Goal: Task Accomplishment & Management: Complete application form

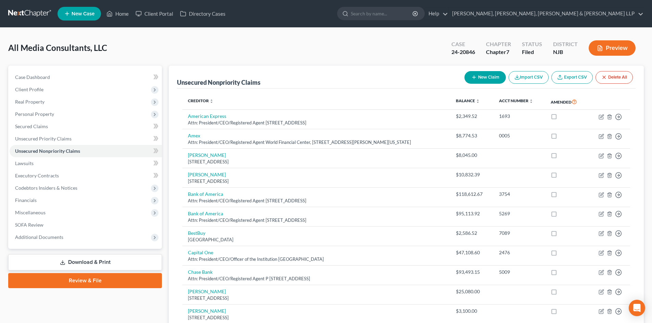
click at [602, 46] on icon "button" at bounding box center [600, 48] width 6 height 6
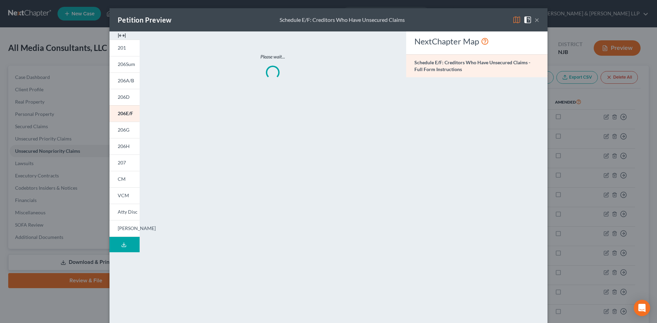
click at [535, 16] on button "×" at bounding box center [537, 20] width 5 height 8
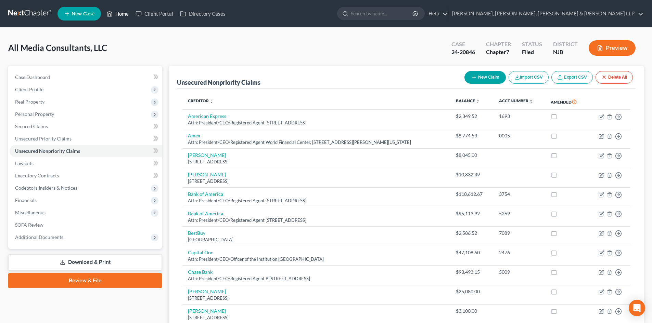
click at [121, 12] on link "Home" at bounding box center [117, 14] width 29 height 12
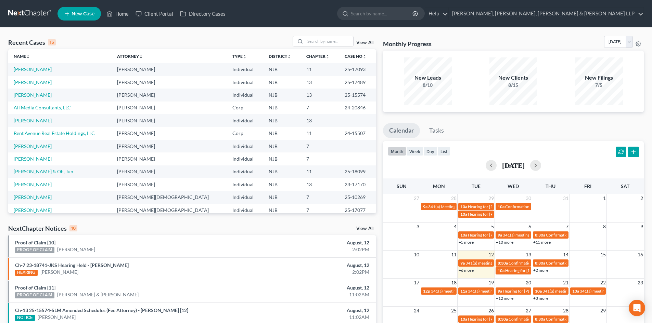
click at [34, 121] on link "[PERSON_NAME]" at bounding box center [33, 121] width 38 height 6
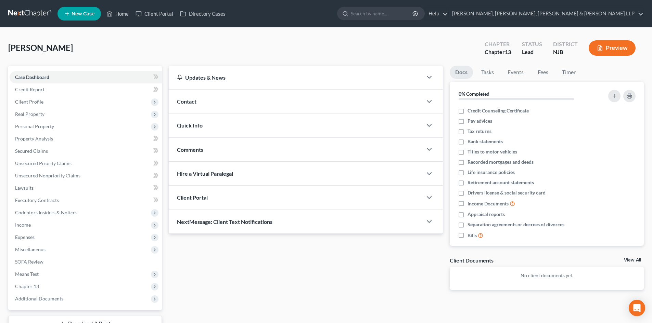
click at [608, 47] on button "Preview" at bounding box center [612, 47] width 47 height 15
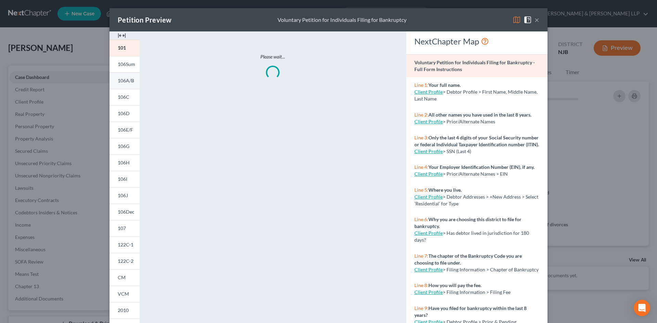
click at [122, 79] on span "106A/B" at bounding box center [126, 81] width 16 height 6
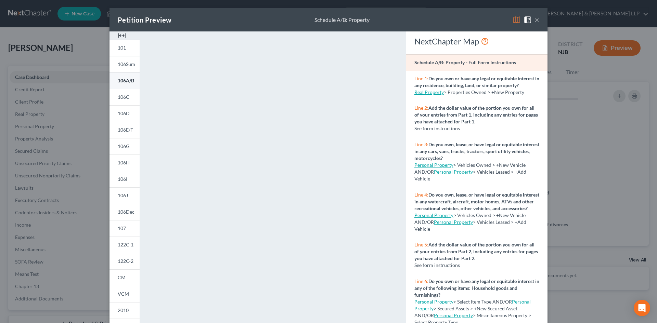
click at [125, 81] on span "106A/B" at bounding box center [126, 81] width 16 height 6
click at [535, 20] on button "×" at bounding box center [537, 20] width 5 height 8
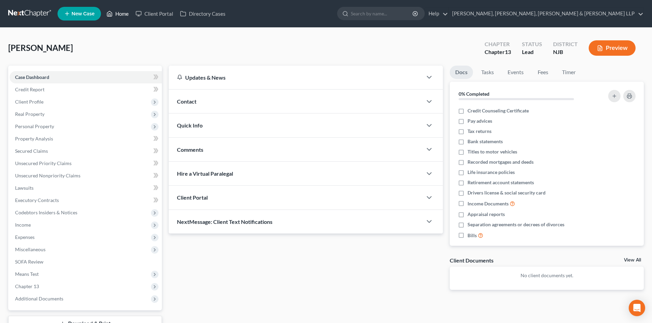
click at [126, 14] on link "Home" at bounding box center [117, 14] width 29 height 12
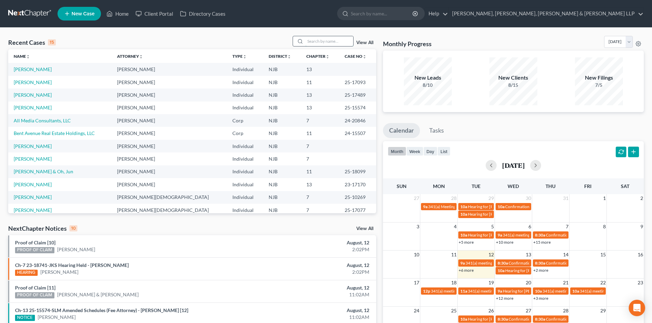
click at [327, 39] on input "search" at bounding box center [329, 41] width 48 height 10
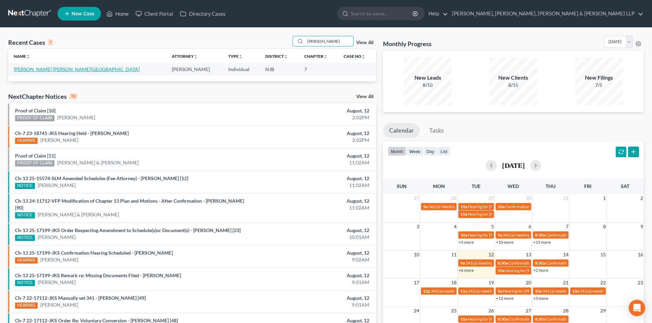
type input "[PERSON_NAME]"
click at [35, 68] on link "[PERSON_NAME] [PERSON_NAME][GEOGRAPHIC_DATA]" at bounding box center [77, 69] width 126 height 6
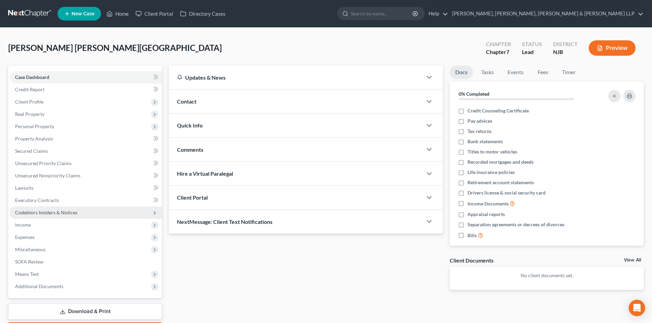
click at [22, 216] on span "Codebtors Insiders & Notices" at bounding box center [86, 213] width 152 height 12
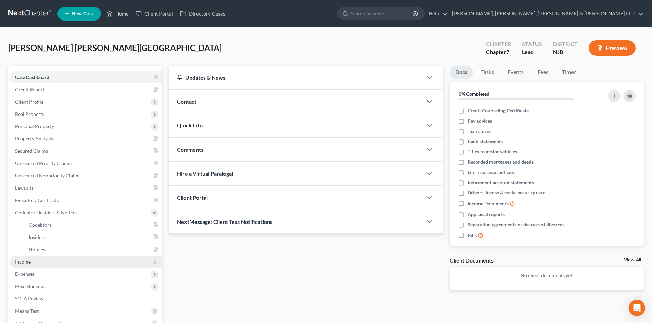
click at [27, 261] on span "Income" at bounding box center [23, 262] width 16 height 6
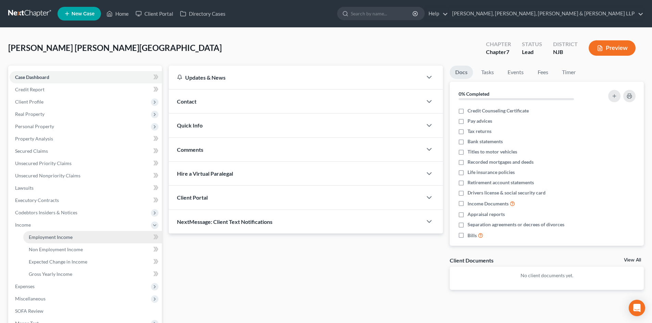
click at [66, 233] on link "Employment Income" at bounding box center [92, 237] width 139 height 12
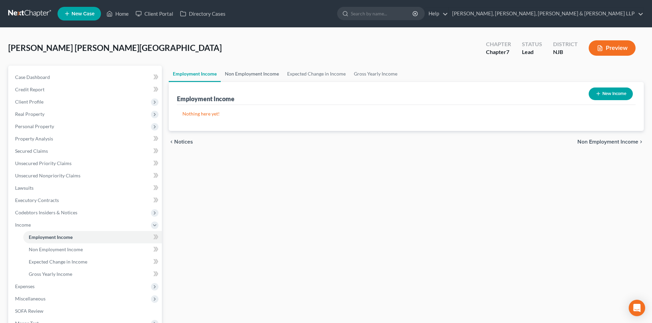
click at [259, 76] on link "Non Employment Income" at bounding box center [252, 74] width 62 height 16
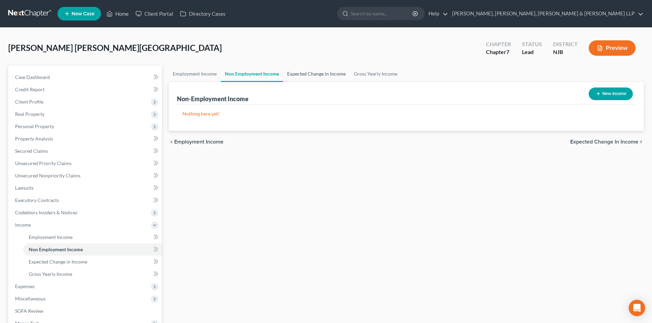
click at [315, 75] on link "Expected Change in Income" at bounding box center [316, 74] width 67 height 16
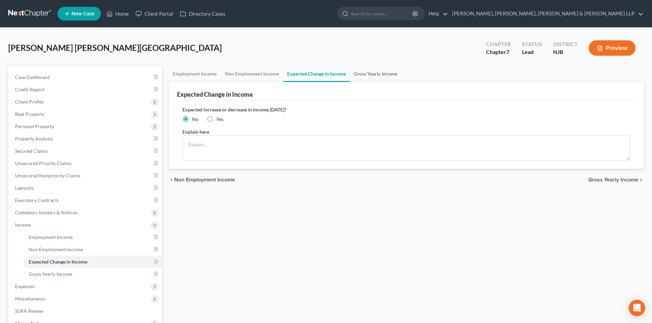
click at [371, 73] on link "Gross Yearly Income" at bounding box center [376, 74] width 52 height 16
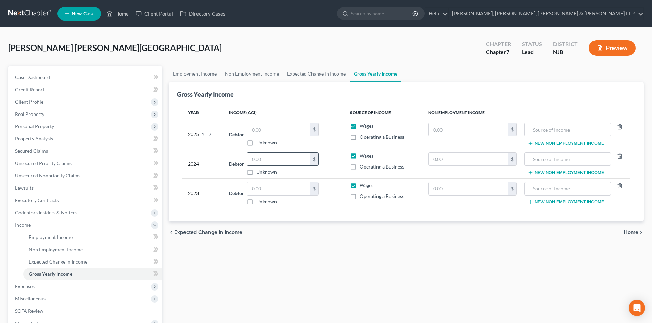
click at [263, 159] on input "text" at bounding box center [278, 159] width 63 height 13
type input "34,910.00"
click at [269, 192] on input "text" at bounding box center [278, 188] width 63 height 13
type input "15,000.00"
click at [323, 79] on link "Expected Change in Income" at bounding box center [316, 74] width 67 height 16
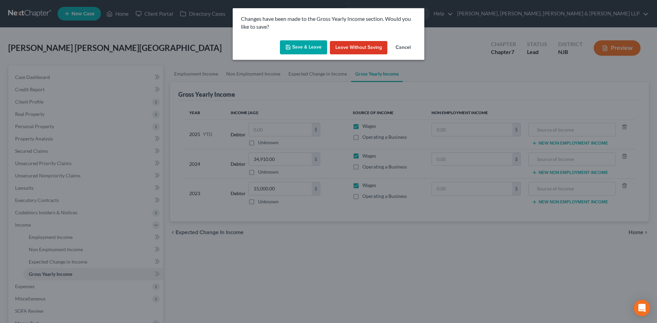
click at [295, 48] on button "Save & Leave" at bounding box center [303, 47] width 47 height 14
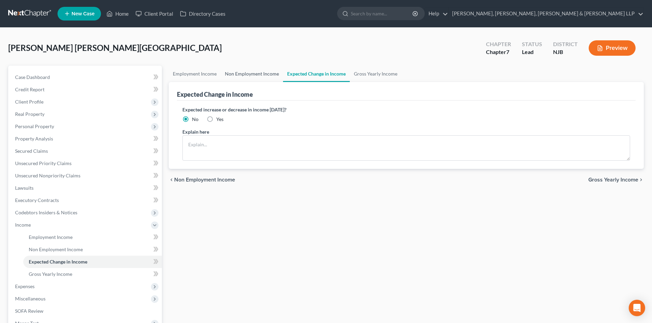
click at [255, 76] on link "Non Employment Income" at bounding box center [252, 74] width 62 height 16
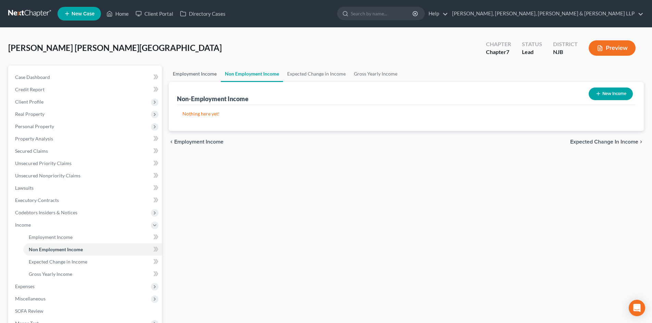
click at [200, 75] on link "Employment Income" at bounding box center [195, 74] width 52 height 16
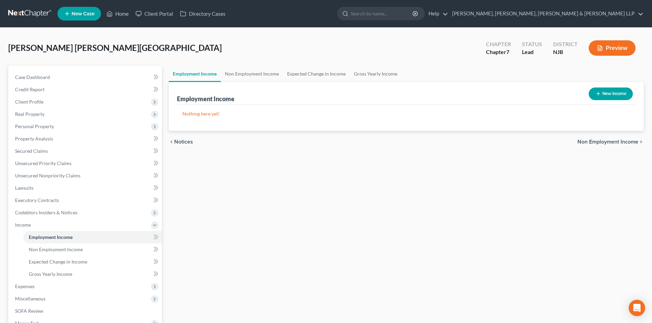
click at [601, 98] on button "New Income" at bounding box center [611, 94] width 44 height 13
select select "0"
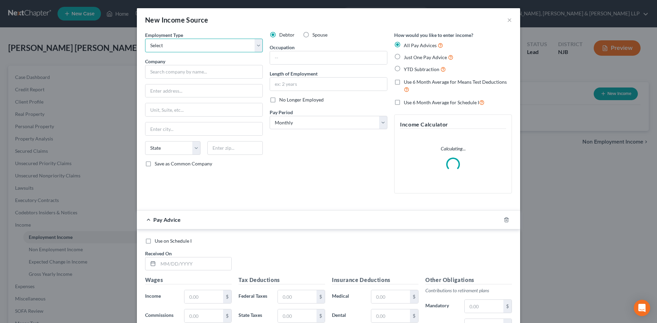
click at [179, 44] on select "Select Full or [DEMOGRAPHIC_DATA] Employment Self Employment" at bounding box center [204, 46] width 118 height 14
select select "1"
click at [145, 39] on select "Select Full or [DEMOGRAPHIC_DATA] Employment Self Employment" at bounding box center [204, 46] width 118 height 14
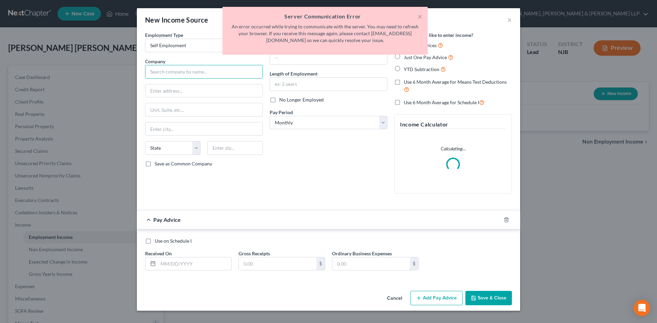
drag, startPoint x: 238, startPoint y: 73, endPoint x: 297, endPoint y: 73, distance: 59.6
click at [238, 73] on input "text" at bounding box center [204, 72] width 118 height 14
click at [509, 218] on icon "button" at bounding box center [506, 219] width 5 height 5
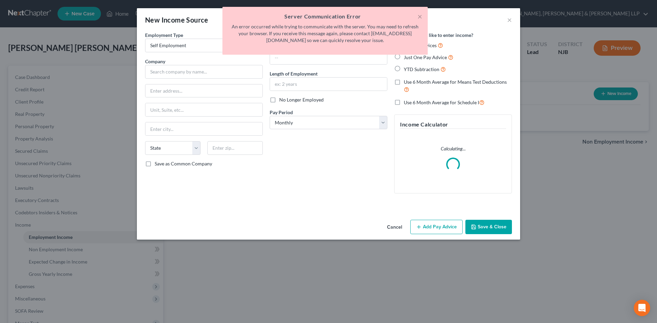
click at [498, 234] on button "Save & Close" at bounding box center [489, 227] width 47 height 14
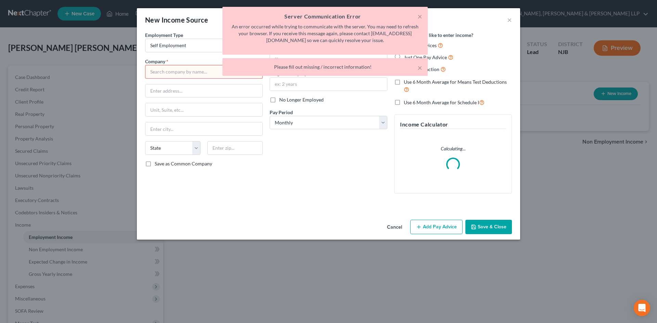
click at [209, 71] on div "× Server Communication Error An error occurred while trying to communicate with…" at bounding box center [325, 43] width 657 height 73
click at [180, 72] on div "× Server Communication Error An error occurred while trying to communicate with…" at bounding box center [325, 43] width 657 height 73
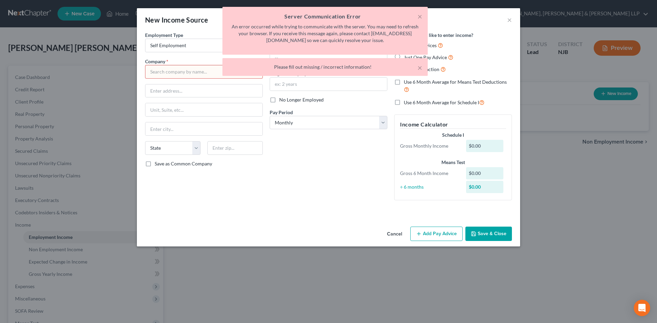
click at [184, 70] on div "× Server Communication Error An error occurred while trying to communicate with…" at bounding box center [325, 43] width 657 height 73
click at [420, 16] on button "×" at bounding box center [420, 16] width 5 height 8
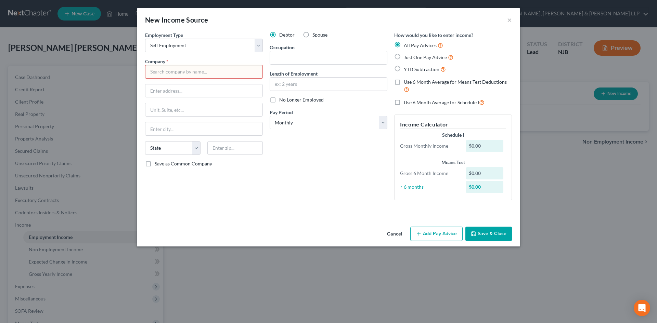
drag, startPoint x: 198, startPoint y: 66, endPoint x: 192, endPoint y: 75, distance: 10.6
click at [198, 68] on input "text" at bounding box center [204, 72] width 118 height 14
type input "Self employed"
click at [493, 232] on button "Save & Close" at bounding box center [489, 234] width 47 height 14
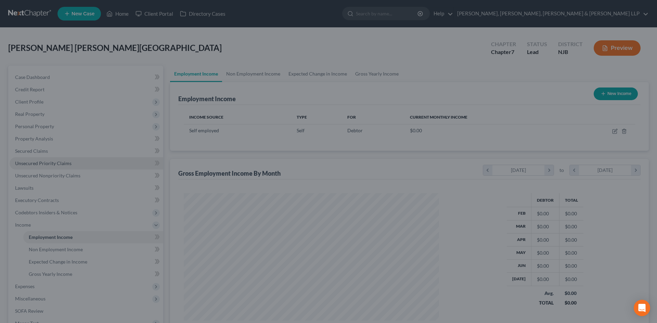
scroll to position [342156, 342014]
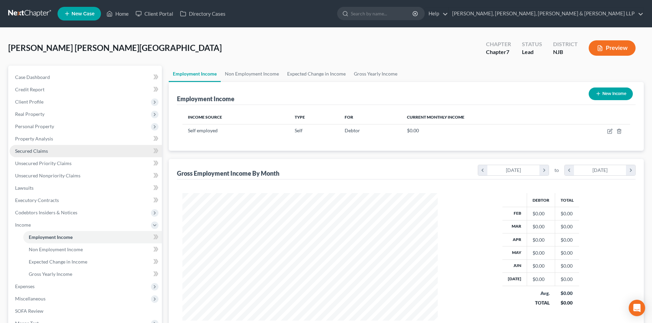
click at [38, 155] on link "Secured Claims" at bounding box center [86, 151] width 152 height 12
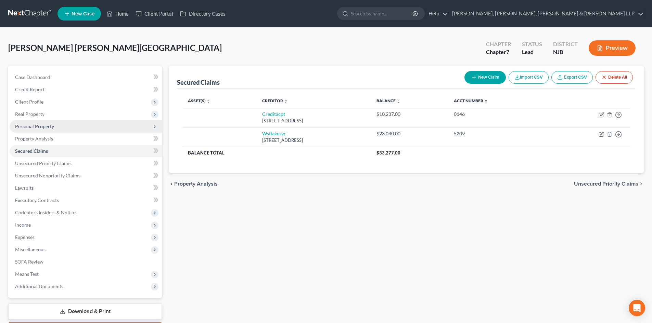
click at [79, 128] on span "Personal Property" at bounding box center [86, 126] width 152 height 12
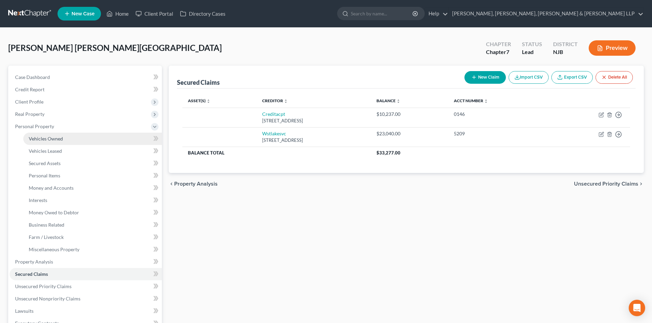
click at [59, 136] on span "Vehicles Owned" at bounding box center [46, 139] width 34 height 6
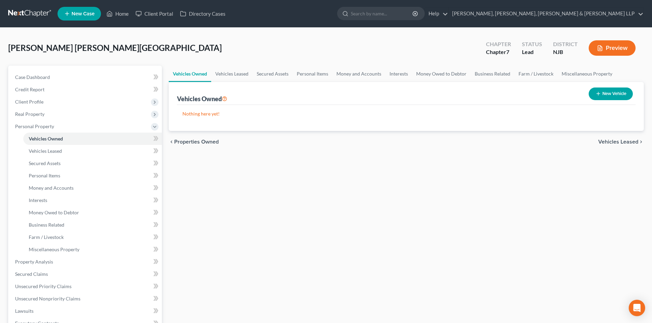
click at [611, 93] on button "New Vehicle" at bounding box center [611, 94] width 44 height 13
select select "0"
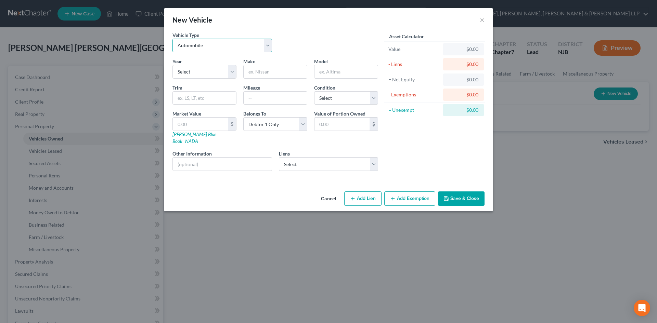
click at [187, 46] on select "Select Automobile Truck Trailer Watercraft Aircraft Motor Home Atv Other Vehicle" at bounding box center [223, 46] width 100 height 14
drag, startPoint x: 317, startPoint y: 44, endPoint x: 218, endPoint y: 68, distance: 101.4
click at [318, 44] on div "Vehicle Type Select Automobile Truck Trailer Watercraft Aircraft Motor Home Atv…" at bounding box center [275, 44] width 213 height 26
click at [218, 68] on select "Select 2026 2025 2024 2023 2022 2021 2020 2019 2018 2017 2016 2015 2014 2013 20…" at bounding box center [205, 72] width 64 height 14
click at [173, 65] on select "Select 2026 2025 2024 2023 2022 2021 2020 2019 2018 2017 2016 2015 2014 2013 20…" at bounding box center [205, 72] width 64 height 14
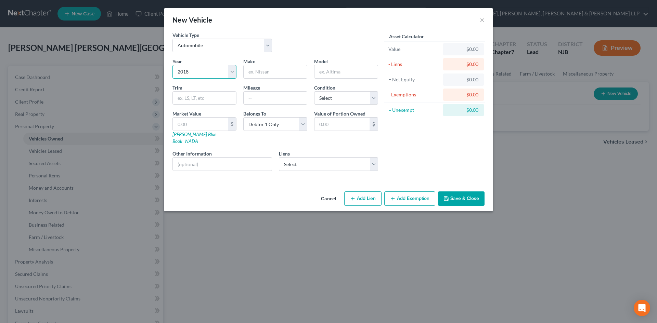
click at [216, 71] on select "Select 2026 2025 2024 2023 2022 2021 2020 2019 2018 2017 2016 2015 2014 2013 20…" at bounding box center [205, 72] width 64 height 14
select select "9"
click at [173, 65] on select "Select 2026 2025 2024 2023 2022 2021 2020 2019 2018 2017 2016 2015 2014 2013 20…" at bounding box center [205, 72] width 64 height 14
click at [264, 74] on input "text" at bounding box center [275, 71] width 63 height 13
type input "Toyota"
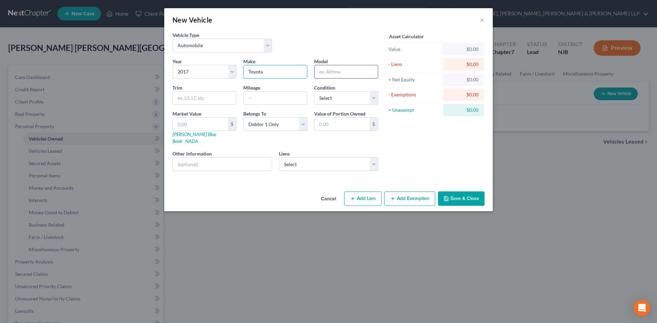
click at [325, 74] on input "text" at bounding box center [346, 71] width 63 height 13
click at [327, 73] on input "text" at bounding box center [346, 71] width 63 height 13
type input "Sienna"
drag, startPoint x: 327, startPoint y: 101, endPoint x: 329, endPoint y: 104, distance: 3.7
click at [327, 101] on select "Select Excellent Very Good Good Fair Poor" at bounding box center [346, 98] width 64 height 14
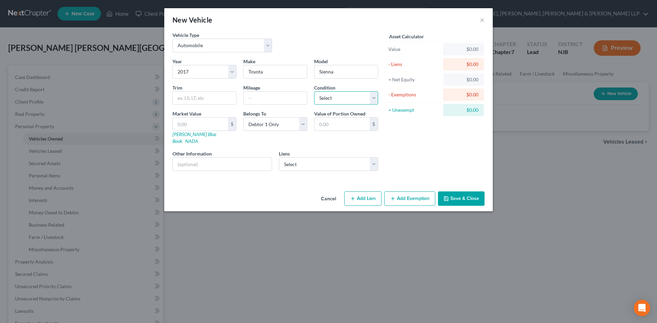
select select "2"
click at [314, 91] on select "Select Excellent Very Good Good Fair Poor" at bounding box center [346, 98] width 64 height 14
click at [264, 101] on input "text" at bounding box center [275, 98] width 63 height 13
type input "96000.00"
click at [332, 157] on select "Select Wstlakesvc - $23,040.00 Creditacpt - $10,237.00" at bounding box center [329, 164] width 100 height 14
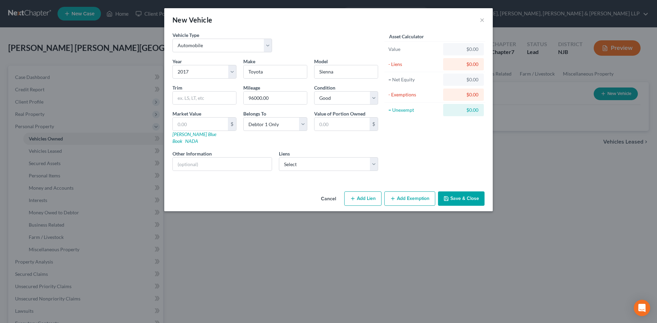
click at [422, 143] on div "Asset Calculator Value $0.00 - Liens $0.00 = Net Equity $0.00 - Exemptions $0.0…" at bounding box center [435, 103] width 106 height 145
click at [445, 192] on button "Save & Close" at bounding box center [461, 199] width 47 height 14
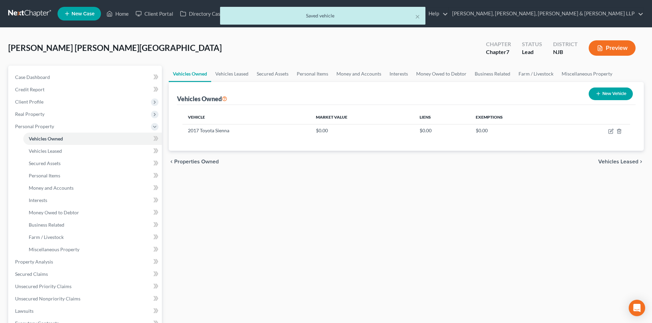
click at [600, 93] on button "New Vehicle" at bounding box center [611, 94] width 44 height 13
select select "0"
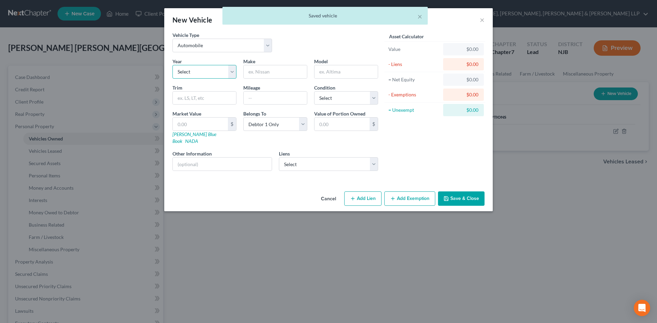
click at [202, 69] on select "Select 2026 2025 2024 2023 2022 2021 2020 2019 2018 2017 2016 2015 2014 2013 20…" at bounding box center [205, 72] width 64 height 14
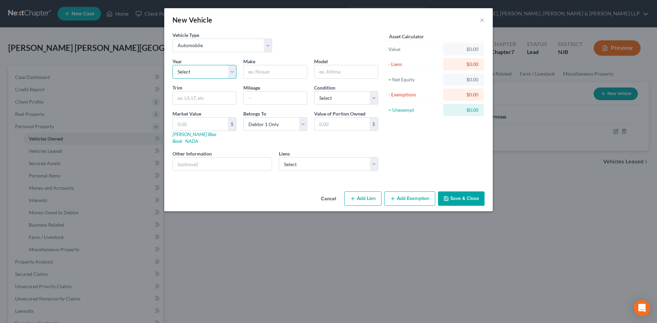
select select "12"
click at [173, 65] on select "Select 2026 2025 2024 2023 2022 2021 2020 2019 2018 2017 2016 2015 2014 2013 20…" at bounding box center [205, 72] width 64 height 14
click at [267, 74] on input "text" at bounding box center [275, 71] width 63 height 13
type input "Kia"
click at [335, 73] on input "text" at bounding box center [346, 71] width 63 height 13
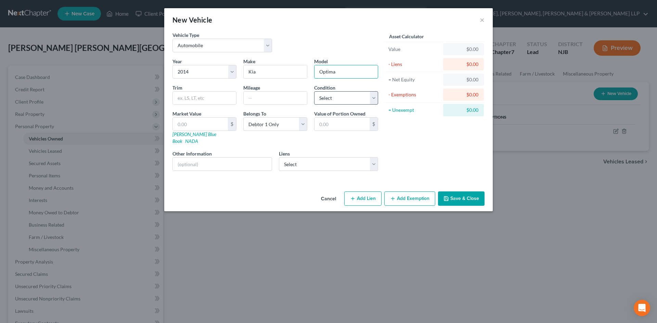
type input "Optima"
click at [344, 103] on select "Select Excellent Very Good Good Fair Poor" at bounding box center [346, 98] width 64 height 14
select select "2"
click at [314, 91] on select "Select Excellent Very Good Good Fair Poor" at bounding box center [346, 98] width 64 height 14
click at [258, 98] on input "text" at bounding box center [275, 98] width 63 height 13
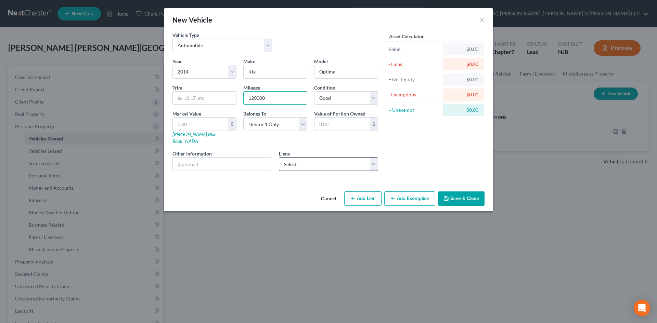
type input "120000"
drag, startPoint x: 296, startPoint y: 155, endPoint x: 332, endPoint y: 139, distance: 39.9
click at [296, 157] on select "Select Wstlakesvc - $23,040.00 Creditacpt - $10,237.00" at bounding box center [329, 164] width 100 height 14
drag, startPoint x: 419, startPoint y: 134, endPoint x: 210, endPoint y: 104, distance: 211.2
click at [419, 134] on div "Asset Calculator Value $0.00 - Liens $0.00 = Net Equity $0.00 - Exemptions $0.0…" at bounding box center [435, 103] width 106 height 145
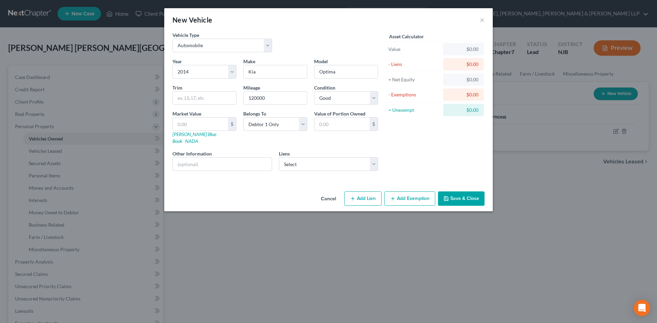
click at [470, 202] on div "Cancel Add Lien Add Lease Add Exemption Save & Close" at bounding box center [328, 200] width 329 height 23
click at [467, 192] on button "Save & Close" at bounding box center [461, 199] width 47 height 14
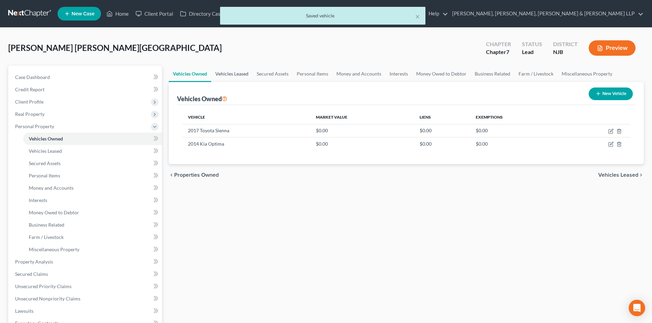
drag, startPoint x: 244, startPoint y: 74, endPoint x: 279, endPoint y: 78, distance: 34.9
click at [245, 74] on link "Vehicles Leased" at bounding box center [231, 74] width 41 height 16
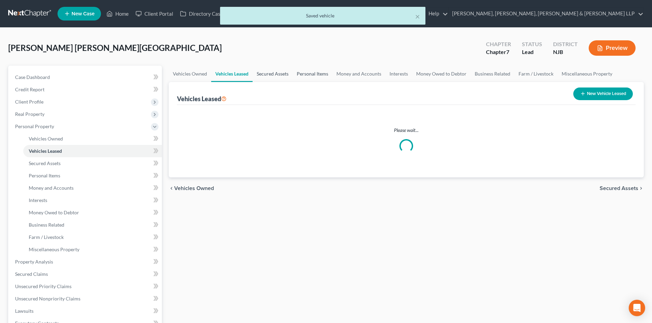
drag, startPoint x: 279, startPoint y: 78, endPoint x: 316, endPoint y: 74, distance: 37.2
click at [279, 78] on link "Secured Assets" at bounding box center [273, 74] width 40 height 16
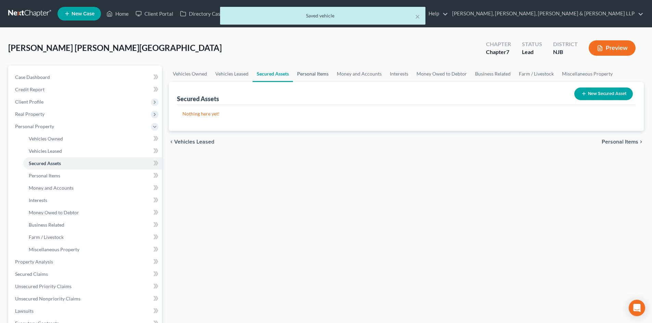
click at [316, 74] on link "Personal Items" at bounding box center [313, 74] width 40 height 16
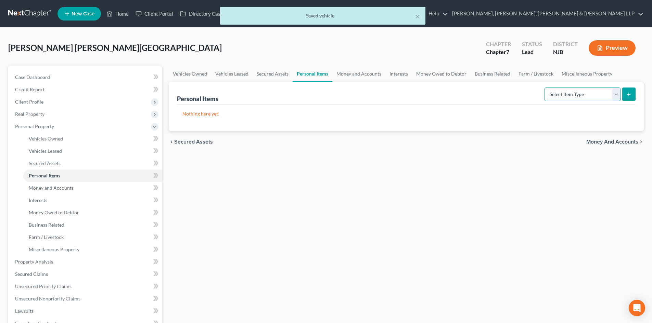
click at [593, 93] on select "Select Item Type Clothing Collectibles Of Value Electronics Firearms Household …" at bounding box center [583, 95] width 76 height 14
select select "clothing"
click at [545, 88] on select "Select Item Type Clothing Collectibles Of Value Electronics Firearms Household …" at bounding box center [583, 95] width 76 height 14
click at [622, 98] on button "submit" at bounding box center [628, 94] width 13 height 13
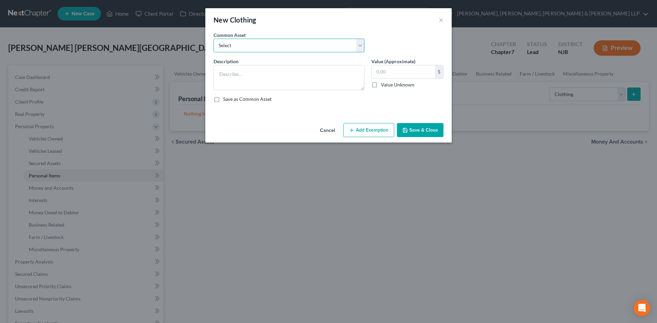
drag, startPoint x: 260, startPoint y: 45, endPoint x: 258, endPoint y: 51, distance: 6.5
click at [260, 45] on select "Select Clothes, Shoes & Accessories" at bounding box center [289, 46] width 151 height 14
select select "0"
click at [214, 39] on select "Select Clothes, Shoes & Accessories" at bounding box center [289, 46] width 151 height 14
type textarea "Clothes, Shoes & Accessories"
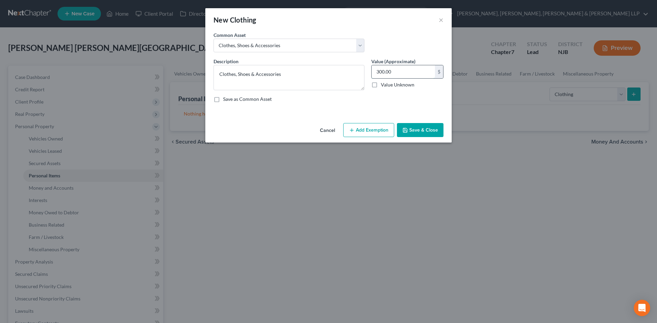
click at [401, 71] on input "300.00" at bounding box center [403, 71] width 63 height 13
type input "200"
click at [376, 128] on button "Add Exemption" at bounding box center [368, 130] width 51 height 14
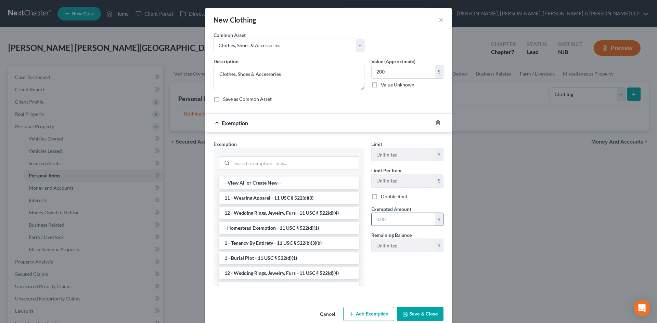
drag, startPoint x: 266, startPoint y: 200, endPoint x: 384, endPoint y: 222, distance: 120.2
click at [266, 200] on li "11 - Wearing Apparel - 11 USC § 522(d)(3)" at bounding box center [289, 198] width 140 height 12
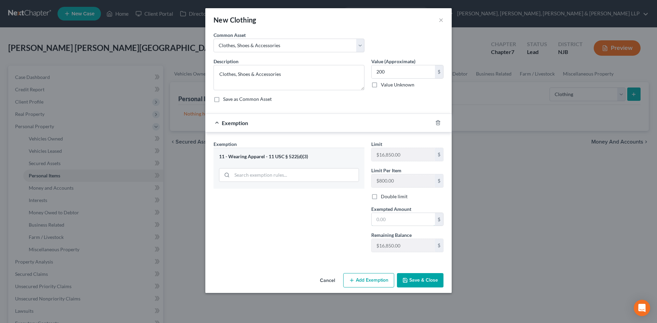
drag, startPoint x: 388, startPoint y: 222, endPoint x: 338, endPoint y: 220, distance: 49.7
click at [388, 222] on input "text" at bounding box center [403, 219] width 63 height 13
type input "200"
click at [322, 218] on div "Exemption Set must be selected for CA. Exemption * 11 - Wearing Apparel - 11 US…" at bounding box center [289, 199] width 158 height 117
click at [416, 279] on button "Save & Close" at bounding box center [420, 280] width 47 height 14
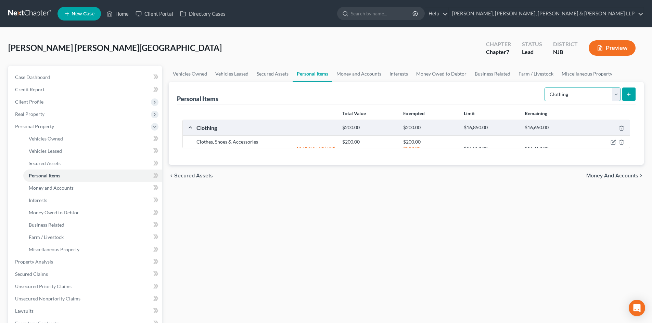
drag, startPoint x: 584, startPoint y: 98, endPoint x: 584, endPoint y: 101, distance: 3.4
click at [584, 98] on select "Select Item Type Clothing Collectibles Of Value Electronics Firearms Household …" at bounding box center [583, 95] width 76 height 14
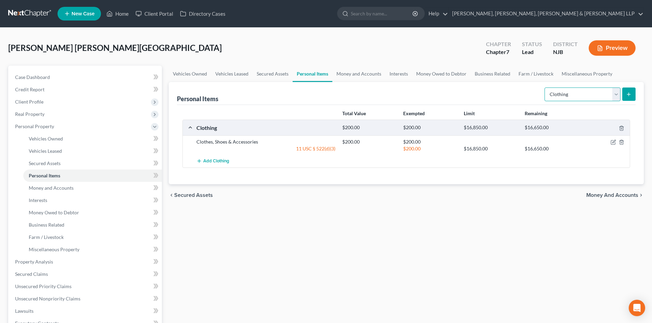
select select "electronics"
click at [545, 88] on select "Select Item Type Clothing Collectibles Of Value Electronics Firearms Household …" at bounding box center [583, 95] width 76 height 14
click at [630, 96] on icon "submit" at bounding box center [628, 94] width 5 height 5
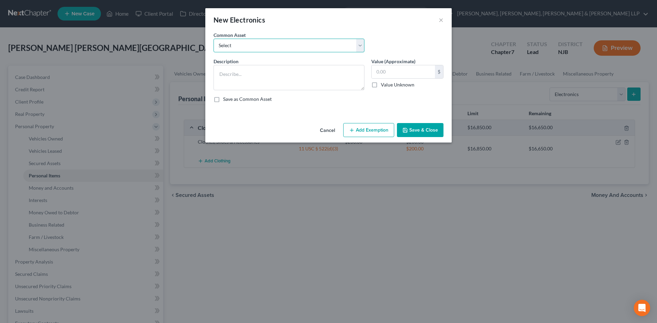
click at [324, 42] on select "Select Cellphone, TVs Electronic Appliances" at bounding box center [289, 46] width 151 height 14
select select "1"
click at [214, 39] on select "Select Cellphone, TVs Electronic Appliances" at bounding box center [289, 46] width 151 height 14
type textarea "Electronic Appliances"
click at [396, 72] on input "200.00" at bounding box center [403, 71] width 63 height 13
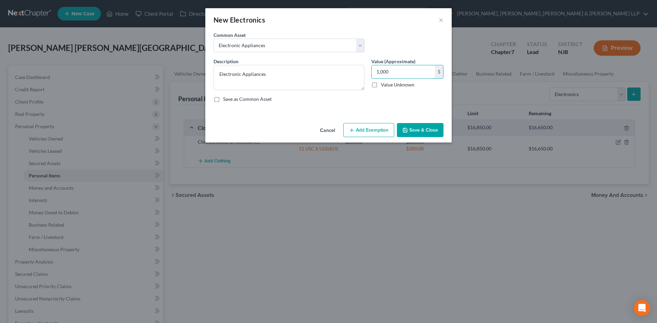
type input "1,000"
click at [374, 127] on button "Add Exemption" at bounding box center [368, 130] width 51 height 14
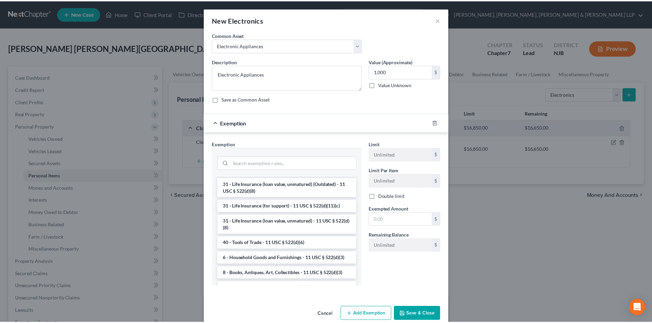
scroll to position [565, 0]
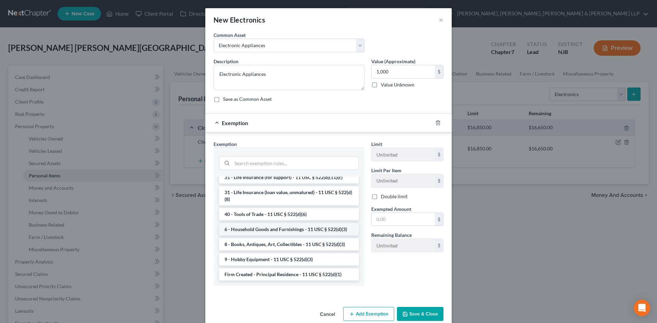
click at [270, 224] on li "6 - Household Goods and Furnishings - 11 USC § 522(d)(3)" at bounding box center [289, 230] width 140 height 12
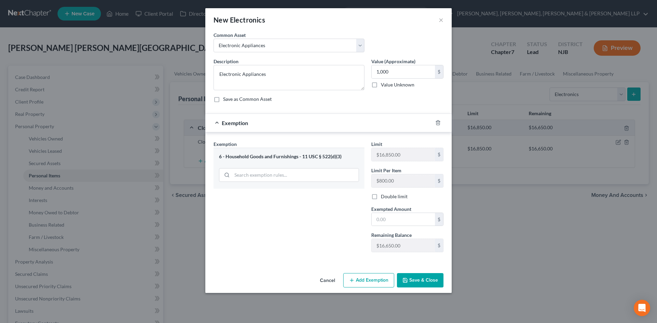
click at [271, 227] on div "Exemption Set must be selected for CA. Exemption * 6 - Household Goods and Furn…" at bounding box center [289, 199] width 158 height 117
drag, startPoint x: 382, startPoint y: 220, endPoint x: 330, endPoint y: 221, distance: 52.7
click at [382, 220] on input "text" at bounding box center [403, 219] width 63 height 13
type input "1,000"
drag, startPoint x: 322, startPoint y: 220, endPoint x: 407, endPoint y: 284, distance: 106.4
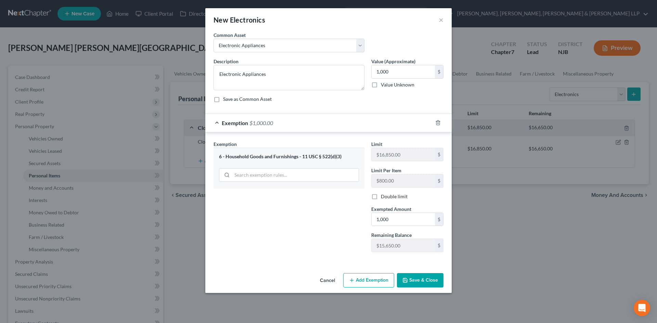
click at [321, 220] on div "Exemption Set must be selected for CA. Exemption * 6 - Household Goods and Furn…" at bounding box center [289, 199] width 158 height 117
click at [407, 284] on button "Save & Close" at bounding box center [420, 280] width 47 height 14
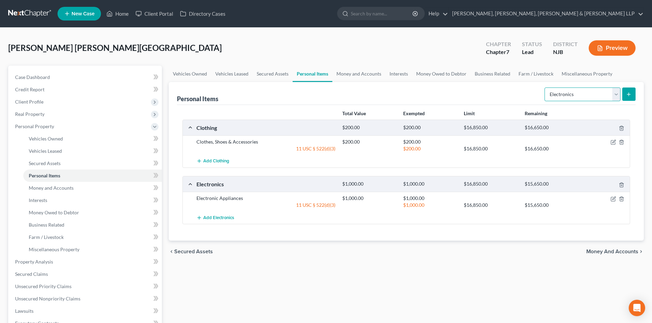
drag, startPoint x: 584, startPoint y: 95, endPoint x: 582, endPoint y: 101, distance: 6.1
click at [583, 95] on select "Select Item Type Clothing Collectibles Of Value Electronics Firearms Household …" at bounding box center [583, 95] width 76 height 14
select select "household_goods"
click at [545, 88] on select "Select Item Type Clothing Collectibles Of Value Electronics Firearms Household …" at bounding box center [583, 95] width 76 height 14
click at [629, 98] on button "submit" at bounding box center [628, 94] width 13 height 13
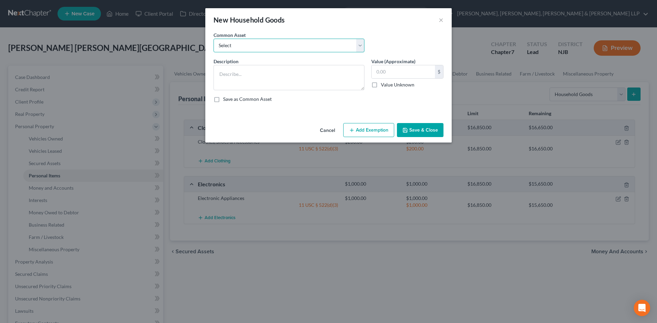
drag, startPoint x: 290, startPoint y: 44, endPoint x: 286, endPoint y: 52, distance: 8.1
click at [290, 44] on select "Select Household items" at bounding box center [289, 46] width 151 height 14
select select "0"
click at [214, 39] on select "Select Household items" at bounding box center [289, 46] width 151 height 14
type textarea "Household items"
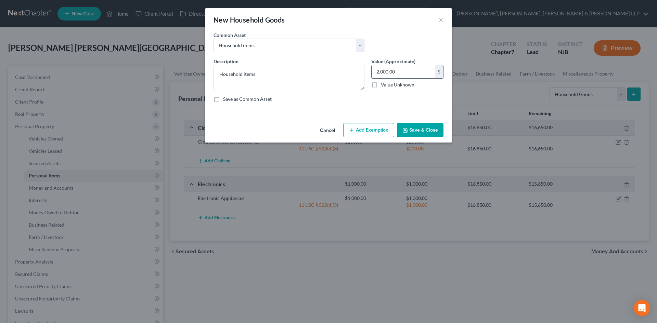
drag, startPoint x: 408, startPoint y: 74, endPoint x: 400, endPoint y: 77, distance: 8.1
click at [408, 74] on input "2,000.00" at bounding box center [403, 71] width 63 height 13
type input "1,000"
click at [372, 123] on button "Add Exemption" at bounding box center [368, 130] width 51 height 14
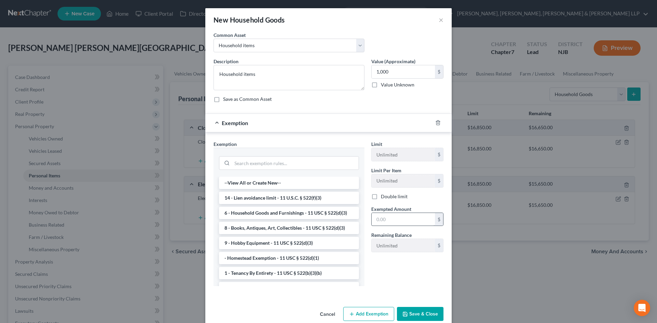
click at [282, 217] on li "6 - Household Goods and Furnishings - 11 USC § 522(d)(3)" at bounding box center [289, 213] width 140 height 12
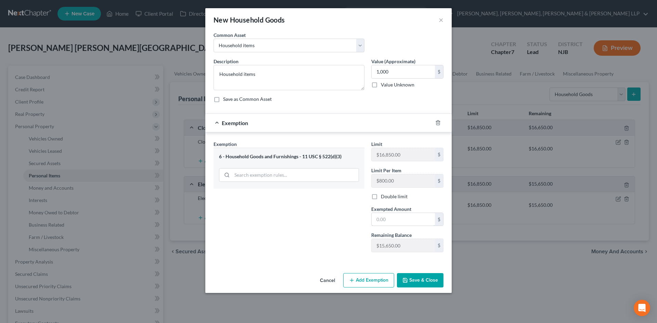
drag, startPoint x: 388, startPoint y: 221, endPoint x: 299, endPoint y: 217, distance: 88.7
click at [388, 221] on input "text" at bounding box center [403, 219] width 63 height 13
type input "1,000"
drag, startPoint x: 289, startPoint y: 219, endPoint x: 420, endPoint y: 285, distance: 147.1
click at [289, 219] on div "Exemption Set must be selected for CA. Exemption * 6 - Household Goods and Furn…" at bounding box center [289, 199] width 158 height 117
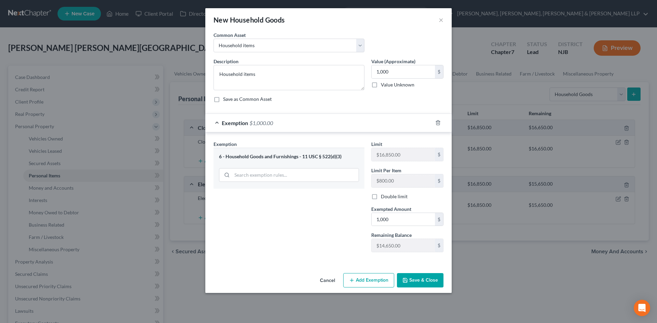
click at [420, 285] on button "Save & Close" at bounding box center [420, 280] width 47 height 14
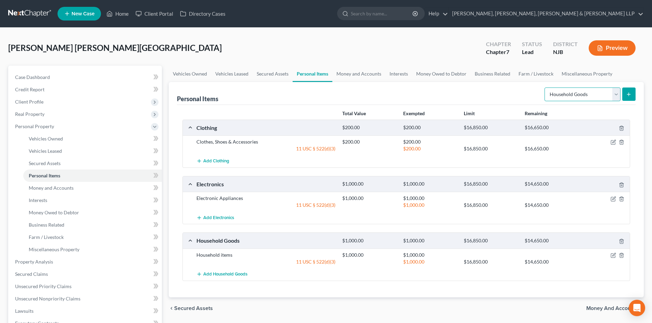
click at [600, 95] on select "Select Item Type Clothing Collectibles Of Value Electronics Firearms Household …" at bounding box center [583, 95] width 76 height 14
select select "jewelry"
click at [545, 88] on select "Select Item Type Clothing Collectibles Of Value Electronics Firearms Household …" at bounding box center [583, 95] width 76 height 14
click at [628, 94] on icon "submit" at bounding box center [628, 94] width 5 height 5
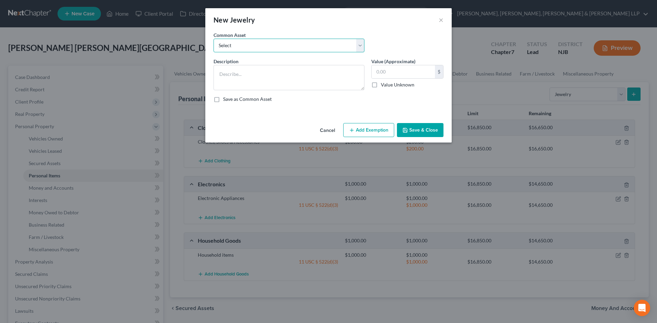
click at [286, 42] on select "Select Jewelry" at bounding box center [289, 46] width 151 height 14
select select "0"
click at [214, 39] on select "Select Jewelry" at bounding box center [289, 46] width 151 height 14
type textarea "Jewelry"
drag, startPoint x: 400, startPoint y: 67, endPoint x: 370, endPoint y: 120, distance: 60.4
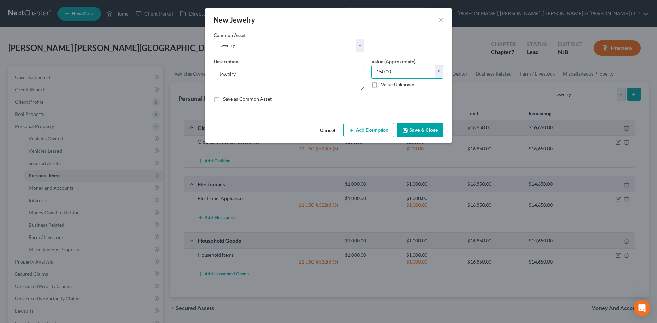
click at [401, 68] on input "150.00" at bounding box center [403, 71] width 63 height 13
type input "100"
click at [365, 131] on button "Add Exemption" at bounding box center [368, 130] width 51 height 14
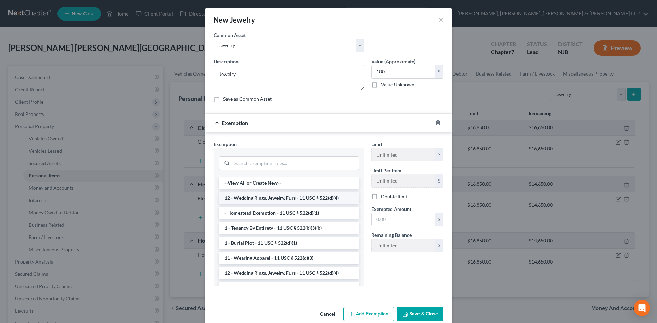
drag, startPoint x: 281, startPoint y: 200, endPoint x: 392, endPoint y: 223, distance: 113.9
click at [281, 200] on li "12 - Wedding Rings, Jewelry, Furs - 11 USC § 522(d)(4)" at bounding box center [289, 198] width 140 height 12
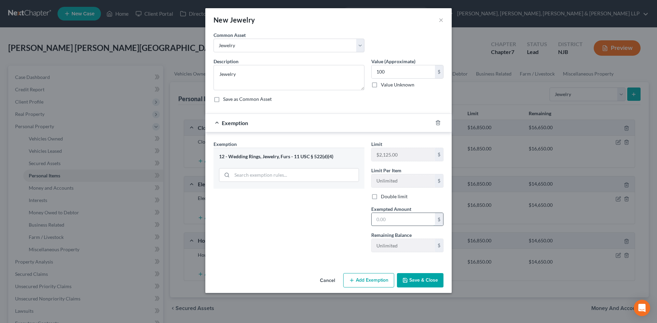
drag, startPoint x: 393, startPoint y: 223, endPoint x: 381, endPoint y: 219, distance: 12.5
click at [393, 223] on input "text" at bounding box center [403, 219] width 63 height 13
type input "100"
drag, startPoint x: 305, startPoint y: 206, endPoint x: 421, endPoint y: 270, distance: 133.0
click at [305, 206] on div "Exemption Set must be selected for CA. Exemption * 12 - Wedding Rings, Jewelry,…" at bounding box center [289, 199] width 158 height 117
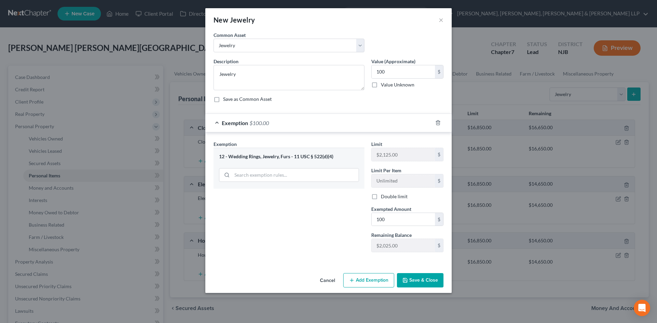
click at [428, 285] on button "Save & Close" at bounding box center [420, 280] width 47 height 14
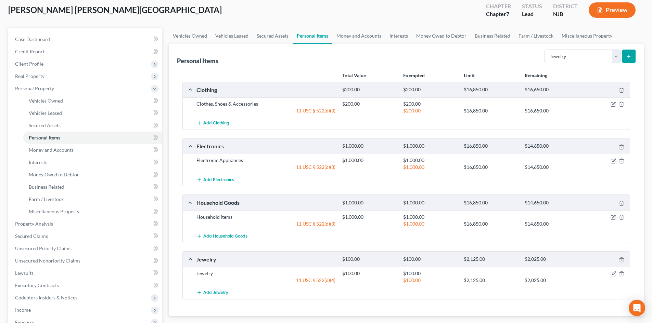
scroll to position [27, 0]
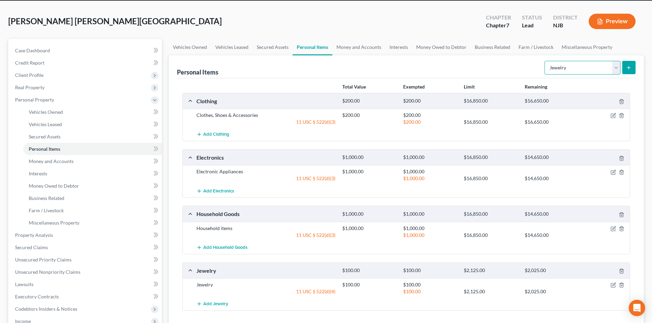
click at [562, 72] on select "Select Item Type Clothing Collectibles Of Value Electronics Firearms Household …" at bounding box center [583, 68] width 76 height 14
drag, startPoint x: 344, startPoint y: 48, endPoint x: 361, endPoint y: 51, distance: 17.8
click at [344, 48] on link "Money and Accounts" at bounding box center [358, 47] width 53 height 16
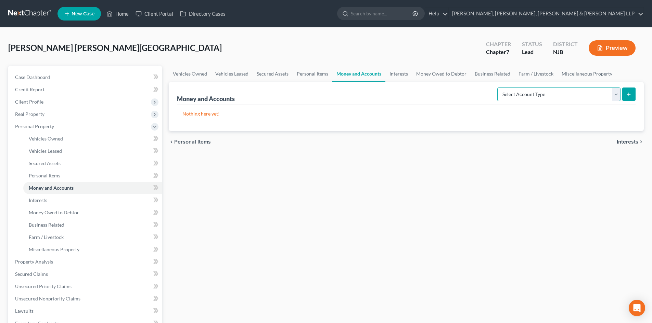
click at [553, 90] on select "Select Account Type Brokerage Cash on Hand Certificates of Deposit Checking Acc…" at bounding box center [558, 95] width 123 height 14
select select "checking"
click at [499, 88] on select "Select Account Type Brokerage Cash on Hand Certificates of Deposit Checking Acc…" at bounding box center [558, 95] width 123 height 14
click at [633, 95] on button "submit" at bounding box center [628, 94] width 13 height 13
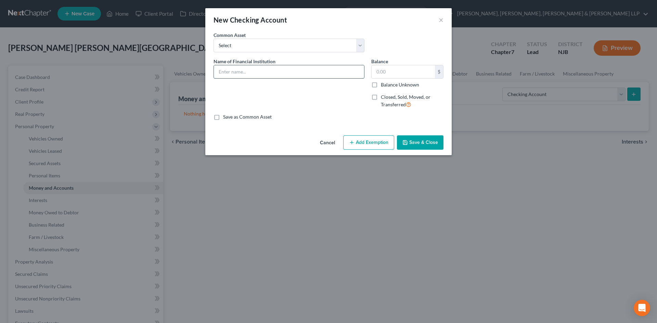
click at [231, 74] on input "text" at bounding box center [289, 71] width 150 height 13
type input "[PERSON_NAME] Fargo Bank - 3064"
click at [400, 79] on div "$ Balance Unknown" at bounding box center [407, 76] width 72 height 23
click at [398, 74] on input "text" at bounding box center [403, 71] width 63 height 13
type input "1,087"
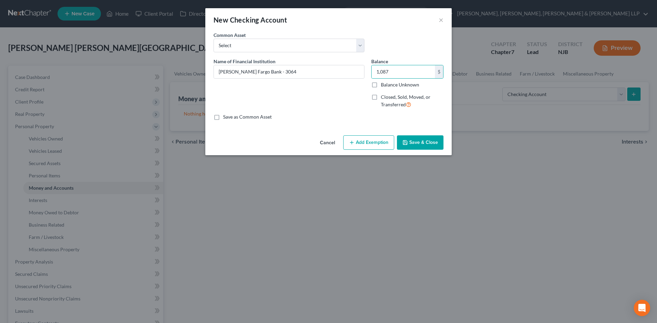
click at [374, 141] on button "Add Exemption" at bounding box center [368, 143] width 51 height 14
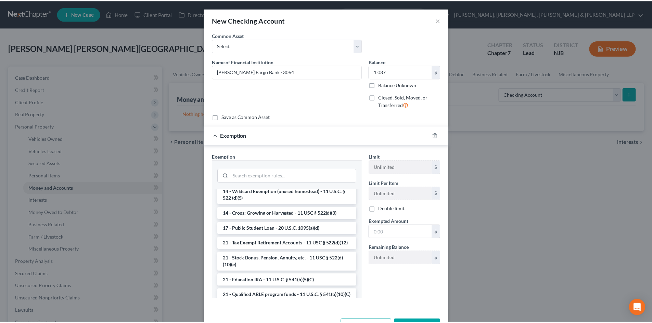
scroll to position [101, 0]
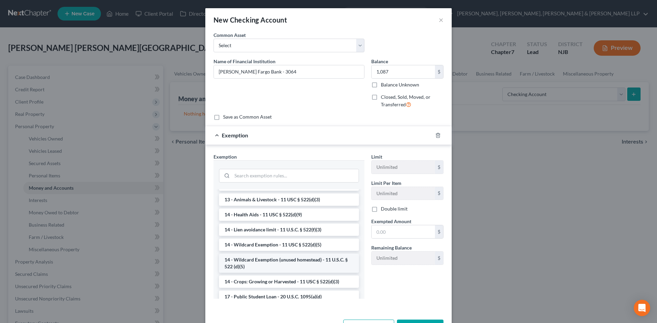
click at [263, 264] on li "14 - Wildcard Exemption (unused homestead) - 11 U.S.C. § 522 (d)(5)" at bounding box center [289, 263] width 140 height 19
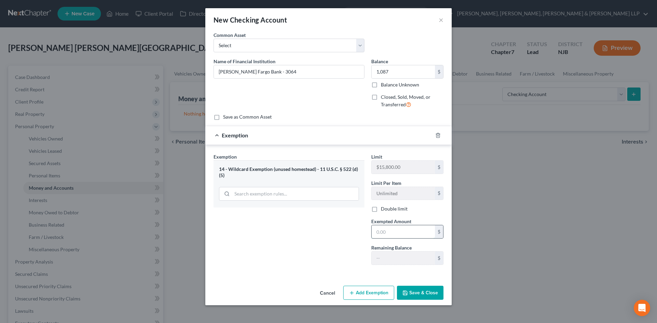
click at [383, 233] on input "text" at bounding box center [403, 232] width 63 height 13
type input "1,087"
click at [410, 293] on button "Save & Close" at bounding box center [420, 293] width 47 height 14
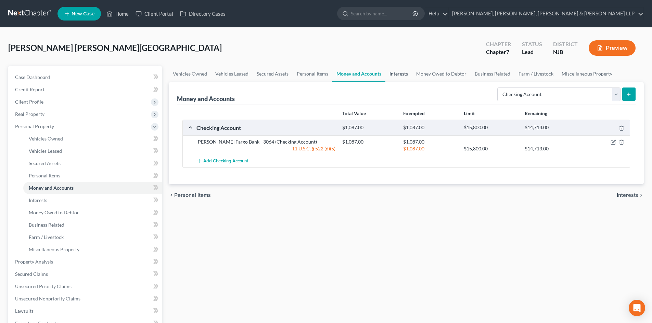
drag, startPoint x: 402, startPoint y: 77, endPoint x: 402, endPoint y: 91, distance: 13.7
click at [402, 77] on link "Interests" at bounding box center [398, 74] width 27 height 16
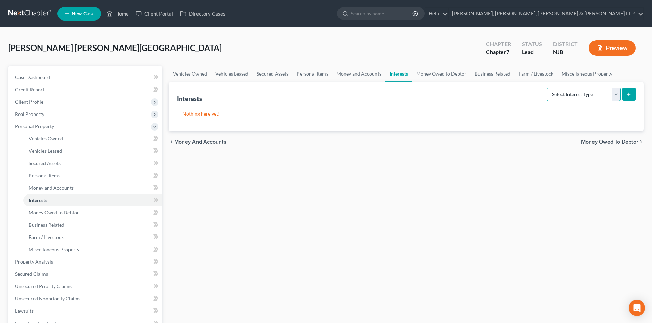
click at [570, 98] on select "Select Interest Type 401K Annuity Bond Education IRA Government Bond Government…" at bounding box center [584, 95] width 74 height 14
select select "incorporated_business"
click at [548, 88] on select "Select Interest Type 401K Annuity Bond Education IRA Government Bond Government…" at bounding box center [584, 95] width 74 height 14
click at [632, 94] on icon "submit" at bounding box center [628, 94] width 5 height 5
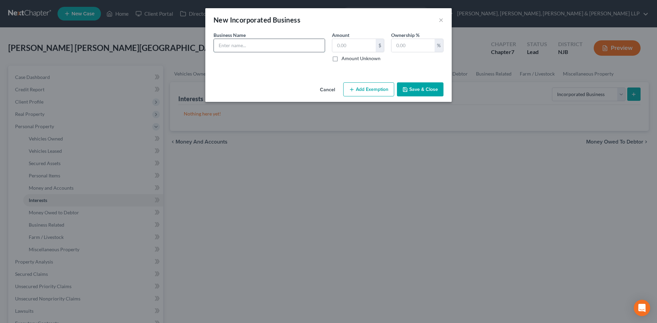
click at [229, 50] on input "text" at bounding box center [269, 45] width 111 height 13
type input "[PERSON_NAME] Services LLC"
click at [347, 46] on input "text" at bounding box center [353, 45] width 43 height 13
type input "0.00"
click at [400, 44] on input "text" at bounding box center [413, 45] width 43 height 13
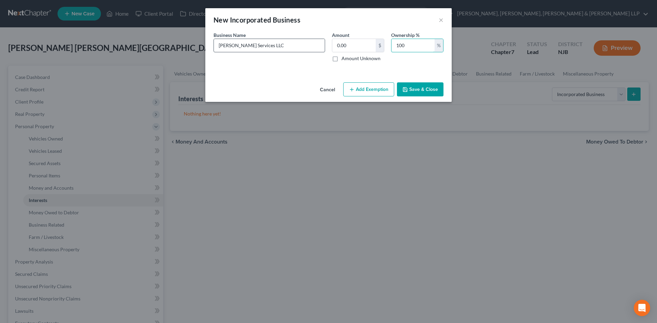
type input "100"
drag, startPoint x: 279, startPoint y: 45, endPoint x: 175, endPoint y: 49, distance: 104.5
click at [175, 49] on div "New Incorporated Business × An exemption set must first be selected from the Fi…" at bounding box center [328, 161] width 657 height 323
drag, startPoint x: 429, startPoint y: 82, endPoint x: 424, endPoint y: 84, distance: 5.1
click at [429, 82] on button "Save & Close" at bounding box center [420, 89] width 47 height 14
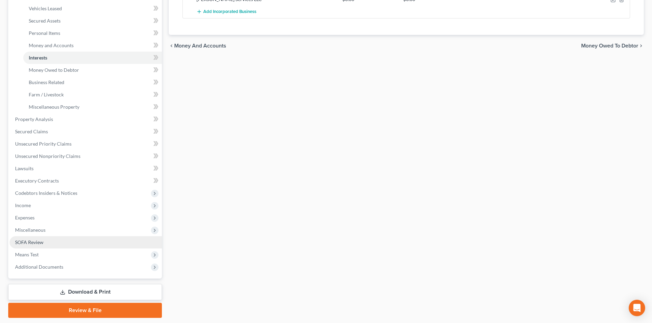
scroll to position [164, 0]
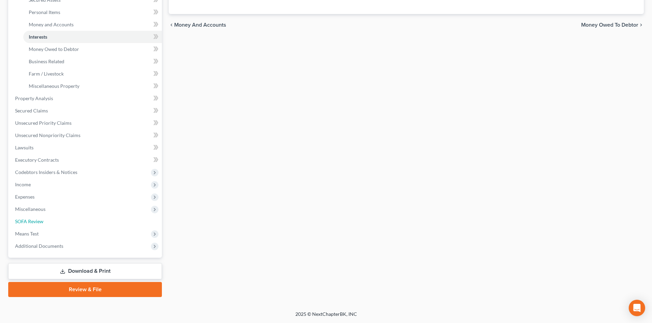
drag, startPoint x: 53, startPoint y: 226, endPoint x: 477, endPoint y: 114, distance: 438.3
click at [53, 226] on link "SOFA Review" at bounding box center [86, 222] width 152 height 12
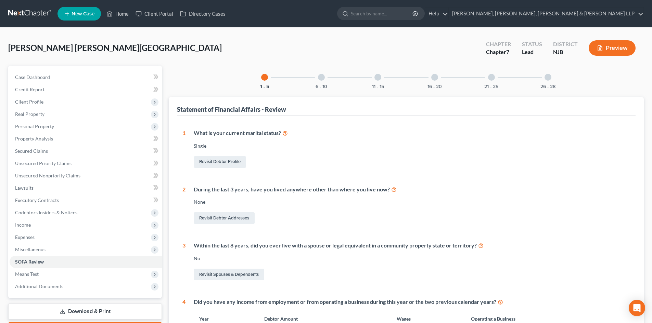
drag, startPoint x: 539, startPoint y: 77, endPoint x: 548, endPoint y: 79, distance: 8.7
click at [538, 77] on div "26 - 28" at bounding box center [547, 77] width 23 height 23
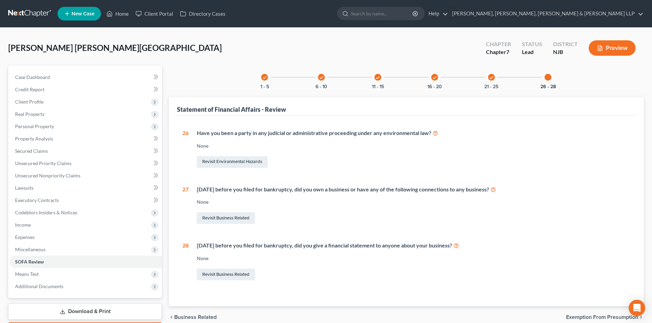
click at [548, 79] on div at bounding box center [548, 77] width 7 height 7
click at [242, 222] on link "Revisit Business Related" at bounding box center [226, 219] width 58 height 12
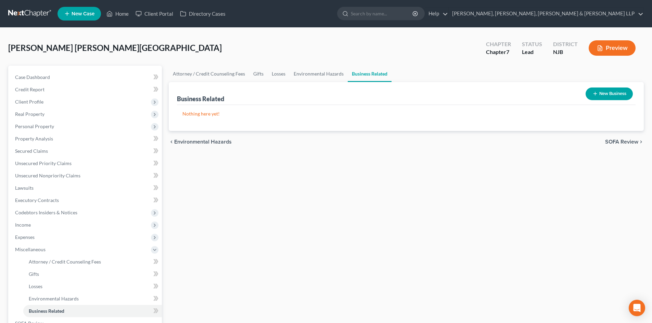
click at [602, 95] on button "New Business" at bounding box center [609, 94] width 47 height 13
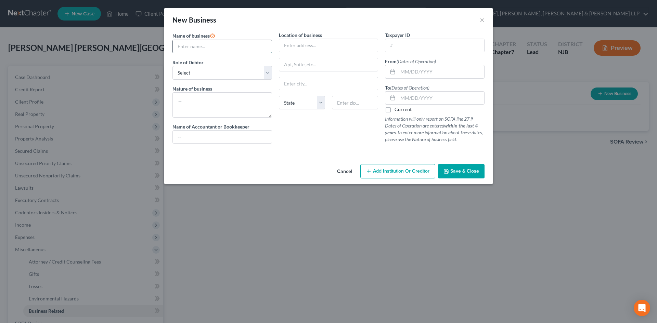
click at [235, 46] on input "text" at bounding box center [222, 46] width 99 height 13
paste input "[PERSON_NAME] Services LLC"
type input "[PERSON_NAME] Services LLC"
drag, startPoint x: 186, startPoint y: 74, endPoint x: 191, endPoint y: 79, distance: 7.0
click at [185, 75] on select "Select A member of a limited liability company (LLC) or limited liability partn…" at bounding box center [223, 73] width 100 height 14
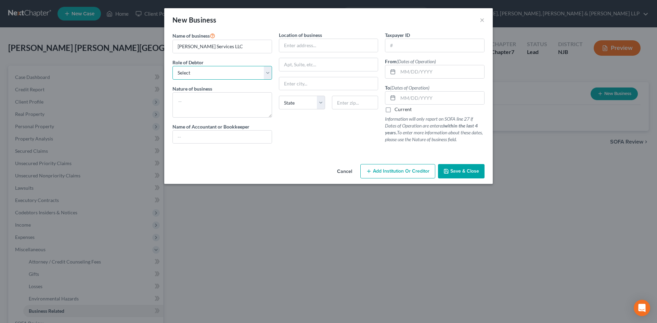
select select "member"
click at [173, 66] on select "Select A member of a limited liability company (LLC) or limited liability partn…" at bounding box center [223, 73] width 100 height 14
click at [412, 47] on input "text" at bounding box center [434, 45] width 99 height 13
type input "[US_EMPLOYER_IDENTIFICATION_NUMBER]"
drag, startPoint x: 228, startPoint y: 47, endPoint x: 160, endPoint y: 43, distance: 68.6
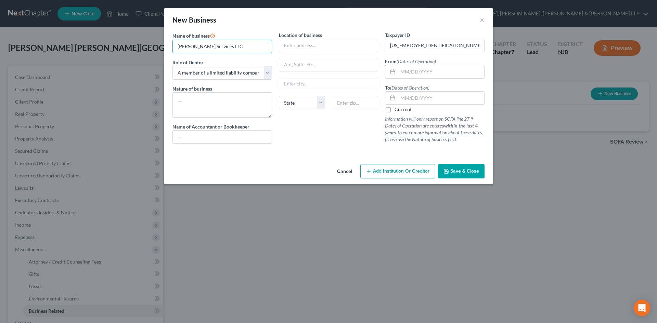
click at [160, 43] on div "New Business × Name of business * [PERSON_NAME] Services LLC Role of Debtor * S…" at bounding box center [328, 161] width 657 height 323
drag, startPoint x: 412, startPoint y: 74, endPoint x: 408, endPoint y: 105, distance: 30.8
click at [412, 74] on input "text" at bounding box center [441, 71] width 86 height 13
paste input "[DATE]"
type input "[DATE]"
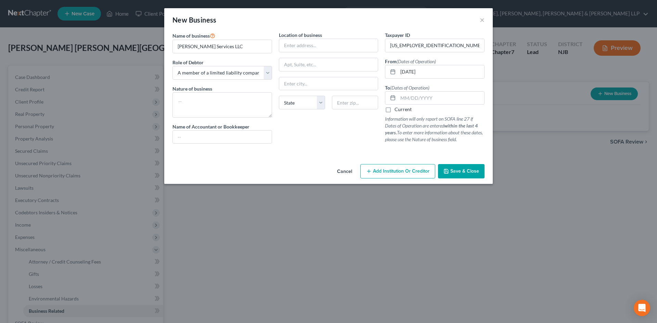
click at [405, 109] on label "Current" at bounding box center [403, 109] width 17 height 7
click at [402, 109] on input "Current" at bounding box center [399, 108] width 4 height 4
checkbox input "true"
click at [238, 95] on textarea at bounding box center [223, 104] width 100 height 25
paste textarea "[DATE]"
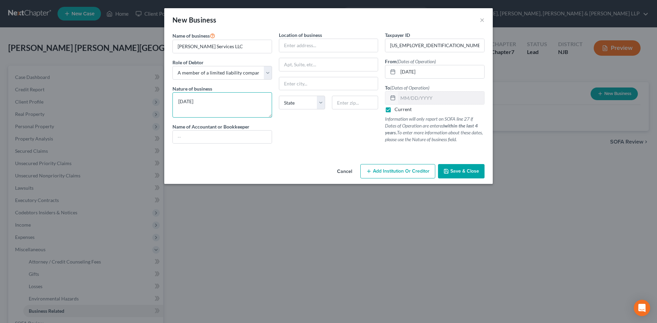
drag, startPoint x: 150, startPoint y: 99, endPoint x: 319, endPoint y: 3, distance: 194.2
click at [136, 99] on div "New Business × Name of business * [PERSON_NAME] Services LLC Role of Debtor * S…" at bounding box center [328, 161] width 657 height 323
click at [206, 100] on textarea "[DATE]" at bounding box center [223, 104] width 100 height 25
drag, startPoint x: 206, startPoint y: 100, endPoint x: 196, endPoint y: 105, distance: 10.9
click at [158, 99] on div "New Business × Name of business * [PERSON_NAME] Services LLC Role of Debtor * S…" at bounding box center [328, 161] width 657 height 323
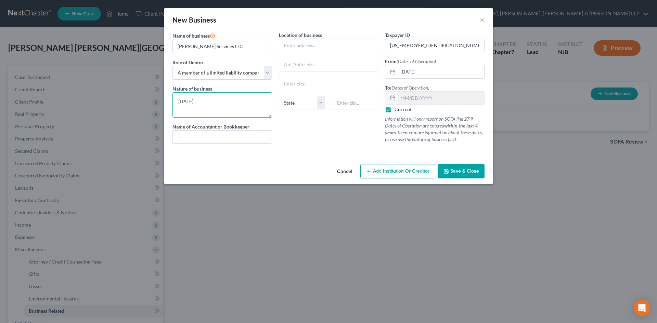
paste textarea "Repair and Maintenance"
type textarea "Repair and Maintenance"
click at [288, 42] on input "text" at bounding box center [328, 45] width 99 height 13
type input "[GEOGRAPHIC_DATA]"
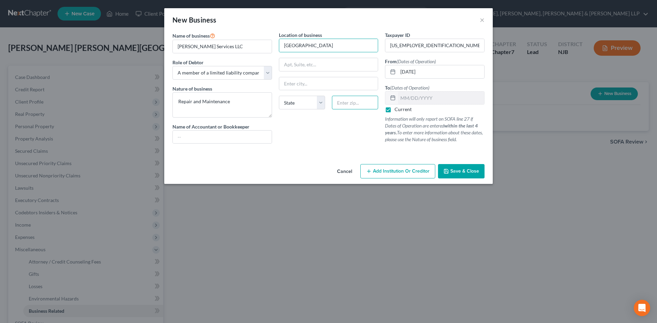
click at [345, 104] on input "text" at bounding box center [355, 103] width 46 height 14
type input "07047"
drag, startPoint x: 350, startPoint y: 70, endPoint x: 454, endPoint y: 137, distance: 123.5
click at [350, 70] on input "text" at bounding box center [328, 64] width 99 height 13
type input "[GEOGRAPHIC_DATA]"
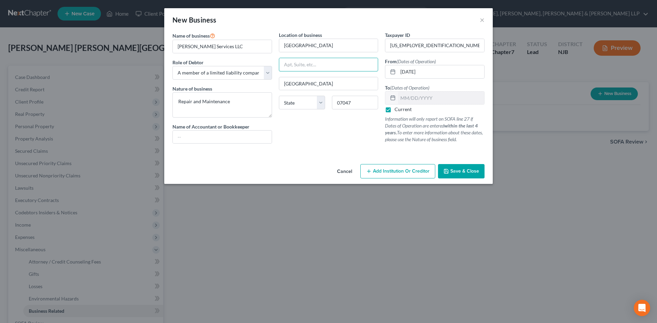
select select "33"
click at [449, 171] on icon "button" at bounding box center [446, 171] width 5 height 5
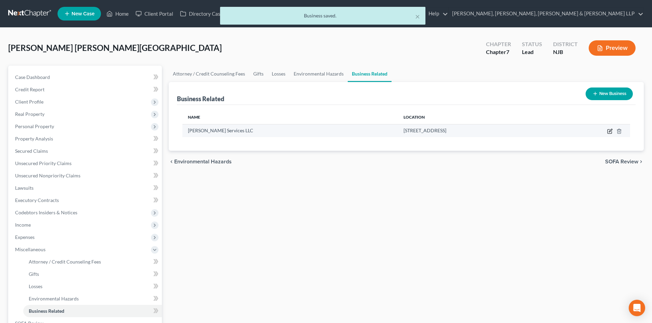
click at [610, 130] on icon "button" at bounding box center [610, 132] width 4 height 4
select select "member"
select select "33"
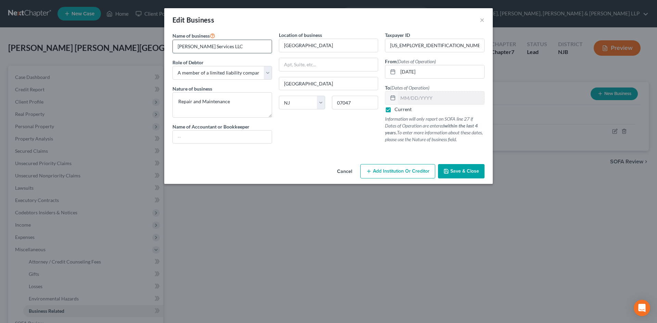
click at [187, 47] on input "[PERSON_NAME] Services LLC" at bounding box center [222, 46] width 99 height 13
type input "[PERSON_NAME] Services LLC"
click at [460, 169] on span "Save & Close" at bounding box center [464, 171] width 29 height 6
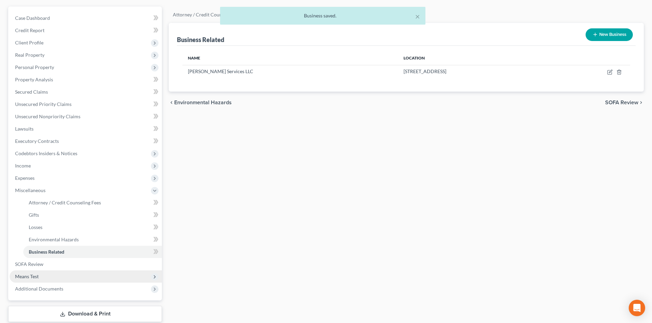
scroll to position [102, 0]
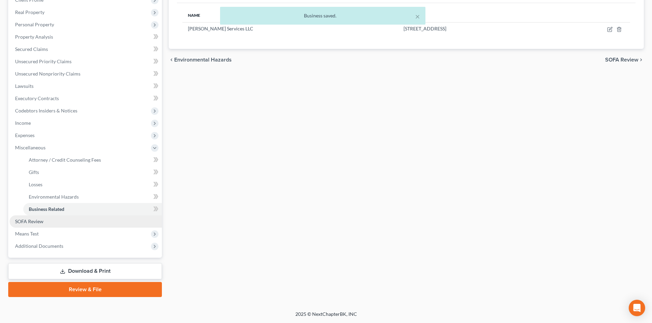
click at [62, 226] on link "SOFA Review" at bounding box center [86, 222] width 152 height 12
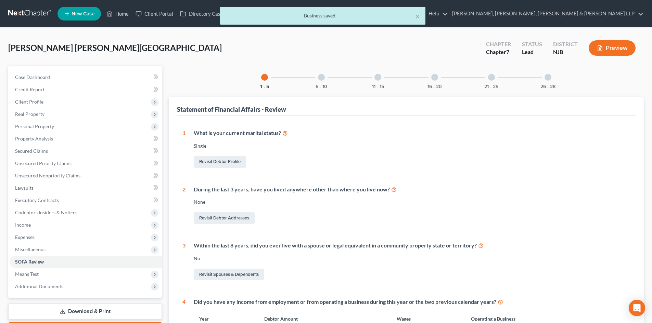
click at [325, 78] on div "6 - 10" at bounding box center [321, 77] width 23 height 23
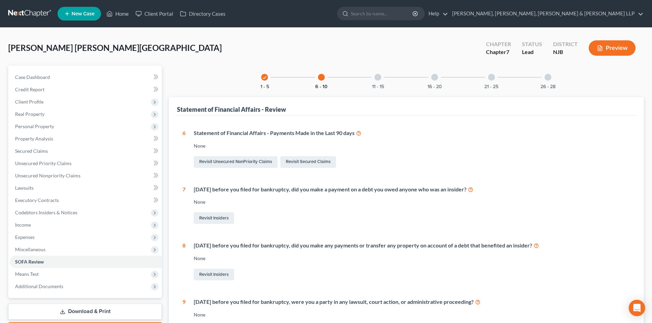
click at [366, 78] on div "check 1 - 5 6 - 10 11 - 15 16 - 20 21 - 25 26 - 28" at bounding box center [406, 77] width 307 height 23
click at [377, 78] on div at bounding box center [377, 77] width 7 height 7
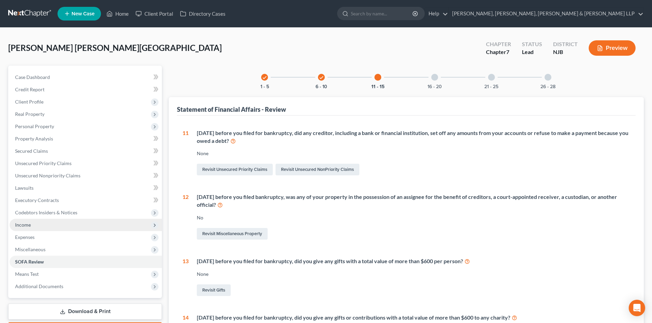
click at [36, 227] on span "Income" at bounding box center [86, 225] width 152 height 12
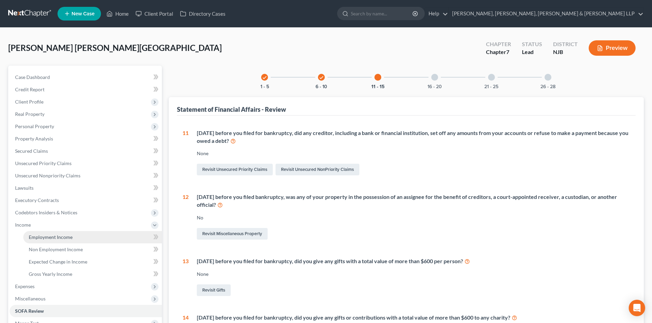
drag, startPoint x: 42, startPoint y: 236, endPoint x: 381, endPoint y: 93, distance: 367.4
click at [42, 236] on span "Employment Income" at bounding box center [51, 237] width 44 height 6
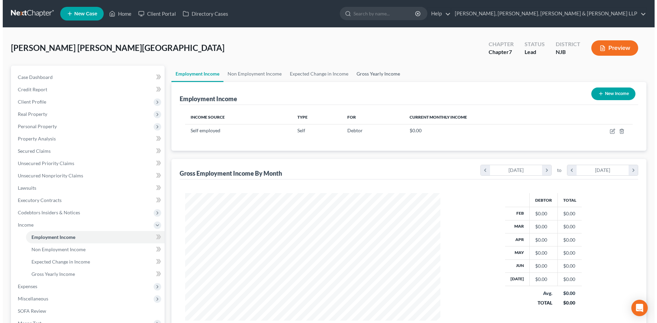
scroll to position [128, 269]
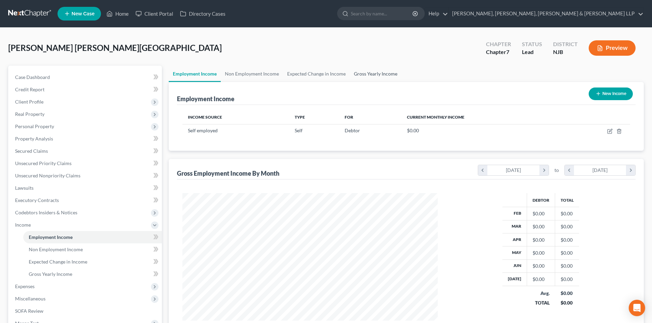
click at [389, 76] on link "Gross Yearly Income" at bounding box center [376, 74] width 52 height 16
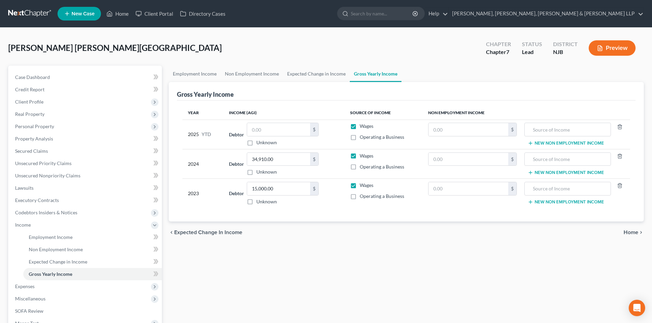
click at [360, 166] on label "Operating a Business" at bounding box center [382, 167] width 44 height 7
click at [362, 166] on input "Operating a Business" at bounding box center [364, 166] width 4 height 4
checkbox input "true"
click at [360, 155] on label "Wages" at bounding box center [367, 156] width 14 height 7
click at [362, 155] on input "Wages" at bounding box center [364, 155] width 4 height 4
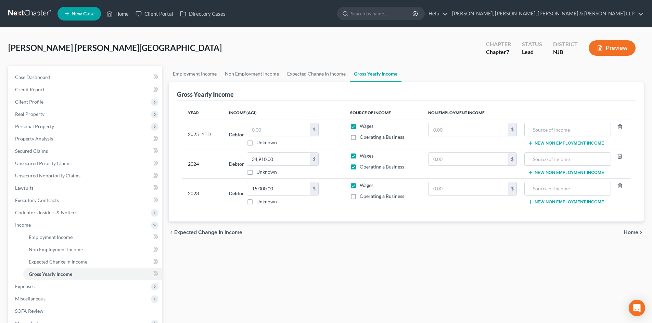
checkbox input "false"
click at [360, 197] on label "Operating a Business" at bounding box center [382, 196] width 44 height 7
click at [362, 197] on input "Operating a Business" at bounding box center [364, 195] width 4 height 4
checkbox input "true"
click at [360, 188] on label "Wages" at bounding box center [367, 185] width 14 height 7
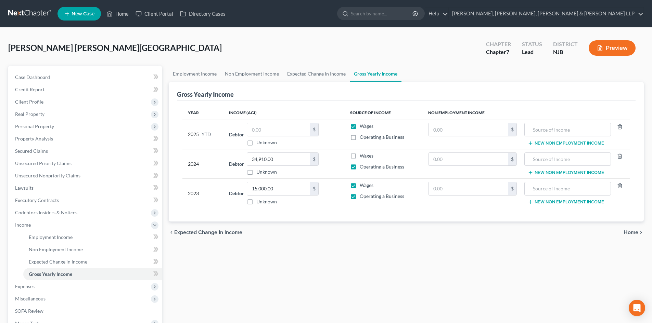
click at [362, 187] on input "Wages" at bounding box center [364, 184] width 4 height 4
checkbox input "false"
click at [360, 135] on label "Operating a Business" at bounding box center [382, 137] width 44 height 7
click at [362, 135] on input "Operating a Business" at bounding box center [364, 136] width 4 height 4
checkbox input "true"
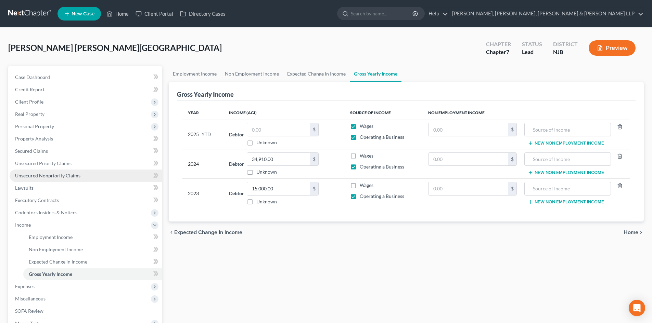
click at [65, 170] on link "Unsecured Nonpriority Claims" at bounding box center [86, 176] width 152 height 12
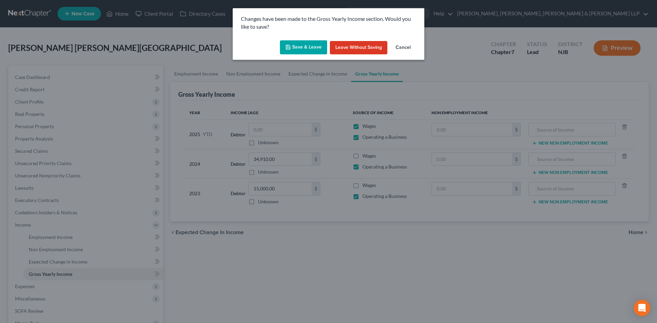
click at [307, 49] on button "Save & Leave" at bounding box center [303, 47] width 47 height 14
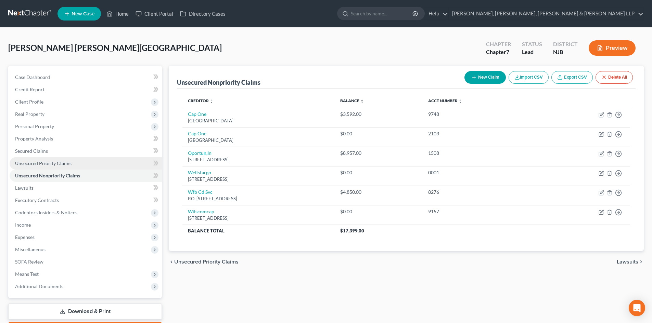
click at [26, 163] on span "Unsecured Priority Claims" at bounding box center [43, 164] width 56 height 6
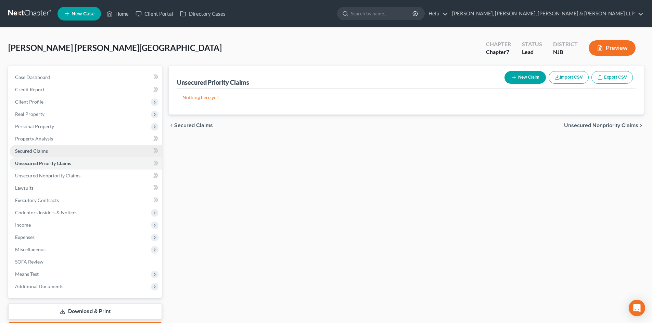
click at [37, 153] on span "Secured Claims" at bounding box center [31, 151] width 33 height 6
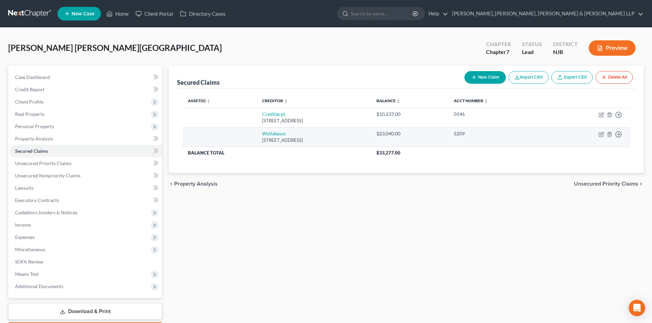
drag, startPoint x: 298, startPoint y: 140, endPoint x: 235, endPoint y: 137, distance: 62.7
click at [235, 137] on tr "Wstlakesvc [STREET_ADDRESS] $23,040.00 5209 Move to E Move to F Move to G Move …" at bounding box center [406, 137] width 448 height 20
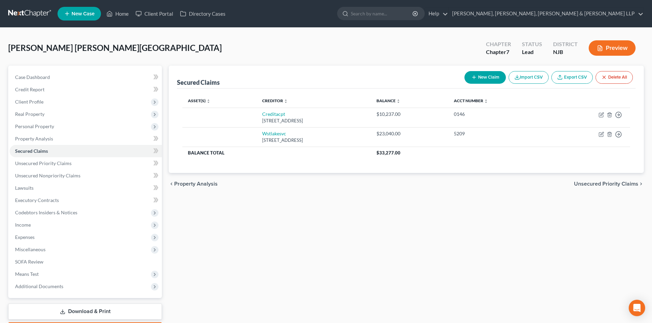
copy td "Wstlakesvc [STREET_ADDRESS]"
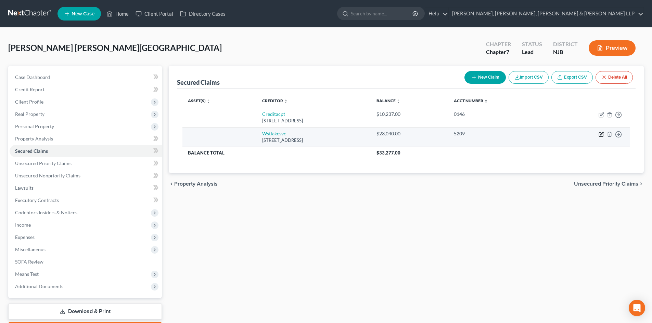
click at [600, 134] on icon "button" at bounding box center [601, 134] width 5 height 5
select select "4"
select select "0"
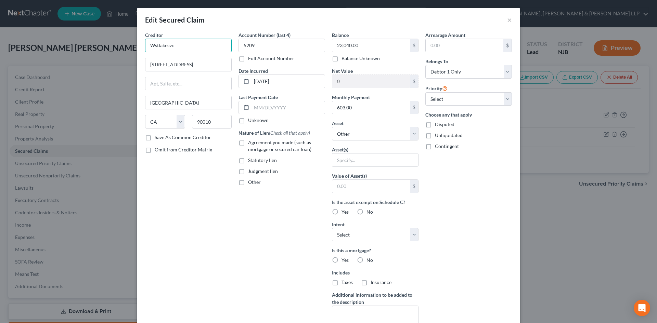
drag, startPoint x: 122, startPoint y: 45, endPoint x: 259, endPoint y: 71, distance: 140.4
click at [56, 45] on div "Edit Secured Claim × Creditor * Wstlakesvc [STREET_ADDRESS][GEOGRAPHIC_DATA][US…" at bounding box center [328, 161] width 657 height 323
paste input "estlake Financial"
type input "Westlake Financial"
click at [248, 142] on label "Agreement you made (such as mortgage or secured car loan)" at bounding box center [286, 146] width 77 height 14
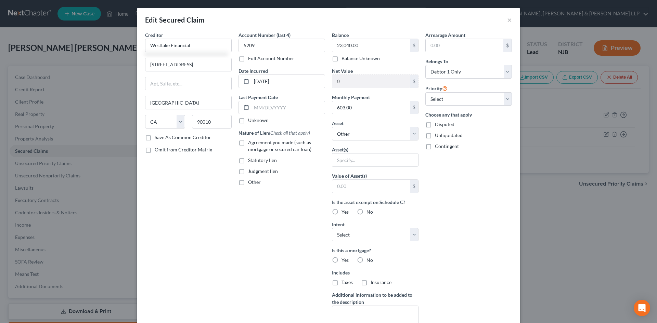
click at [251, 142] on input "Agreement you made (such as mortgage or secured car loan)" at bounding box center [253, 141] width 4 height 4
checkbox input "true"
click at [350, 131] on select "Select Other Multiple Assets Jewelry - Jewelry - $100.0 [PERSON_NAME] Services …" at bounding box center [375, 134] width 87 height 14
drag, startPoint x: 499, startPoint y: 168, endPoint x: 510, endPoint y: 248, distance: 80.2
click at [499, 168] on div "Arrearage Amount $ Belongs To * Select Debtor 1 Only Debtor 2 Only Debtor 1 And…" at bounding box center [468, 183] width 93 height 305
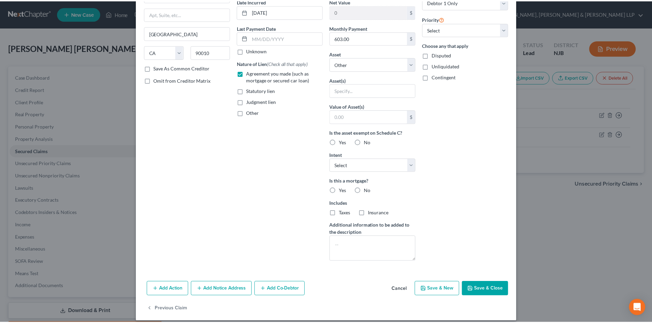
scroll to position [76, 0]
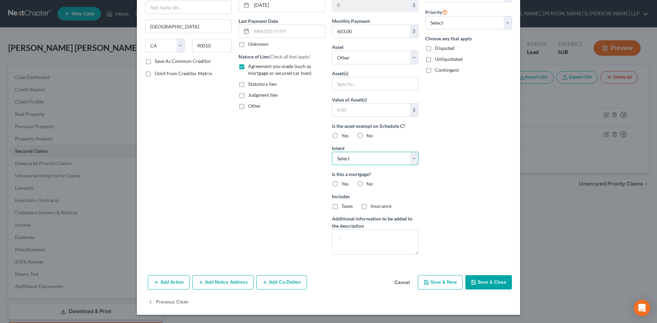
drag, startPoint x: 398, startPoint y: 162, endPoint x: 401, endPoint y: 165, distance: 4.1
click at [398, 162] on select "Select Surrender Redeem Reaffirm Avoid Other" at bounding box center [375, 159] width 87 height 14
select select "2"
click at [332, 152] on select "Select Surrender Redeem Reaffirm Avoid Other" at bounding box center [375, 159] width 87 height 14
click at [499, 281] on button "Save & Close" at bounding box center [489, 283] width 47 height 14
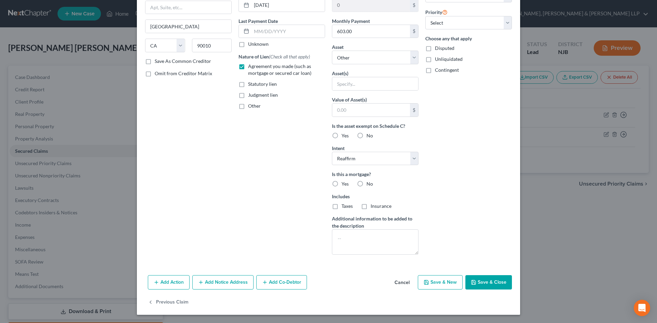
select select
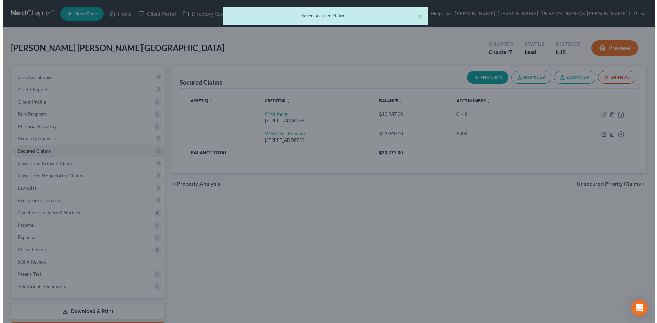
scroll to position [0, 0]
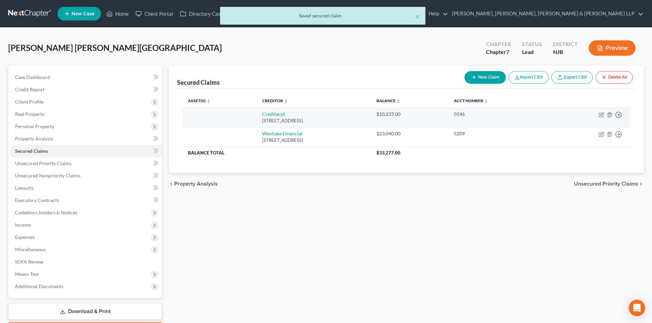
drag, startPoint x: 279, startPoint y: 120, endPoint x: 240, endPoint y: 114, distance: 38.9
click at [257, 114] on td "Creditacpt [STREET_ADDRESS]" at bounding box center [314, 118] width 114 height 20
copy td "Creditacpt [STREET_ADDRESS]"
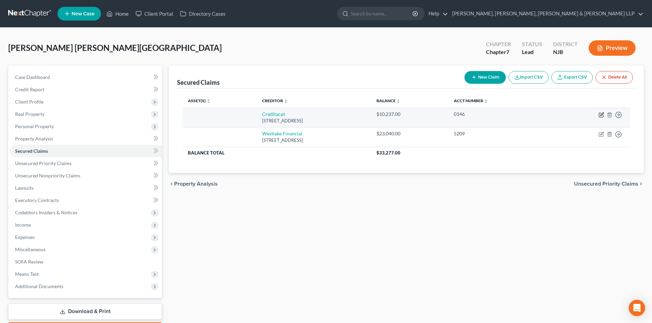
click at [602, 114] on icon "button" at bounding box center [601, 114] width 5 height 5
select select "23"
select select "0"
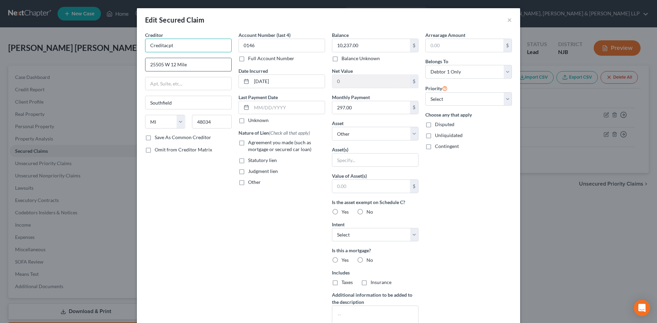
drag, startPoint x: 184, startPoint y: 45, endPoint x: 205, endPoint y: 68, distance: 31.0
click at [100, 44] on div "Edit Secured Claim × Creditor * Creditacpt [GEOGRAPHIC_DATA] [US_STATE][GEOGRAP…" at bounding box center [328, 161] width 657 height 323
paste input "Acceptance"
type input "Credit Acceptance"
click at [248, 142] on label "Agreement you made (such as mortgage or secured car loan)" at bounding box center [286, 146] width 77 height 14
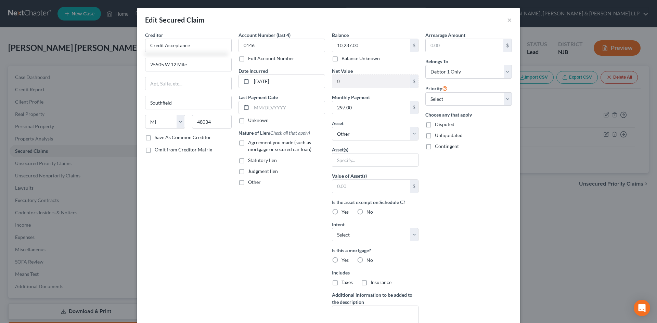
click at [251, 142] on input "Agreement you made (such as mortgage or secured car loan)" at bounding box center [253, 141] width 4 height 4
checkbox input "true"
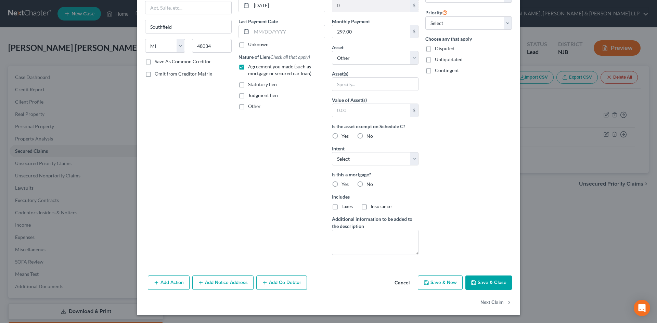
scroll to position [76, 0]
drag, startPoint x: 358, startPoint y: 54, endPoint x: 361, endPoint y: 61, distance: 7.7
click at [358, 54] on select "Select Other Multiple Assets Jewelry - Jewelry - $100.0 [PERSON_NAME] Services …" at bounding box center [375, 58] width 87 height 14
select select "7"
click at [332, 64] on select "Select Other Multiple Assets Jewelry - Jewelry - $100.0 [PERSON_NAME] Services …" at bounding box center [375, 58] width 87 height 14
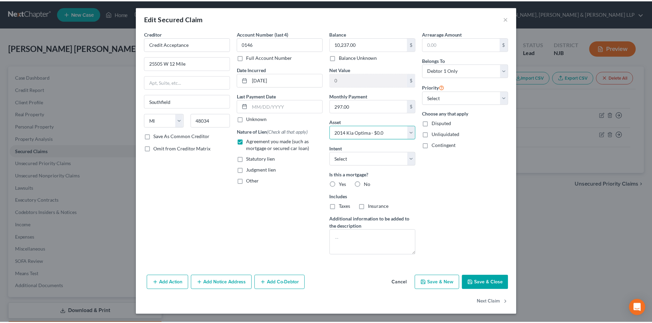
scroll to position [1, 0]
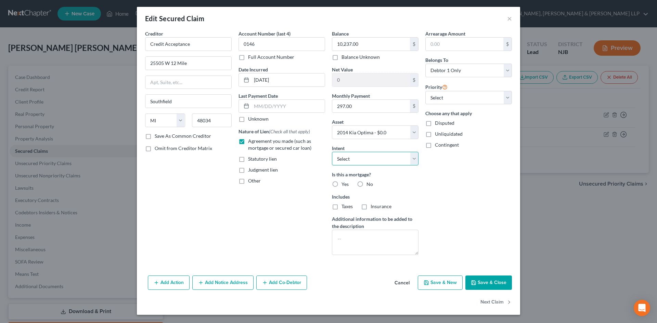
click at [374, 165] on select "Select Surrender Redeem Reaffirm Avoid Other" at bounding box center [375, 159] width 87 height 14
select select "2"
click at [332, 152] on select "Select Surrender Redeem Reaffirm Avoid Other" at bounding box center [375, 159] width 87 height 14
click at [488, 283] on button "Save & Close" at bounding box center [489, 283] width 47 height 14
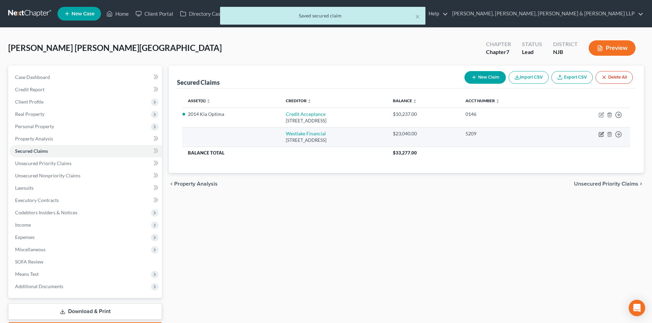
click at [600, 135] on icon "button" at bounding box center [601, 134] width 5 height 5
select select "4"
select select "0"
select select "2"
select select "0"
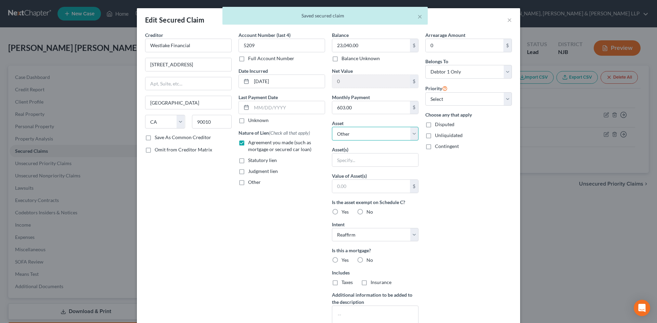
click at [360, 132] on select "Select Other Multiple Assets Jewelry - Jewelry - $100.0 [PERSON_NAME] Services …" at bounding box center [375, 134] width 87 height 14
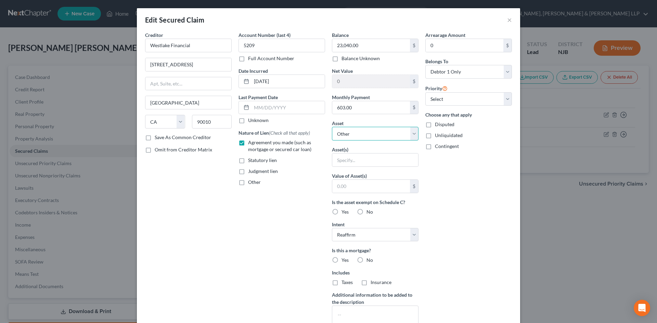
select select "4"
click at [332, 127] on select "Select Other Multiple Assets Jewelry - Jewelry - $100.0 [PERSON_NAME] Services …" at bounding box center [375, 134] width 87 height 14
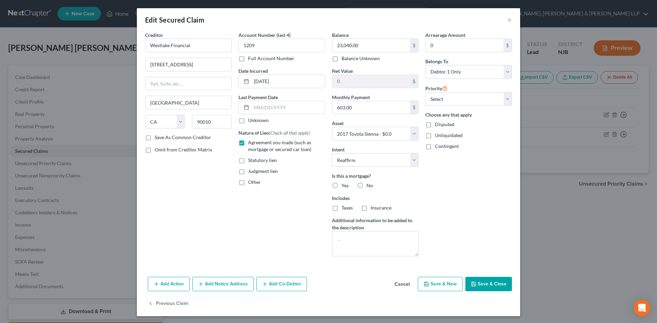
click at [492, 284] on button "Save & Close" at bounding box center [489, 284] width 47 height 14
select select
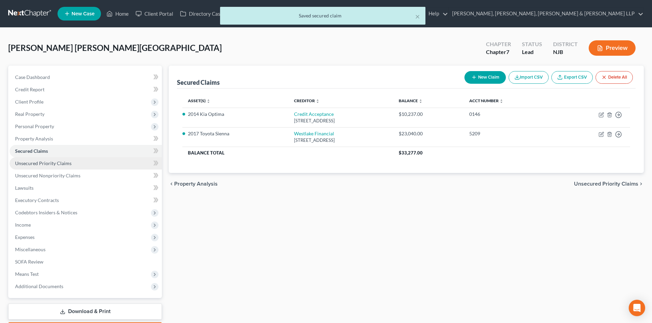
click at [98, 165] on link "Unsecured Priority Claims" at bounding box center [86, 163] width 152 height 12
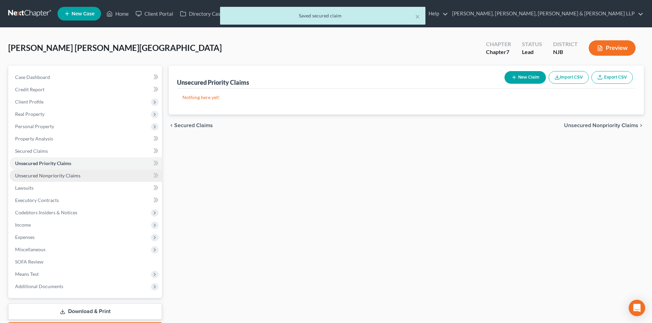
click at [79, 174] on link "Unsecured Nonpriority Claims" at bounding box center [86, 176] width 152 height 12
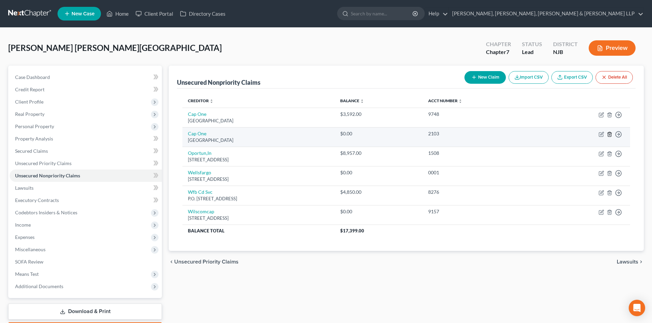
click at [608, 136] on icon "button" at bounding box center [609, 134] width 3 height 4
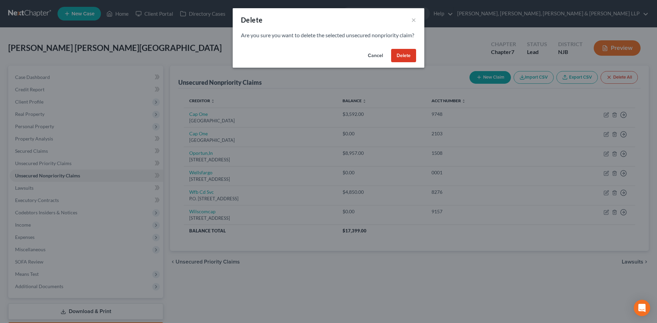
click at [409, 63] on button "Delete" at bounding box center [403, 56] width 25 height 14
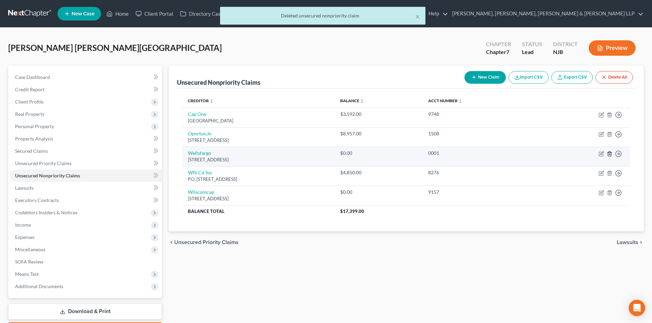
click at [608, 155] on icon "button" at bounding box center [609, 154] width 3 height 4
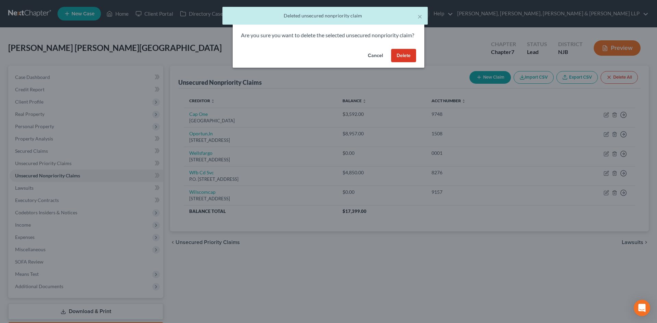
click at [398, 63] on button "Delete" at bounding box center [403, 56] width 25 height 14
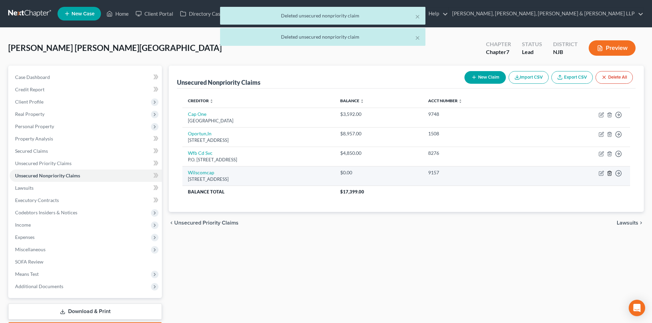
click at [609, 173] on icon "button" at bounding box center [609, 173] width 5 height 5
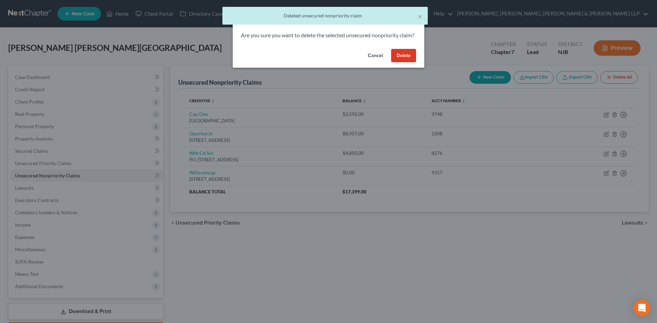
click at [407, 63] on button "Delete" at bounding box center [403, 56] width 25 height 14
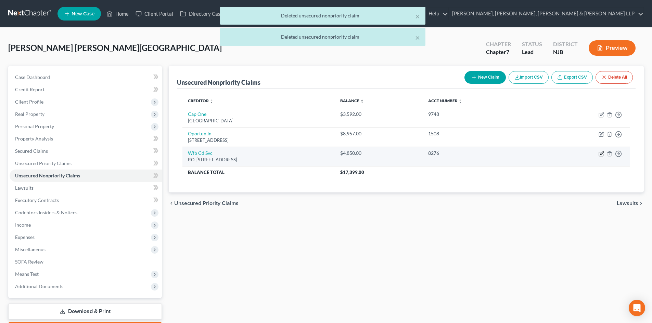
click at [601, 152] on icon "button" at bounding box center [601, 154] width 4 height 4
select select "38"
select select "2"
select select "0"
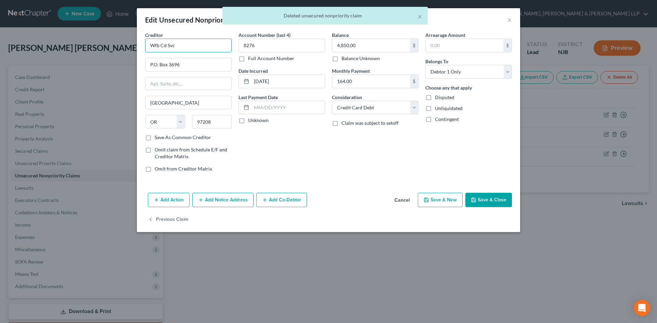
drag, startPoint x: 116, startPoint y: 48, endPoint x: 106, endPoint y: 49, distance: 10.7
click at [106, 49] on div "Edit Unsecured Nonpriority Claim × Creditor * Wfb Cd Svc P.O. [GEOGRAPHIC_DATA]…" at bounding box center [328, 161] width 657 height 323
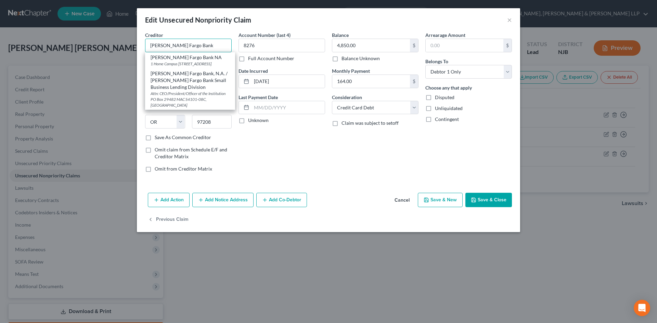
type input "[PERSON_NAME] Fargo Bank"
click at [492, 200] on button "Save & Close" at bounding box center [489, 200] width 47 height 14
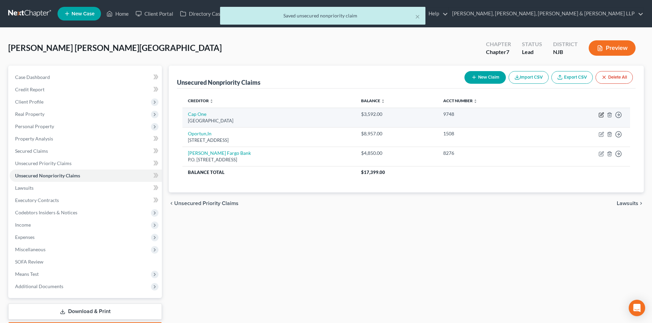
click at [604, 114] on icon "button" at bounding box center [601, 114] width 5 height 5
select select "48"
select select "2"
select select "0"
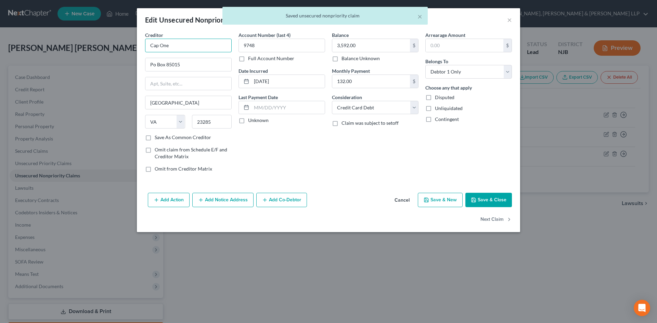
click at [158, 46] on input "Cap One" at bounding box center [188, 46] width 87 height 14
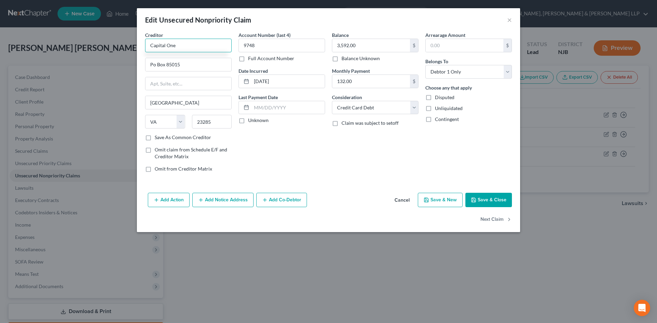
click at [184, 45] on input "Capital One" at bounding box center [188, 46] width 87 height 14
type input "Capital One Bank"
click at [493, 203] on button "Save & Close" at bounding box center [489, 200] width 47 height 14
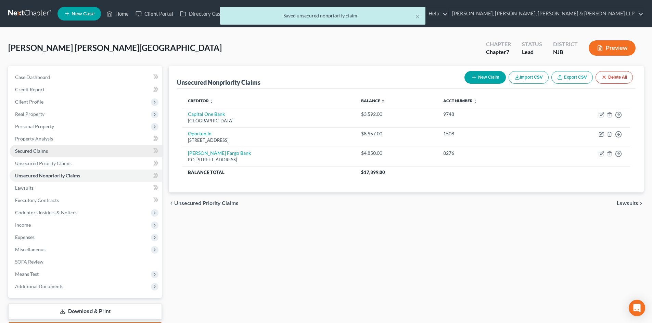
click at [74, 149] on link "Secured Claims" at bounding box center [86, 151] width 152 height 12
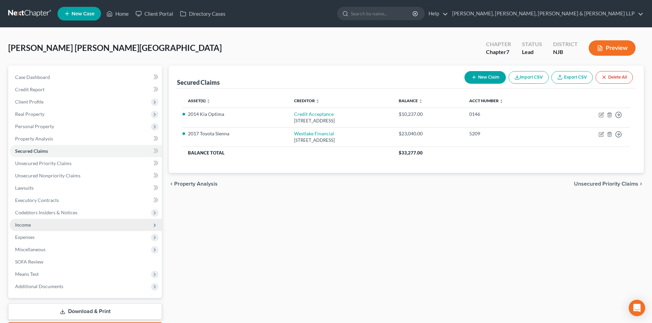
click at [53, 229] on span "Income" at bounding box center [86, 225] width 152 height 12
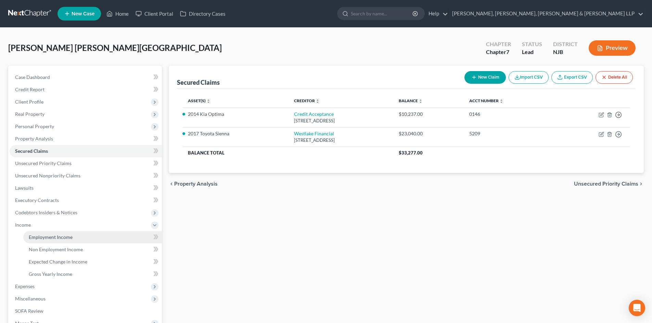
click at [53, 237] on span "Employment Income" at bounding box center [51, 237] width 44 height 6
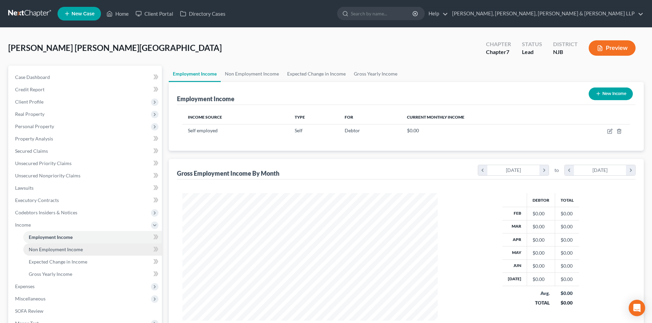
scroll to position [128, 269]
click at [244, 65] on div "[PERSON_NAME] [PERSON_NAME][GEOGRAPHIC_DATA] Upgraded Chapter Chapter 7 Status …" at bounding box center [326, 51] width 636 height 30
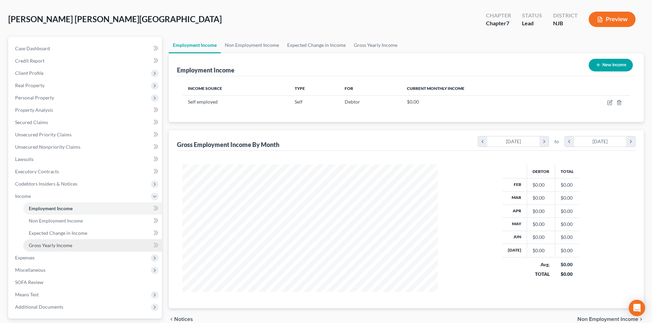
scroll to position [68, 0]
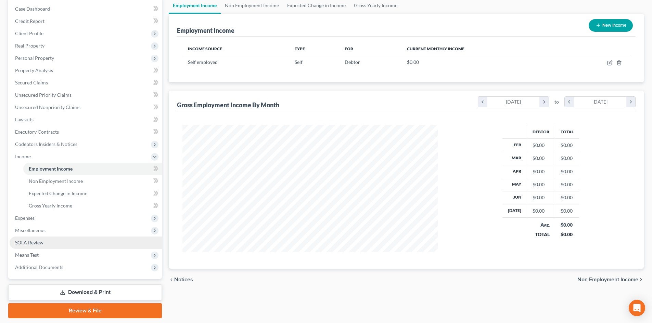
click at [43, 237] on link "SOFA Review" at bounding box center [86, 243] width 152 height 12
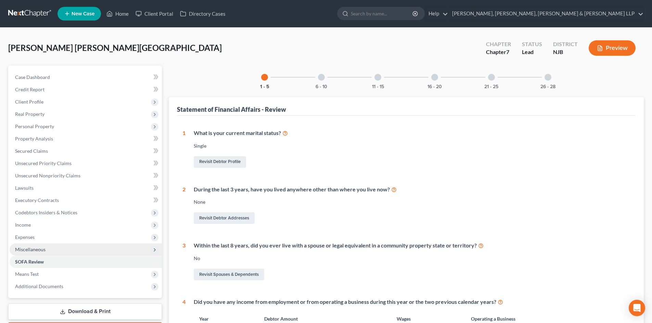
click at [44, 252] on span "Miscellaneous" at bounding box center [30, 250] width 30 height 6
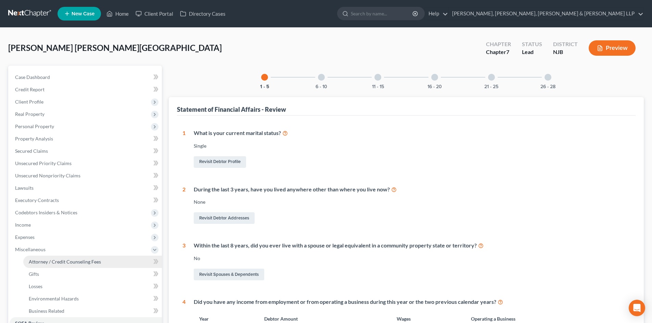
click at [49, 263] on span "Attorney / Credit Counseling Fees" at bounding box center [65, 262] width 72 height 6
select select "1"
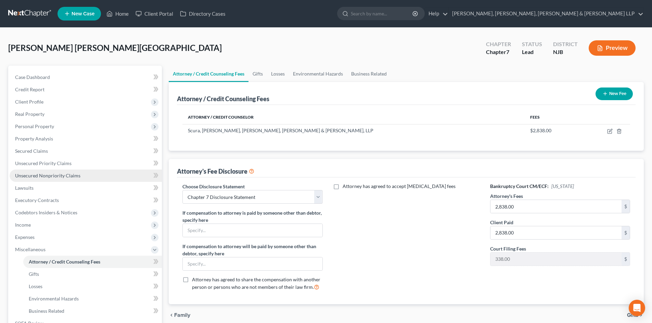
click at [96, 173] on link "Unsecured Nonpriority Claims" at bounding box center [86, 176] width 152 height 12
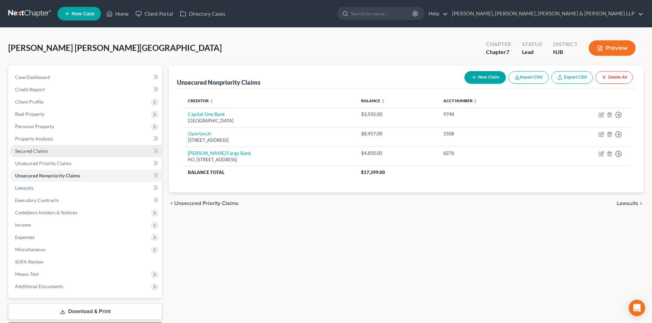
click at [55, 157] on link "Secured Claims" at bounding box center [86, 151] width 152 height 12
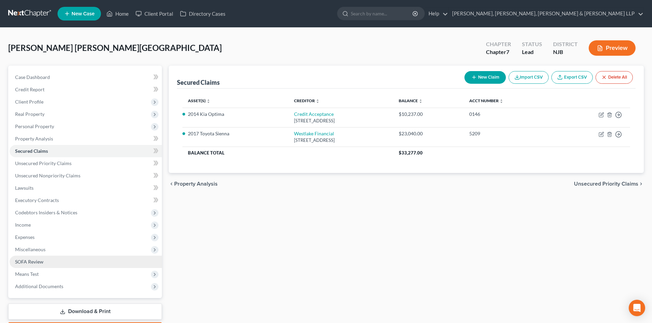
drag, startPoint x: 51, startPoint y: 254, endPoint x: 54, endPoint y: 259, distance: 5.4
click at [51, 254] on span "Miscellaneous" at bounding box center [86, 250] width 152 height 12
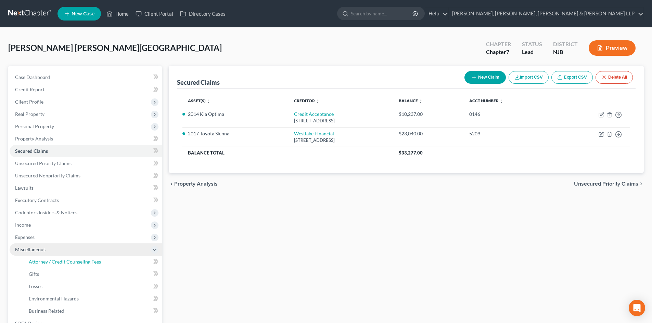
drag, startPoint x: 54, startPoint y: 259, endPoint x: 154, endPoint y: 248, distance: 100.5
click at [54, 260] on span "Attorney / Credit Counseling Fees" at bounding box center [65, 262] width 72 height 6
select select "1"
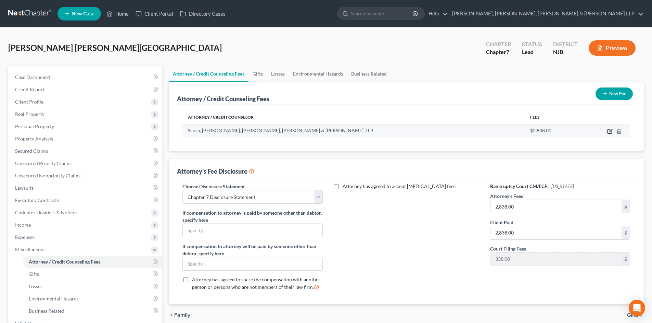
click at [609, 131] on icon "button" at bounding box center [610, 130] width 3 height 3
select select "33"
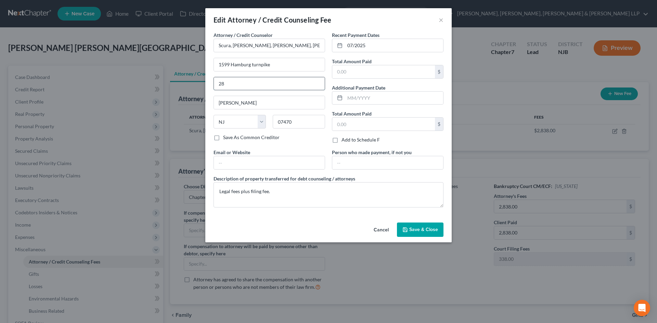
type input "2"
click at [337, 78] on input "text" at bounding box center [383, 71] width 103 height 13
type input "2,838.00"
click at [433, 232] on span "Save & Close" at bounding box center [423, 230] width 29 height 6
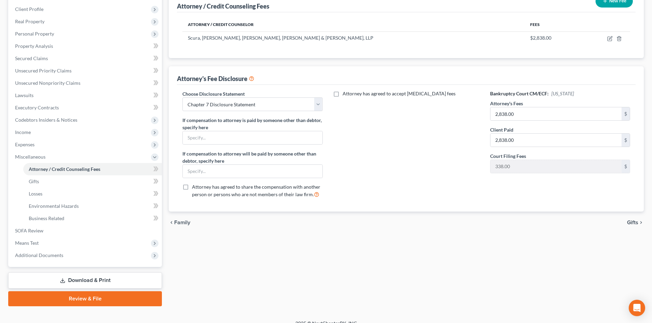
scroll to position [102, 0]
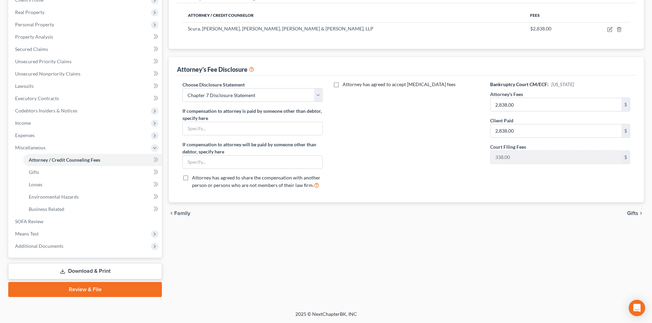
click at [76, 273] on link "Download & Print" at bounding box center [85, 272] width 154 height 16
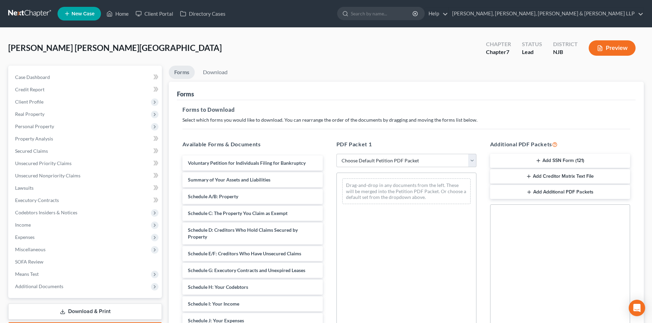
click at [620, 52] on button "Preview" at bounding box center [612, 47] width 47 height 15
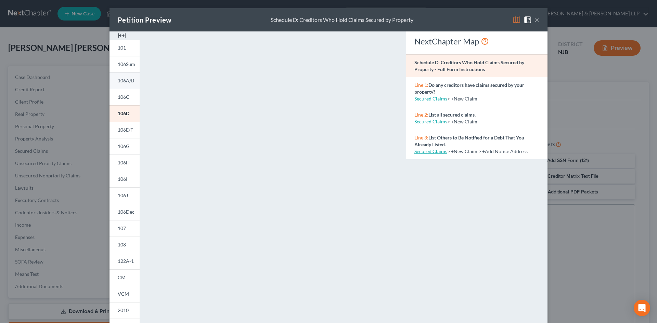
click at [128, 83] on span "106A/B" at bounding box center [126, 81] width 16 height 6
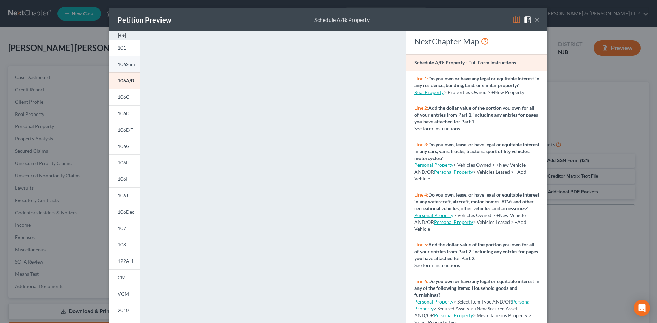
click at [120, 65] on span "106Sum" at bounding box center [126, 64] width 17 height 6
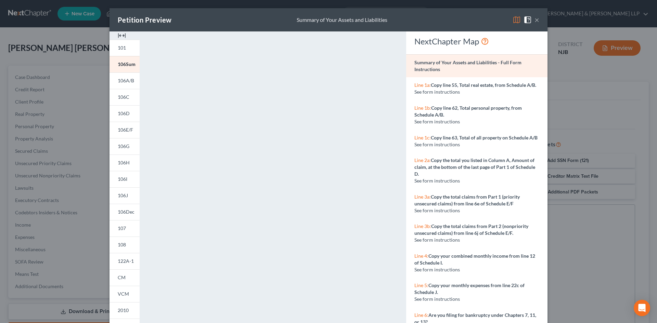
drag, startPoint x: 533, startPoint y: 21, endPoint x: 31, endPoint y: 66, distance: 503.9
click at [535, 21] on button "×" at bounding box center [537, 20] width 5 height 8
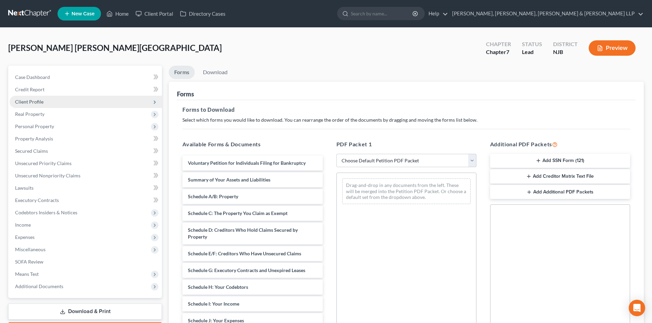
click at [36, 101] on span "Client Profile" at bounding box center [29, 102] width 28 height 6
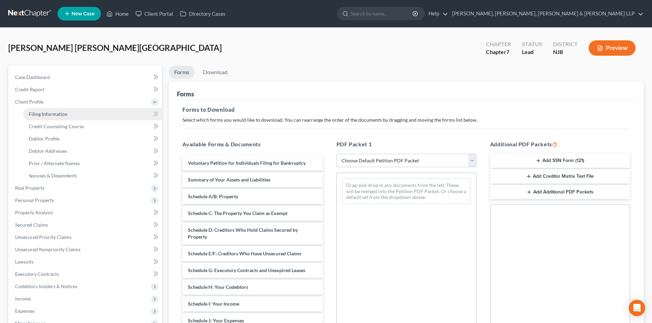
click at [36, 116] on span "Filing Information" at bounding box center [48, 114] width 39 height 6
select select "1"
select select "0"
select select "51"
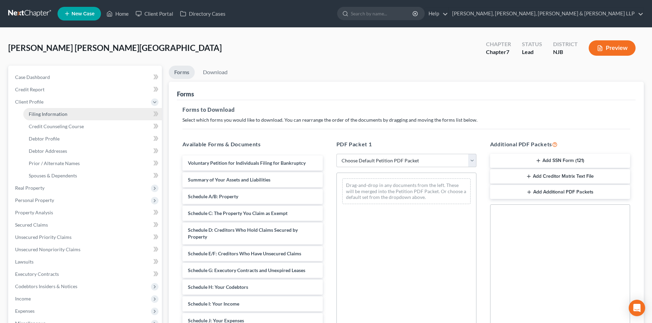
select select "4"
select select "0"
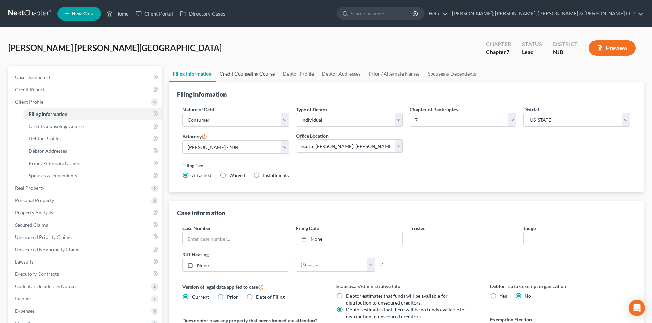
click at [230, 74] on link "Credit Counseling Course" at bounding box center [247, 74] width 63 height 16
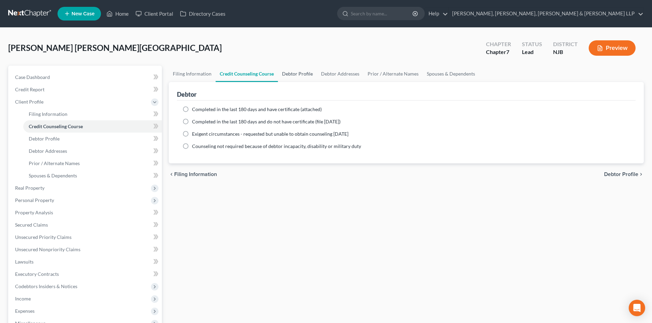
click at [302, 76] on link "Debtor Profile" at bounding box center [297, 74] width 39 height 16
select select "0"
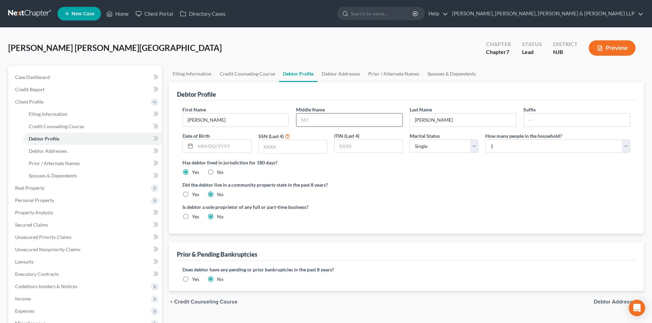
click at [307, 117] on input "text" at bounding box center [349, 120] width 106 height 13
type input "D."
click at [286, 150] on input "text" at bounding box center [293, 146] width 68 height 13
type input "0947"
click at [337, 75] on link "Debtor Addresses" at bounding box center [341, 74] width 47 height 16
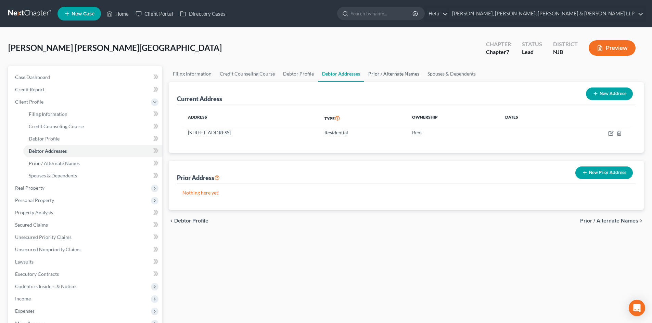
click at [376, 72] on link "Prior / Alternate Names" at bounding box center [393, 74] width 59 height 16
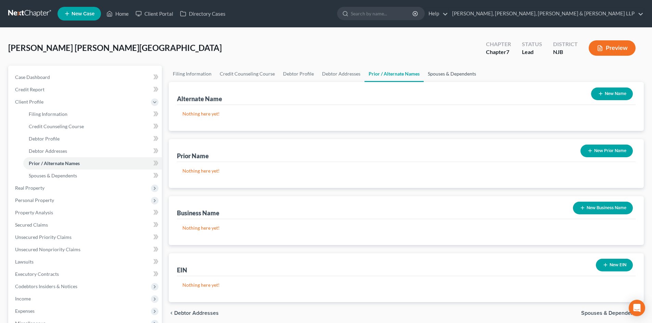
click at [434, 75] on link "Spouses & Dependents" at bounding box center [452, 74] width 56 height 16
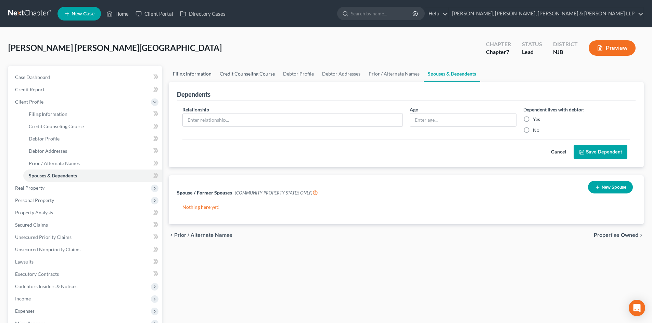
drag, startPoint x: 240, startPoint y: 74, endPoint x: 201, endPoint y: 78, distance: 39.2
click at [240, 74] on link "Credit Counseling Course" at bounding box center [247, 74] width 63 height 16
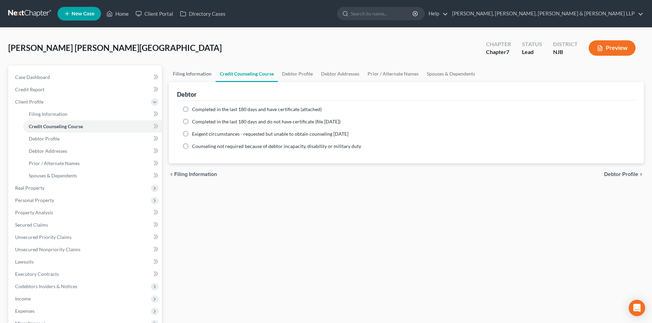
click at [196, 78] on link "Filing Information" at bounding box center [192, 74] width 47 height 16
select select "1"
select select "0"
select select "51"
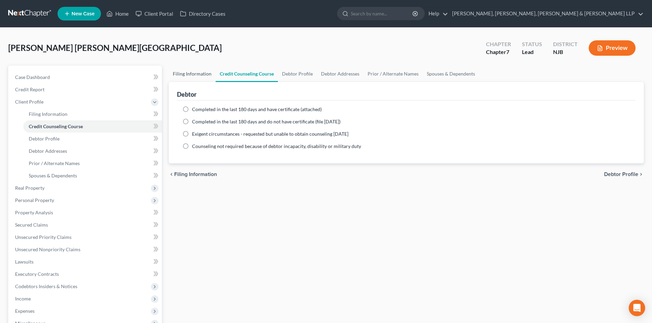
select select "4"
select select "0"
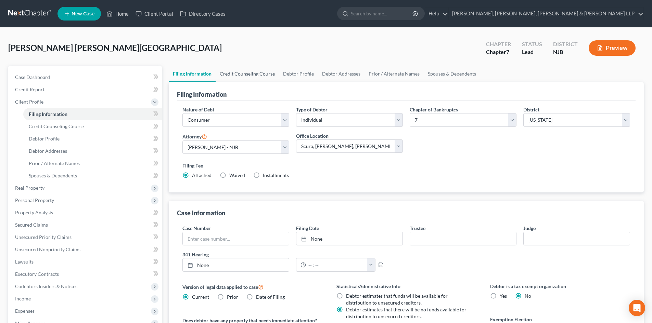
click at [237, 76] on link "Credit Counseling Course" at bounding box center [247, 74] width 63 height 16
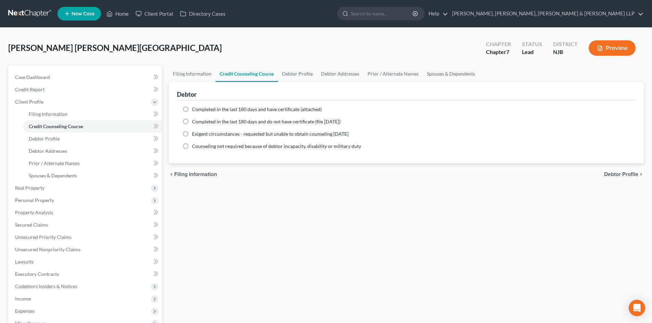
click at [212, 115] on ng-include "Completed in the last 180 days and have certificate (attached) Date Completed N…" at bounding box center [406, 128] width 448 height 44
click at [215, 109] on span "Completed in the last 180 days and have certificate (attached)" at bounding box center [257, 109] width 130 height 6
click at [199, 109] on input "Completed in the last 180 days and have certificate (attached)" at bounding box center [197, 108] width 4 height 4
radio input "true"
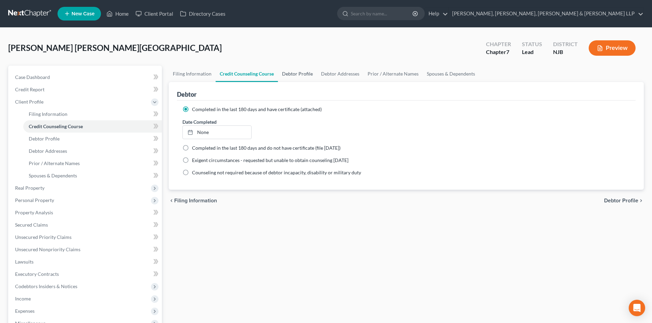
click at [292, 78] on link "Debtor Profile" at bounding box center [297, 74] width 39 height 16
select select "0"
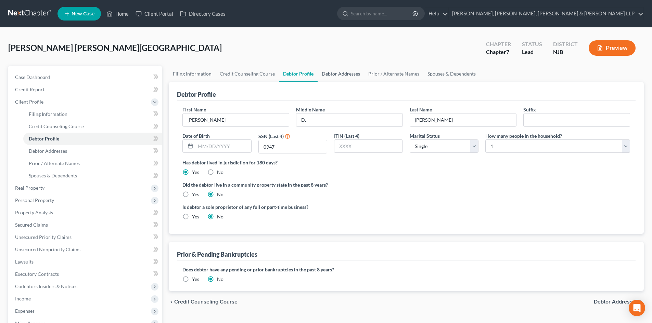
click at [325, 75] on link "Debtor Addresses" at bounding box center [341, 74] width 47 height 16
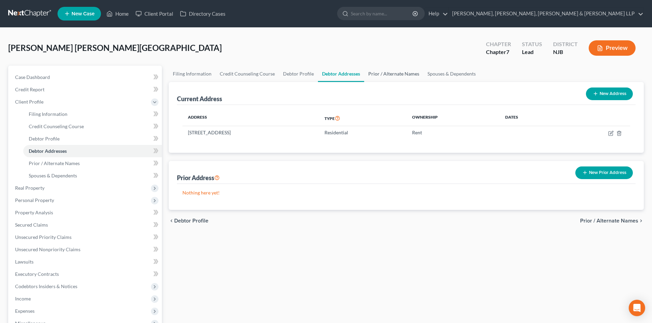
click at [384, 75] on link "Prior / Alternate Names" at bounding box center [393, 74] width 59 height 16
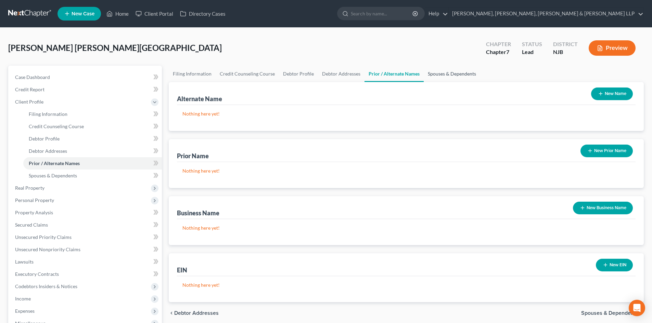
click at [446, 77] on link "Spouses & Dependents" at bounding box center [452, 74] width 56 height 16
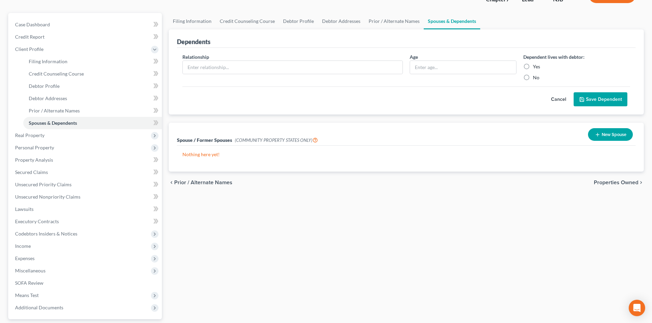
scroll to position [114, 0]
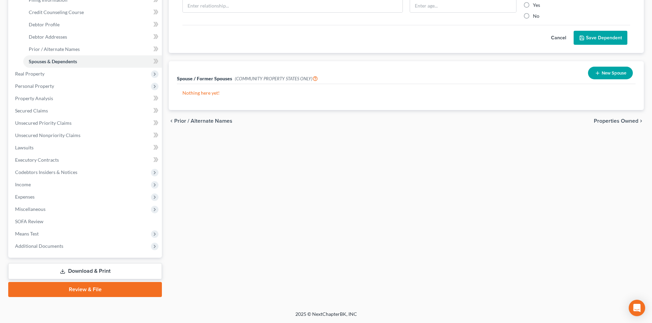
drag, startPoint x: 105, startPoint y: 276, endPoint x: 381, endPoint y: 137, distance: 309.2
click at [105, 277] on link "Download & Print" at bounding box center [85, 272] width 154 height 16
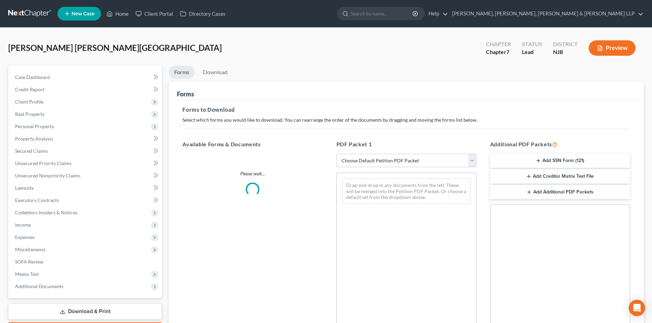
click at [379, 163] on select "Choose Default Petition PDF Packet Complete Bankruptcy Petition (all forms and …" at bounding box center [406, 161] width 140 height 14
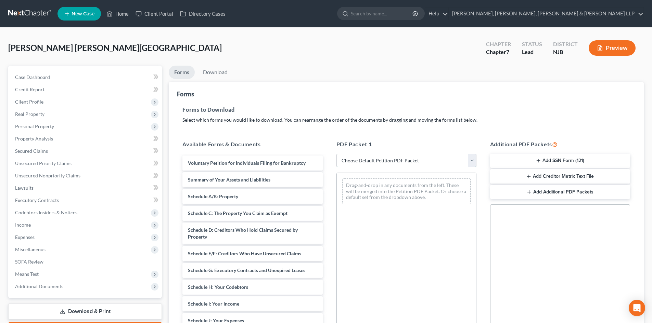
select select "0"
click at [336, 154] on select "Choose Default Petition PDF Packet Complete Bankruptcy Petition (all forms and …" at bounding box center [406, 161] width 140 height 14
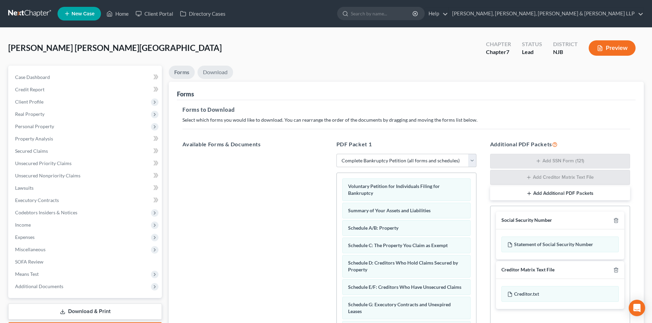
drag, startPoint x: 222, startPoint y: 76, endPoint x: 273, endPoint y: 145, distance: 85.7
click at [222, 76] on link "Download" at bounding box center [215, 72] width 36 height 13
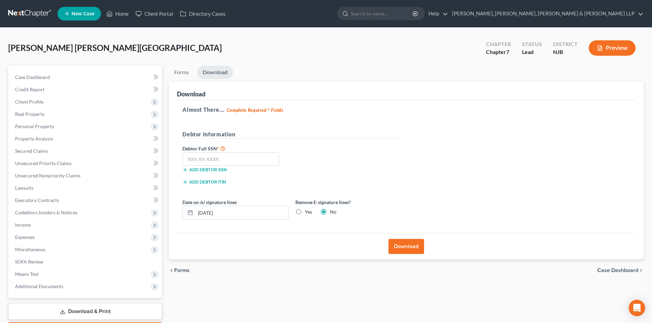
click at [305, 213] on label "Yes" at bounding box center [308, 212] width 7 height 7
click at [308, 213] on input "Yes" at bounding box center [310, 211] width 4 height 4
radio input "true"
radio input "false"
click at [251, 163] on input "text" at bounding box center [230, 160] width 97 height 14
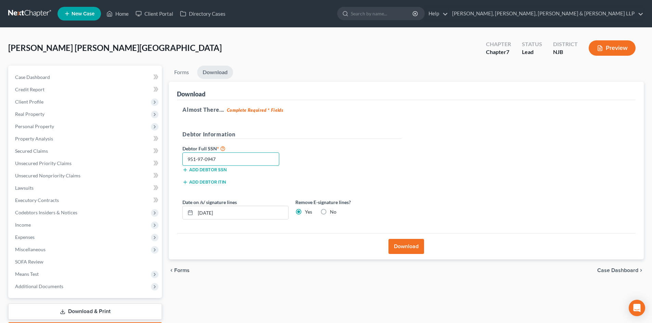
type input "951-97-0947"
click at [407, 243] on button "Download" at bounding box center [406, 246] width 36 height 15
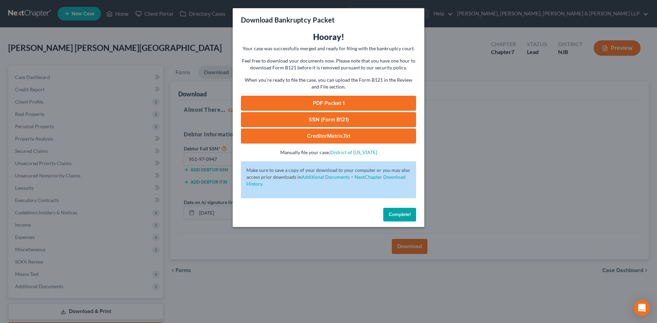
click at [127, 55] on div "Download Bankruptcy Packet Hooray! Your case was successfully merged and ready …" at bounding box center [328, 161] width 657 height 323
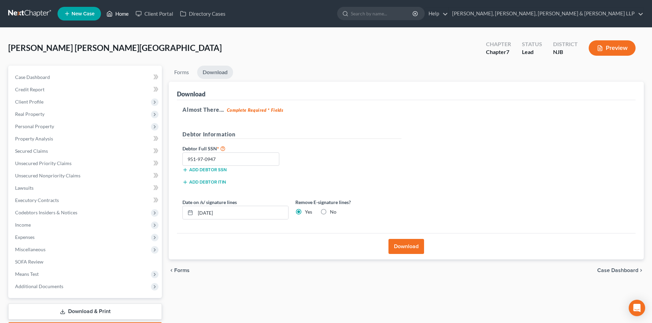
click at [118, 16] on link "Home" at bounding box center [117, 14] width 29 height 12
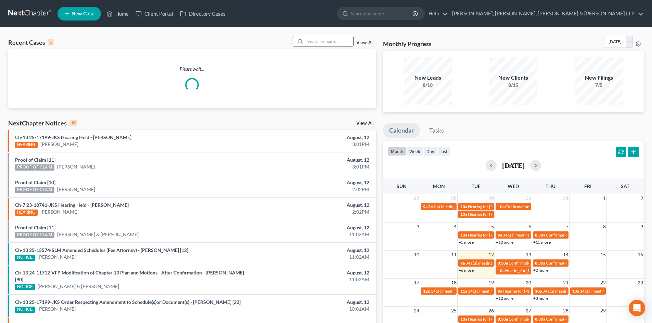
click at [315, 42] on input "search" at bounding box center [329, 41] width 48 height 10
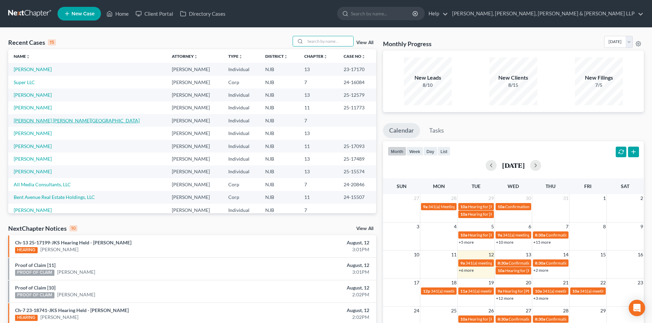
click at [39, 121] on link "[PERSON_NAME] [PERSON_NAME][GEOGRAPHIC_DATA]" at bounding box center [77, 121] width 126 height 6
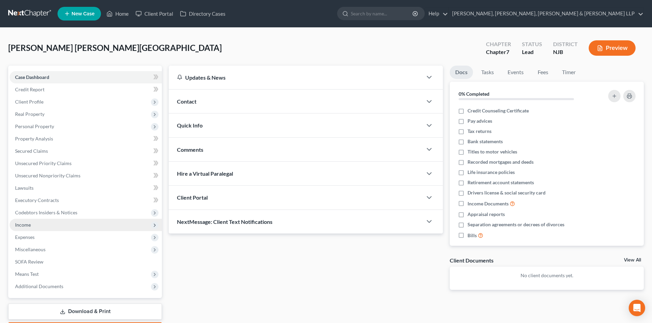
click at [28, 222] on span "Income" at bounding box center [23, 225] width 16 height 6
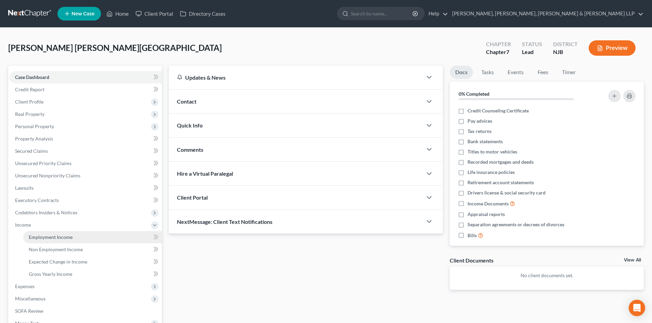
click at [52, 238] on span "Employment Income" at bounding box center [51, 237] width 44 height 6
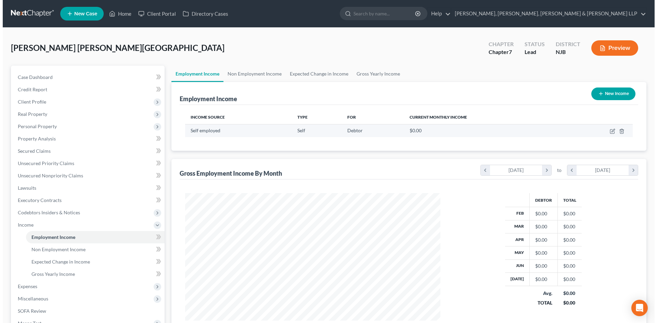
scroll to position [128, 269]
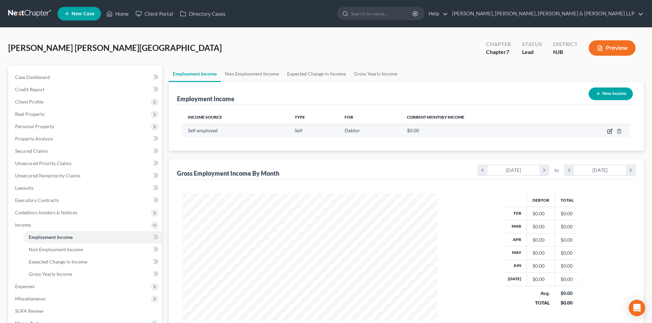
click at [610, 129] on icon "button" at bounding box center [609, 131] width 5 height 5
select select "1"
select select "0"
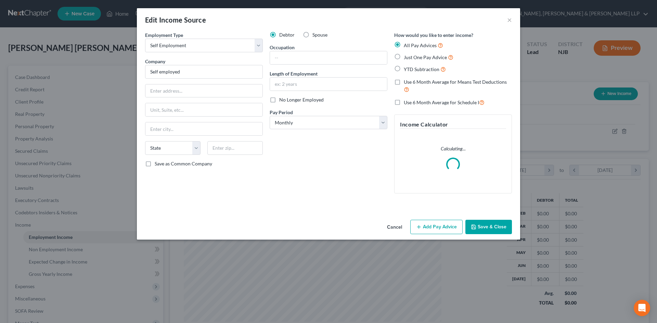
scroll to position [129, 271]
click at [453, 226] on button "Add Pay Advice" at bounding box center [436, 227] width 52 height 14
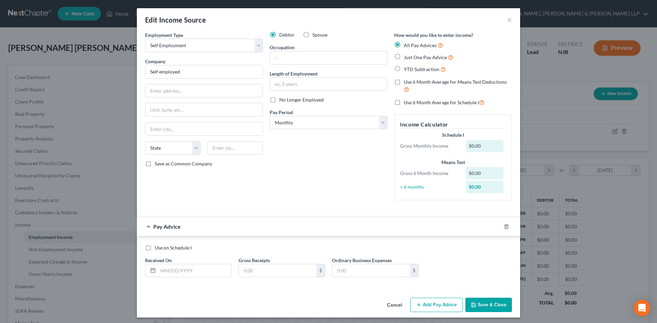
drag, startPoint x: 172, startPoint y: 269, endPoint x: 19, endPoint y: 253, distance: 153.9
click at [172, 269] on input "text" at bounding box center [194, 271] width 73 height 13
type input "[DATE]"
click at [274, 268] on input "text" at bounding box center [278, 271] width 78 height 13
type input "16,534.00"
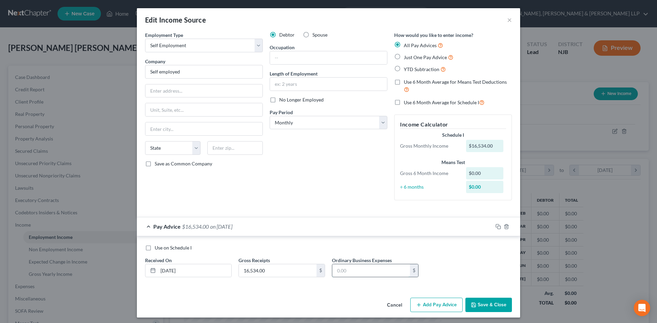
click at [346, 272] on input "text" at bounding box center [371, 271] width 78 height 13
click at [354, 275] on input "text" at bounding box center [371, 271] width 78 height 13
type input "3,033.00"
click at [439, 305] on button "Add Pay Advice" at bounding box center [436, 305] width 52 height 14
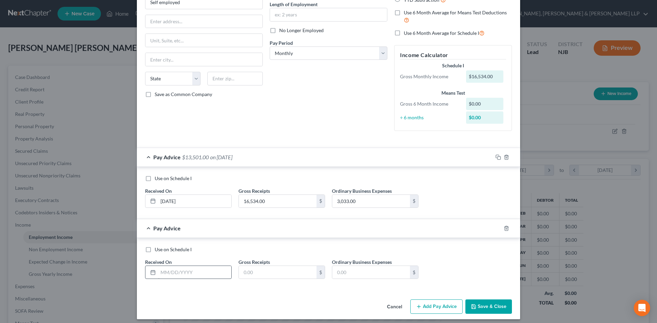
scroll to position [71, 0]
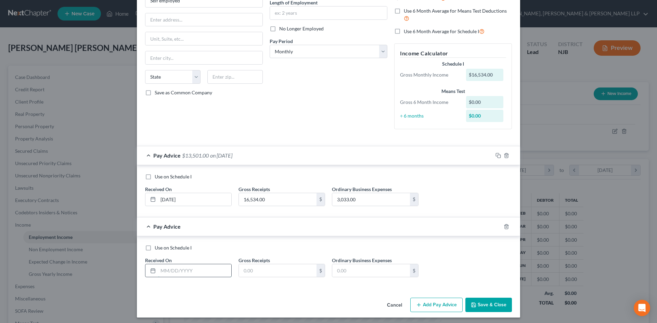
click at [177, 271] on input "text" at bounding box center [194, 271] width 73 height 13
type input "[DATE]"
click at [258, 268] on input "text" at bounding box center [278, 271] width 78 height 13
type input "14,561.00"
drag, startPoint x: 372, startPoint y: 280, endPoint x: 370, endPoint y: 271, distance: 8.9
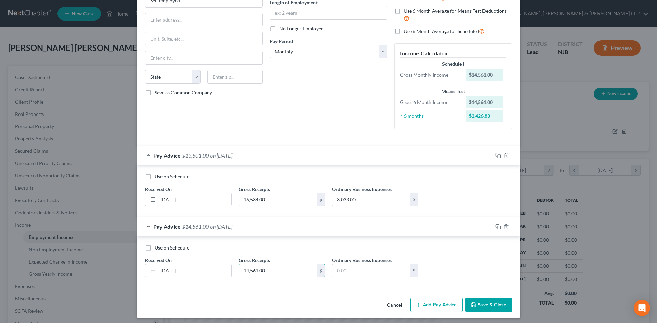
click at [372, 280] on div "Use on Schedule I Received On * [DATE] Gross Receipts 14,561.00 $ Ordinary Busi…" at bounding box center [329, 264] width 374 height 39
click at [370, 271] on input "text" at bounding box center [371, 271] width 78 height 13
type input "3,331.00"
click at [429, 305] on button "Add Pay Advice" at bounding box center [436, 305] width 52 height 14
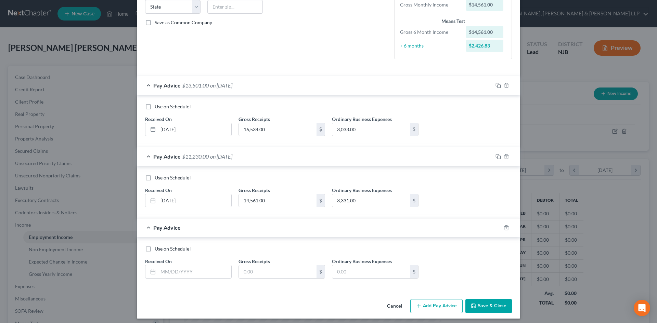
scroll to position [145, 0]
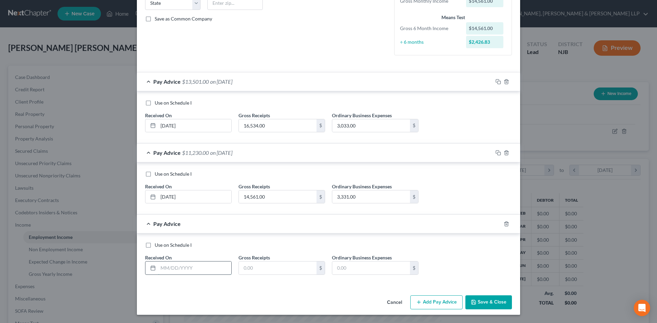
click at [175, 269] on input "text" at bounding box center [194, 268] width 73 height 13
type input "[DATE]"
click at [257, 271] on input "text" at bounding box center [278, 268] width 78 height 13
type input "7,942.00"
click at [347, 264] on input "text" at bounding box center [371, 268] width 78 height 13
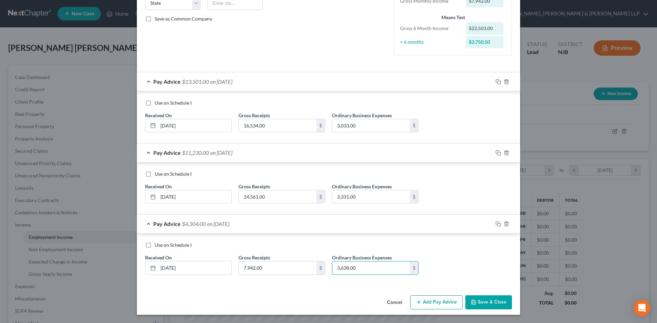
type input "3,638.00"
drag, startPoint x: 434, startPoint y: 297, endPoint x: 226, endPoint y: 285, distance: 208.1
click at [434, 298] on button "Add Pay Advice" at bounding box center [436, 303] width 52 height 14
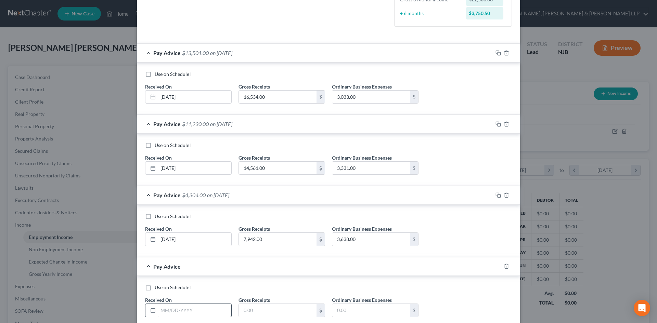
scroll to position [216, 0]
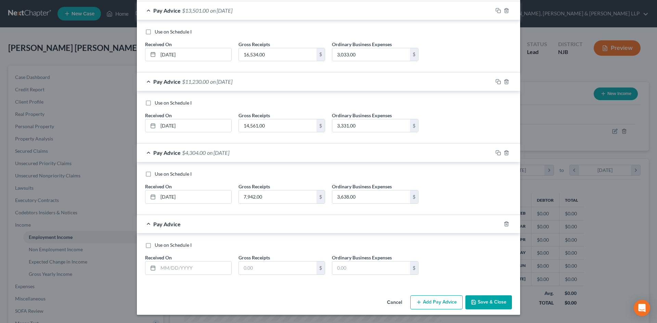
click at [175, 277] on div "Use on Schedule I Received On * Gross Receipts $ Ordinary Business Expenses $" at bounding box center [329, 261] width 374 height 39
click at [176, 266] on input "text" at bounding box center [194, 268] width 73 height 13
type input "[DATE]"
click at [275, 268] on input "text" at bounding box center [278, 268] width 78 height 13
type input "8,785.00"
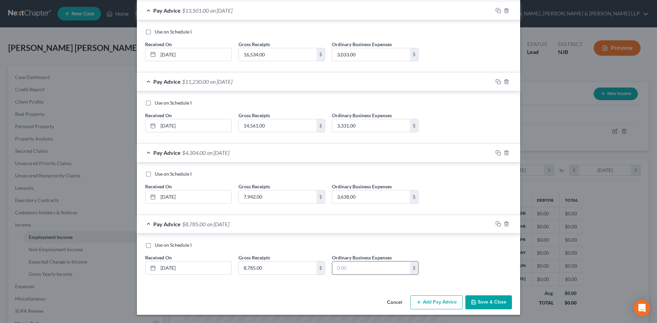
click at [337, 267] on input "text" at bounding box center [371, 268] width 78 height 13
type input "3,373.0"
click at [438, 302] on button "Add Pay Advice" at bounding box center [436, 303] width 52 height 14
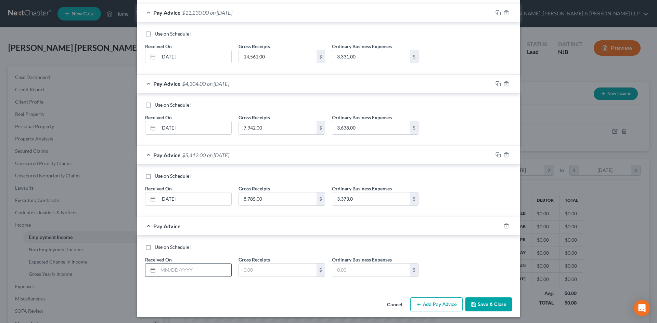
scroll to position [288, 0]
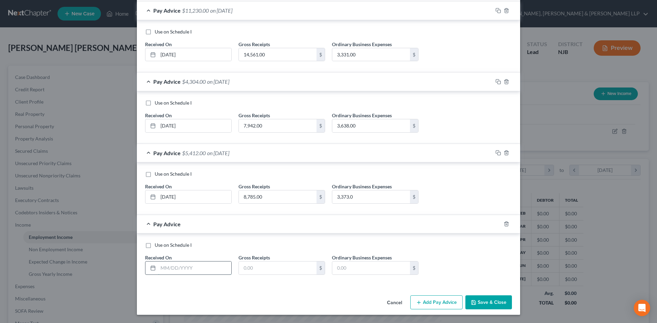
click at [182, 267] on input "text" at bounding box center [194, 268] width 73 height 13
type input "[DATE]"
click at [274, 272] on input "text" at bounding box center [278, 268] width 78 height 13
type input "5,889.00"
click at [332, 272] on input "text" at bounding box center [371, 268] width 78 height 13
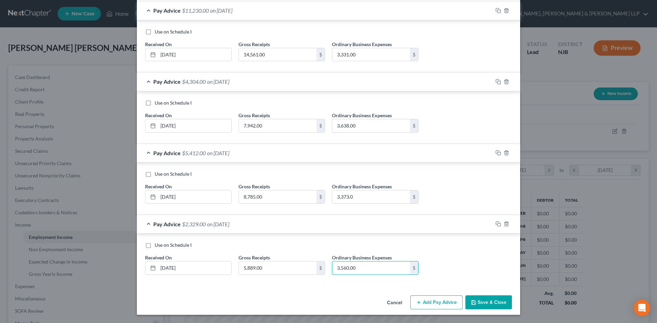
type input "3,560.00"
click at [437, 303] on button "Add Pay Advice" at bounding box center [436, 303] width 52 height 14
click at [186, 271] on input "text" at bounding box center [194, 268] width 73 height 13
type input "[DATE]"
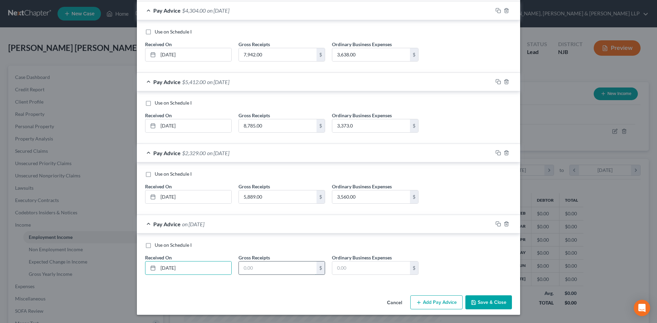
click at [265, 273] on input "text" at bounding box center [278, 268] width 78 height 13
type input "8,010.00"
click at [369, 271] on input "text" at bounding box center [371, 268] width 78 height 13
type input "4,168"
click at [429, 302] on button "Add Pay Advice" at bounding box center [436, 303] width 52 height 14
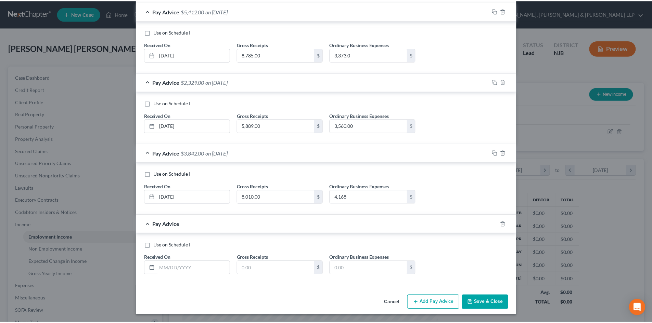
scroll to position [430, 0]
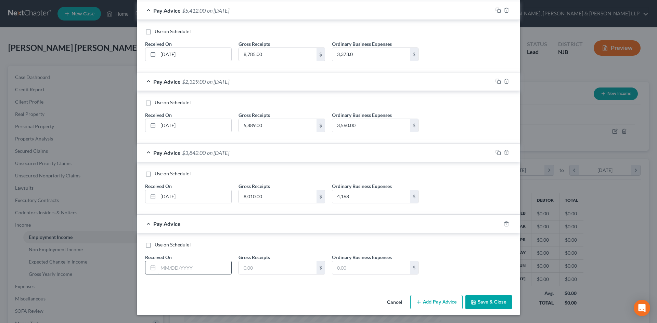
click at [191, 270] on input "text" at bounding box center [194, 268] width 73 height 13
type input "[DATE]"
drag, startPoint x: 267, startPoint y: 268, endPoint x: 399, endPoint y: 229, distance: 138.1
click at [267, 268] on input "text" at bounding box center [278, 268] width 78 height 13
paste input "8,010.00"
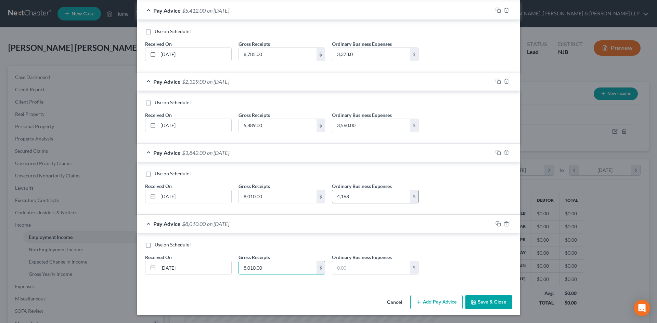
type input "8,010.00"
click at [366, 198] on input "4,168" at bounding box center [371, 196] width 78 height 13
click at [383, 267] on input "text" at bounding box center [371, 268] width 78 height 13
paste input "4,168"
type input "4,168"
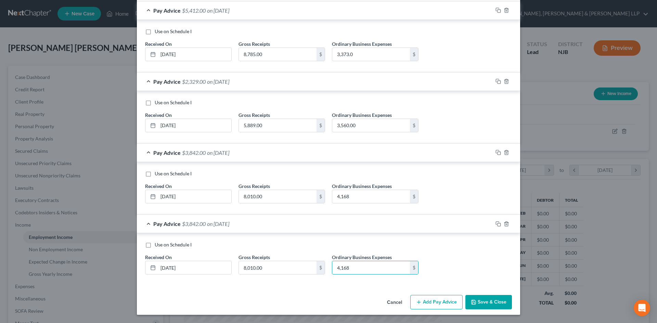
click at [495, 312] on div "Cancel Add Pay Advice Save & Close" at bounding box center [328, 304] width 383 height 23
click at [487, 305] on button "Save & Close" at bounding box center [489, 302] width 47 height 14
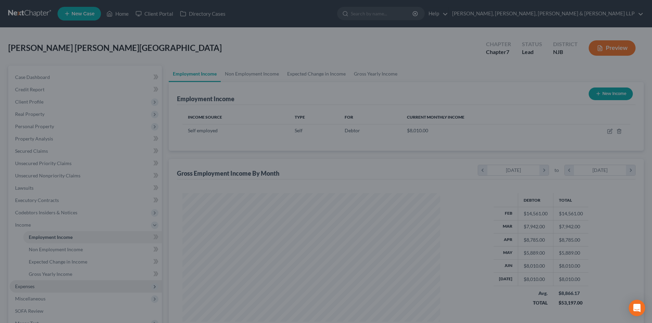
scroll to position [342156, 342014]
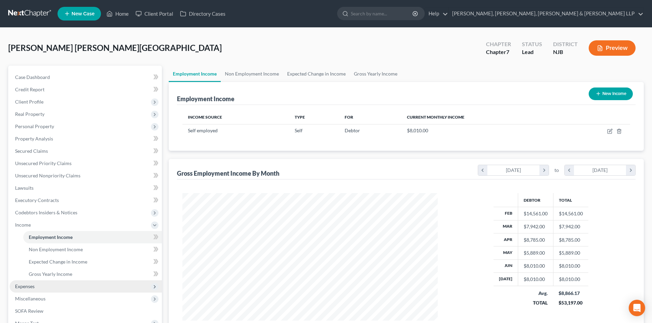
click at [46, 282] on span "Expenses" at bounding box center [86, 287] width 152 height 12
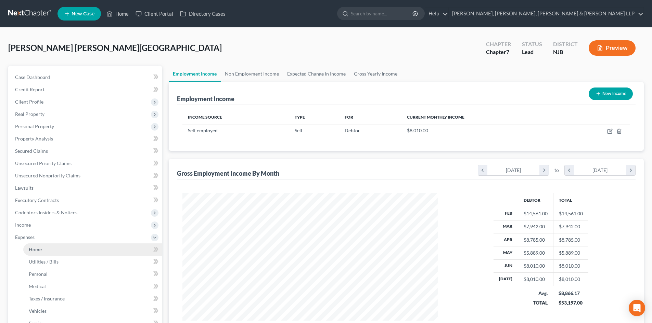
click at [43, 248] on link "Home" at bounding box center [92, 250] width 139 height 12
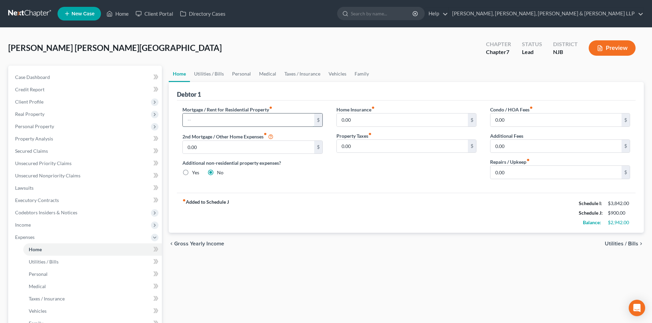
drag, startPoint x: 209, startPoint y: 121, endPoint x: 206, endPoint y: 124, distance: 4.1
click at [209, 121] on input "text" at bounding box center [248, 120] width 131 height 13
type input "1,000"
drag, startPoint x: 196, startPoint y: 70, endPoint x: 222, endPoint y: 73, distance: 25.9
click at [196, 69] on link "Utilities / Bills" at bounding box center [209, 74] width 38 height 16
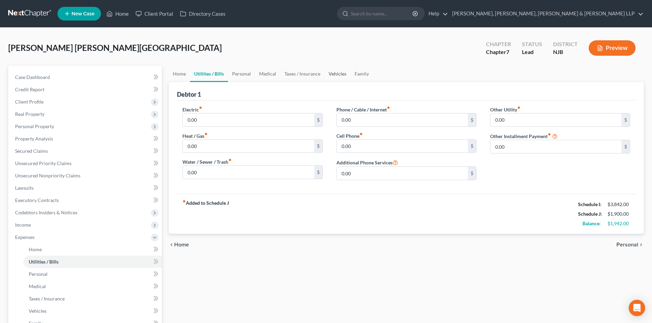
drag, startPoint x: 341, startPoint y: 74, endPoint x: 340, endPoint y: 85, distance: 11.0
click at [341, 74] on link "Vehicles" at bounding box center [337, 74] width 26 height 16
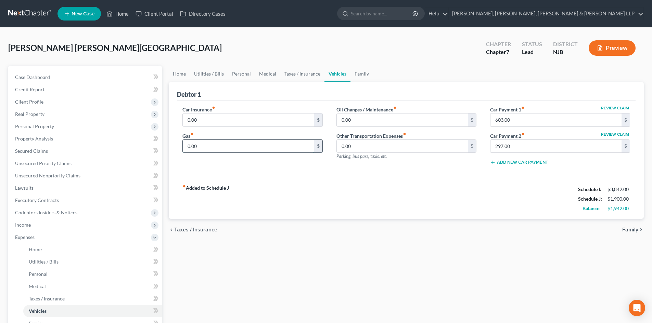
click at [220, 150] on input "0.00" at bounding box center [248, 146] width 131 height 13
type input "300"
click at [217, 74] on link "Utilities / Bills" at bounding box center [209, 74] width 38 height 16
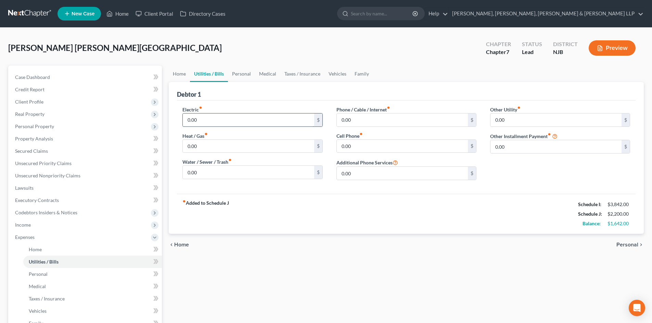
click at [206, 118] on input "0.00" at bounding box center [248, 120] width 131 height 13
type input "120"
click at [246, 76] on link "Personal" at bounding box center [241, 74] width 27 height 16
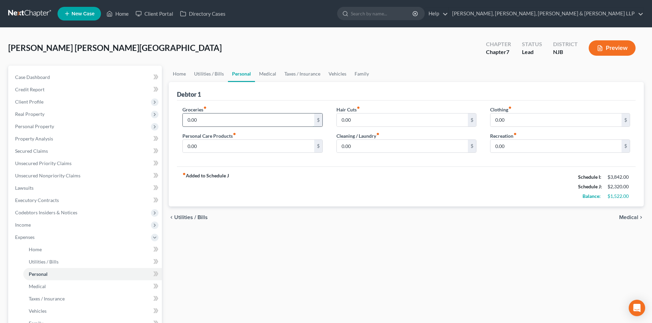
click at [209, 124] on input "0.00" at bounding box center [248, 120] width 131 height 13
type input "500"
drag, startPoint x: 204, startPoint y: 146, endPoint x: 253, endPoint y: 147, distance: 48.3
click at [204, 147] on input "0.00" at bounding box center [248, 146] width 131 height 13
type input "50"
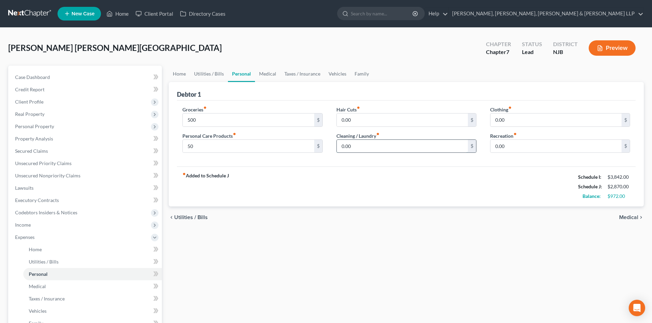
click at [358, 149] on input "0.00" at bounding box center [402, 146] width 131 height 13
type input "50"
click at [512, 146] on input "0.00" at bounding box center [555, 146] width 131 height 13
type input "50"
click at [342, 73] on link "Vehicles" at bounding box center [337, 74] width 26 height 16
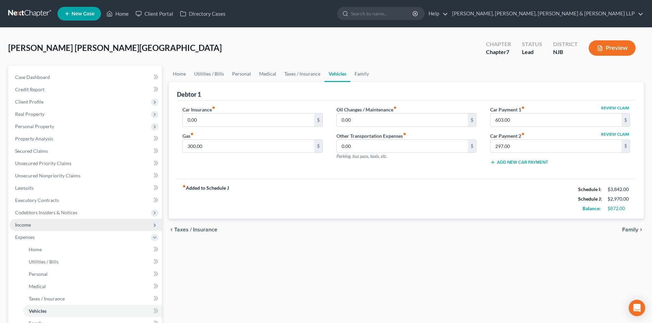
click at [65, 227] on span "Income" at bounding box center [86, 225] width 152 height 12
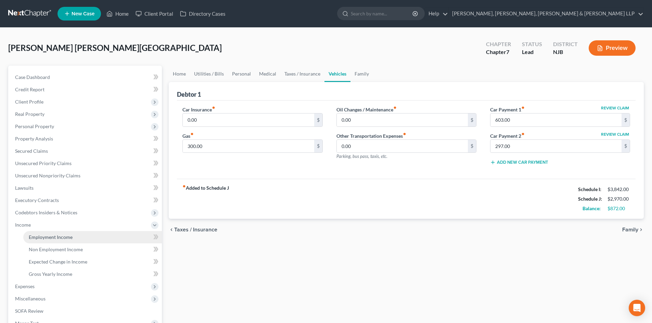
click at [71, 239] on span "Employment Income" at bounding box center [51, 237] width 44 height 6
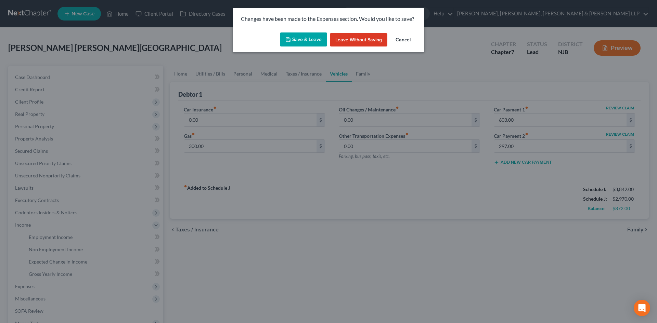
click at [307, 37] on button "Save & Leave" at bounding box center [303, 40] width 47 height 14
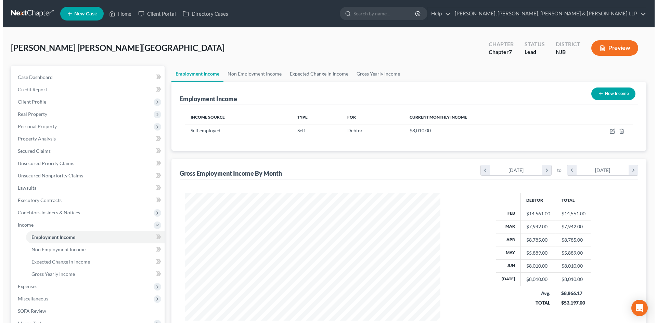
scroll to position [128, 269]
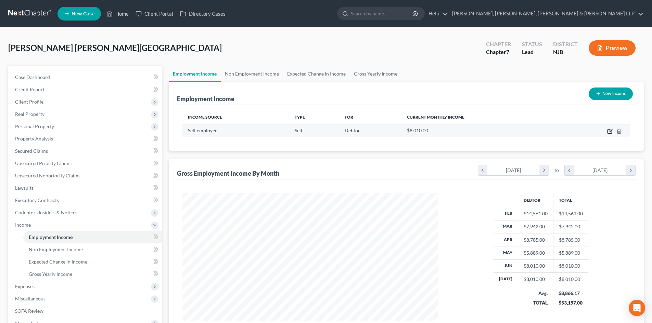
click at [610, 131] on icon "button" at bounding box center [609, 131] width 5 height 5
select select "1"
select select "0"
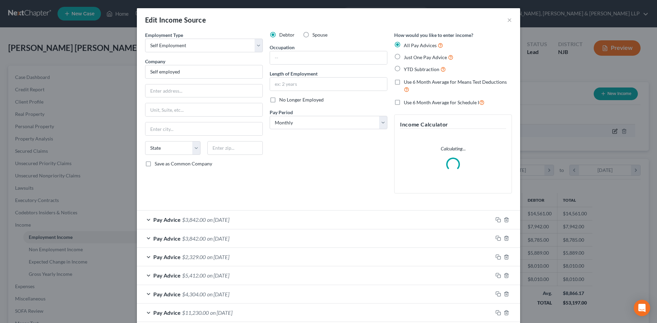
scroll to position [129, 271]
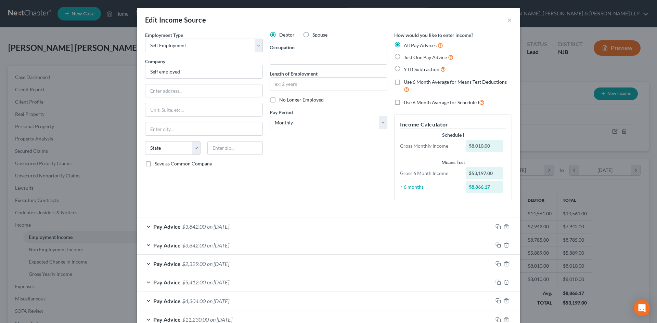
click at [242, 228] on div "Pay Advice $3,842.00 on [DATE]" at bounding box center [315, 227] width 356 height 18
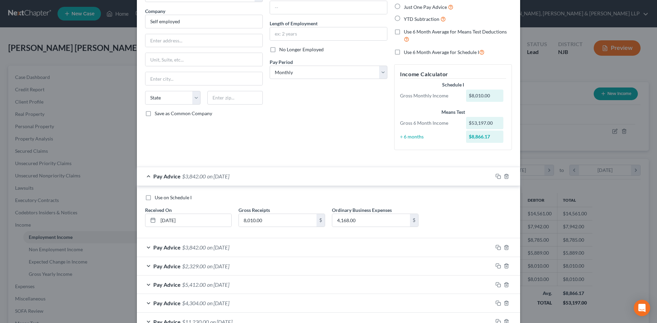
scroll to position [68, 0]
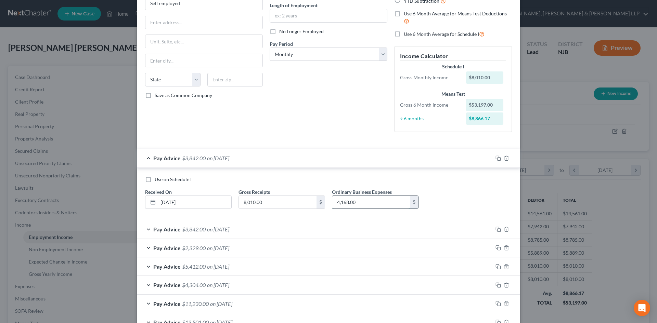
click at [359, 205] on input "4,168.00" at bounding box center [371, 202] width 78 height 13
type input "3,759"
click at [270, 227] on div "Pay Advice $3,842.00 on [DATE]" at bounding box center [315, 229] width 356 height 18
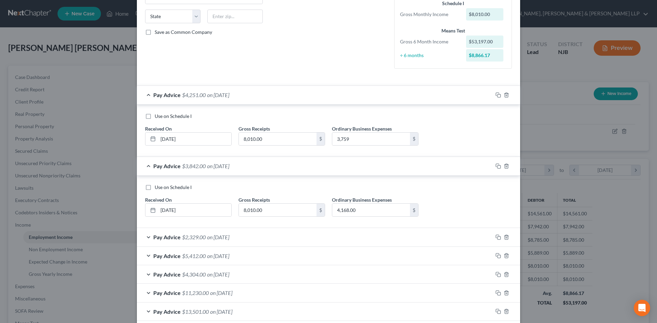
scroll to position [137, 0]
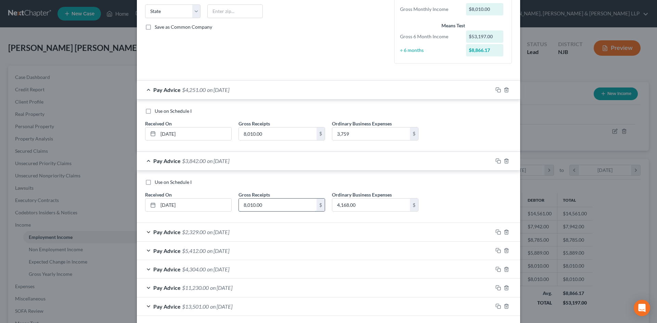
click at [271, 208] on input "8,010.00" at bounding box center [278, 205] width 78 height 13
click at [358, 209] on input "4,168.00" at bounding box center [371, 205] width 78 height 13
type input "3,759"
click at [260, 230] on div "Pay Advice $2,329.00 on [DATE]" at bounding box center [315, 232] width 356 height 18
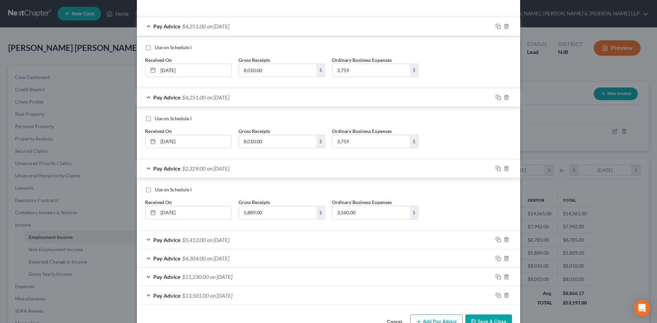
scroll to position [202, 0]
click at [261, 217] on input "5,889.00" at bounding box center [278, 211] width 78 height 13
click at [366, 213] on input "3,560.00" at bounding box center [371, 211] width 78 height 13
type input "2,806"
click at [231, 243] on div "Pay Advice $5,412.00 on [DATE]" at bounding box center [315, 239] width 356 height 18
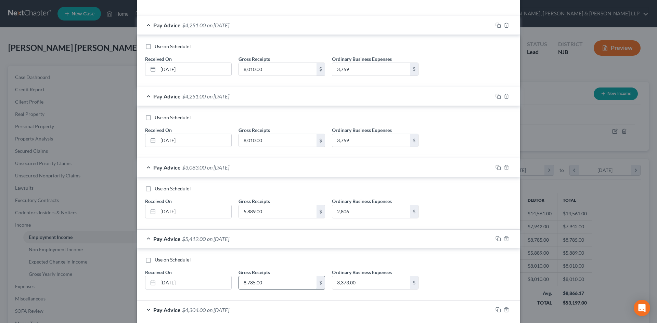
click at [267, 280] on input "8,785.00" at bounding box center [278, 283] width 78 height 13
click at [384, 280] on input "3,373.00" at bounding box center [371, 283] width 78 height 13
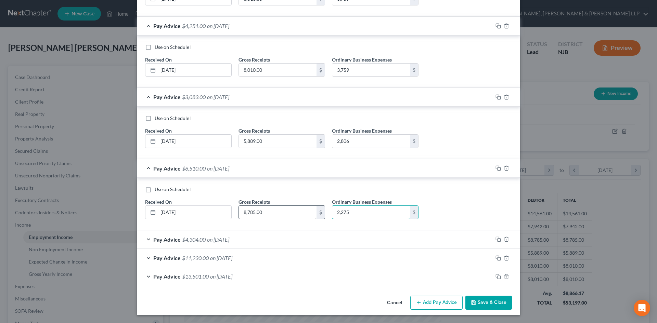
scroll to position [272, 0]
type input "2,275"
click at [240, 248] on div "Pay Advice $4,304.00 on [DATE]" at bounding box center [315, 239] width 356 height 18
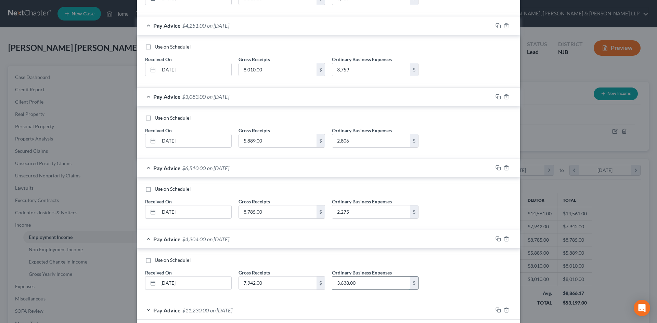
click at [367, 284] on input "3,638.00" at bounding box center [371, 283] width 78 height 13
drag, startPoint x: 354, startPoint y: 283, endPoint x: 304, endPoint y: 285, distance: 49.3
click at [305, 285] on div "Use on Schedule I Received On * [DATE] Gross Receipts 7,942.00 $ Ordinary Busin…" at bounding box center [329, 276] width 374 height 39
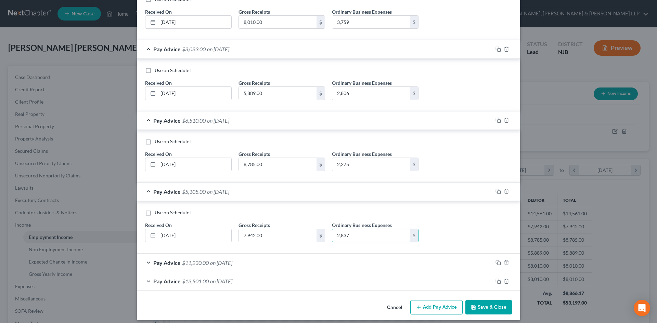
scroll to position [325, 0]
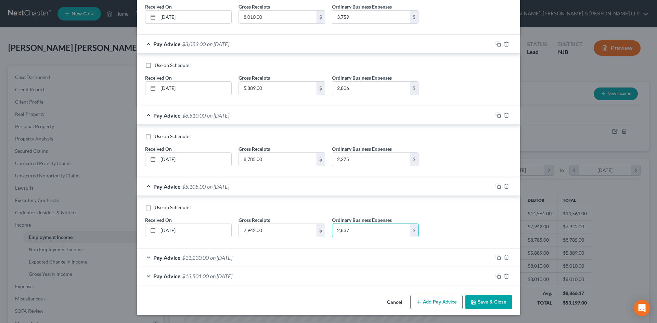
type input "2,837"
click at [274, 260] on div "Pay Advice $11,230.00 on [DATE]" at bounding box center [315, 258] width 356 height 18
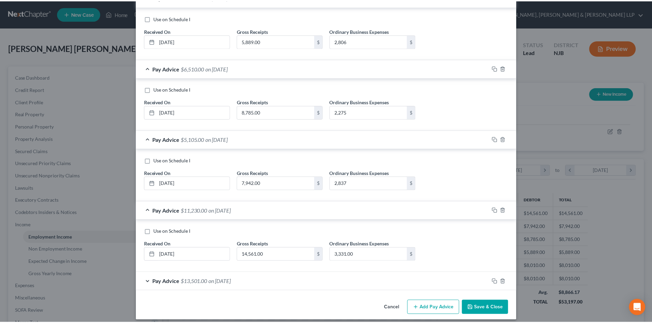
scroll to position [378, 0]
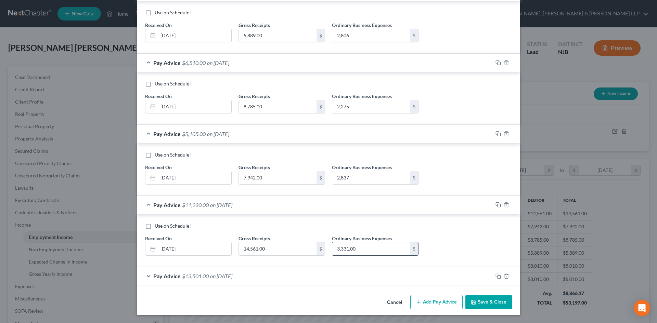
click at [364, 251] on input "3,331.00" at bounding box center [371, 249] width 78 height 13
type input "2,492"
click at [472, 297] on button "Save & Close" at bounding box center [489, 302] width 47 height 14
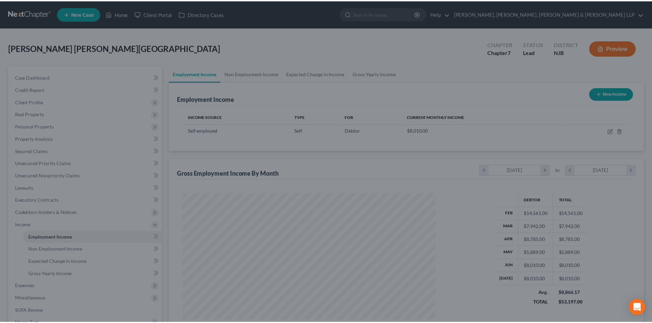
scroll to position [342156, 342014]
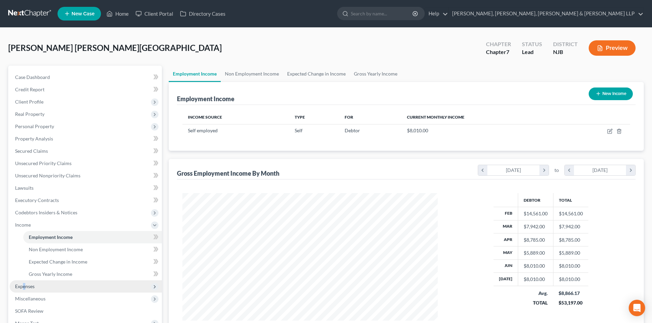
drag, startPoint x: 26, startPoint y: 287, endPoint x: 44, endPoint y: 289, distance: 18.2
click at [27, 288] on span "Expenses" at bounding box center [25, 287] width 20 height 6
click at [39, 243] on span "Expenses" at bounding box center [86, 237] width 152 height 12
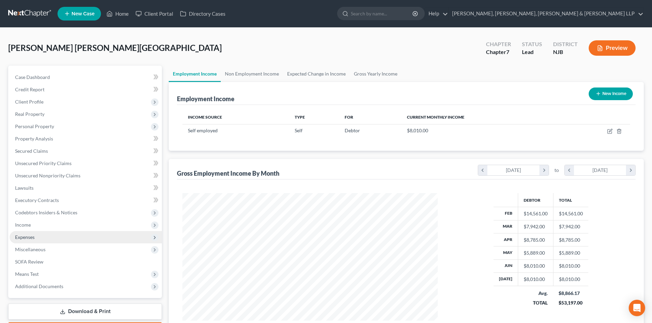
click at [36, 239] on span "Expenses" at bounding box center [86, 237] width 152 height 12
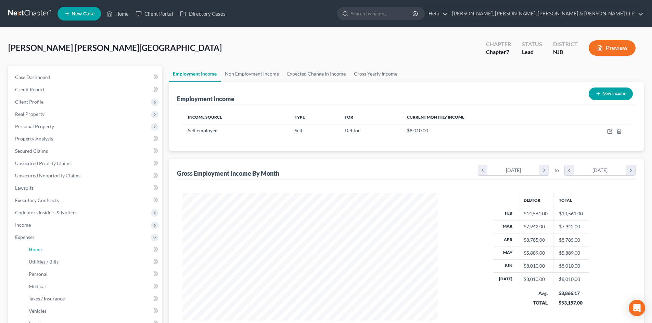
click at [37, 245] on link "Home" at bounding box center [92, 250] width 139 height 12
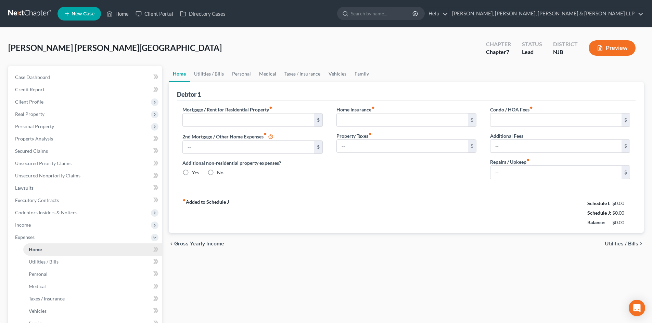
type input "1,000.00"
type input "0.00"
radio input "true"
type input "0.00"
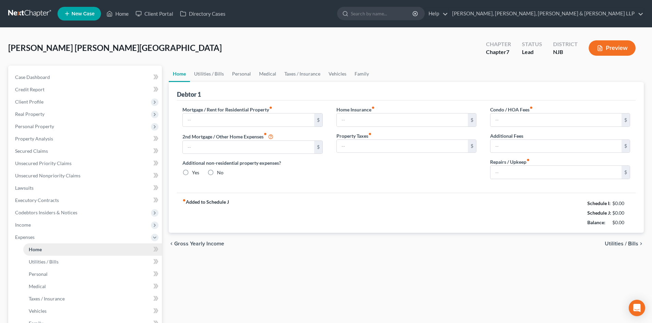
type input "0.00"
click at [216, 77] on link "Utilities / Bills" at bounding box center [209, 74] width 38 height 16
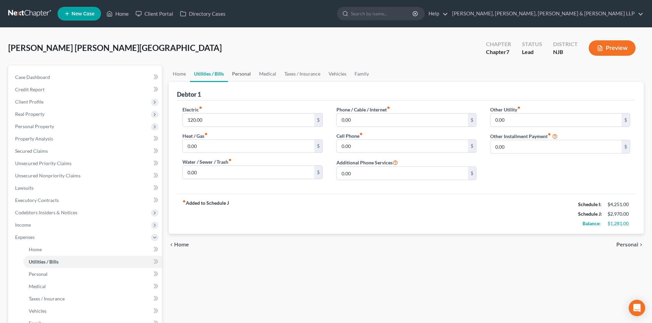
click at [239, 75] on link "Personal" at bounding box center [241, 74] width 27 height 16
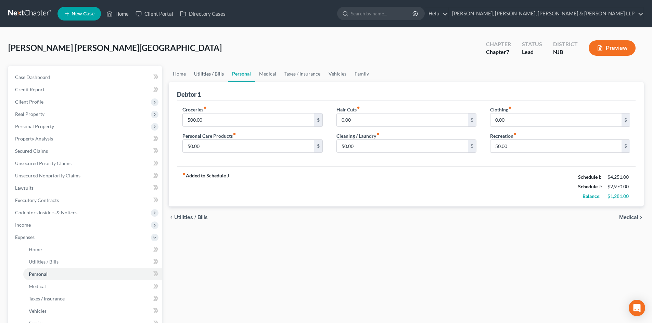
click at [210, 79] on link "Utilities / Bills" at bounding box center [209, 74] width 38 height 16
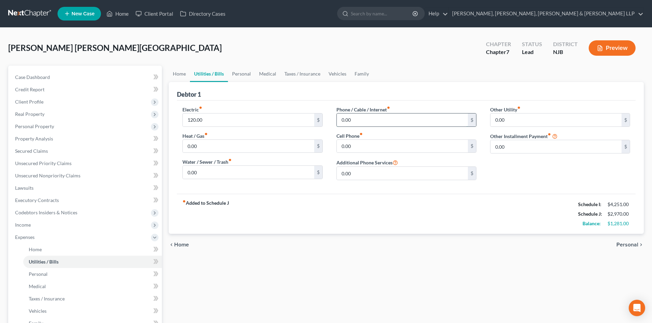
click at [360, 120] on input "0.00" at bounding box center [402, 120] width 131 height 13
type input "220"
click at [244, 74] on link "Personal" at bounding box center [241, 74] width 27 height 16
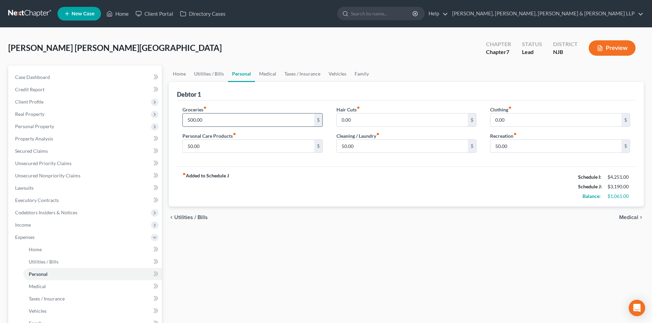
click at [209, 121] on input "500.00" at bounding box center [248, 120] width 131 height 13
type input "750"
click at [207, 143] on input "50.00" at bounding box center [248, 146] width 131 height 13
type input "200"
click at [369, 149] on input "50.00" at bounding box center [402, 146] width 131 height 13
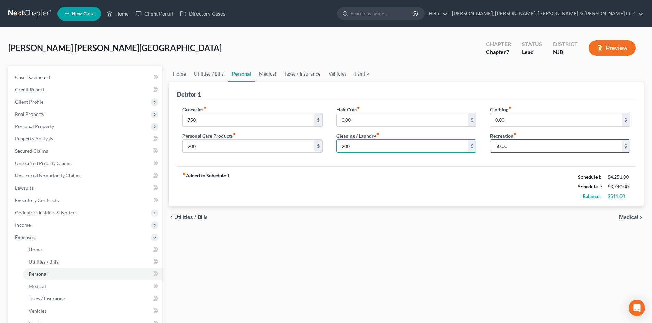
type input "200"
drag, startPoint x: 519, startPoint y: 146, endPoint x: 511, endPoint y: 148, distance: 7.5
click at [519, 146] on input "50.00" at bounding box center [555, 146] width 131 height 13
drag, startPoint x: 527, startPoint y: 150, endPoint x: 480, endPoint y: 153, distance: 47.0
click at [481, 153] on div "Groceries fiber_manual_record 750 $ Personal Care Products fiber_manual_record …" at bounding box center [406, 132] width 461 height 53
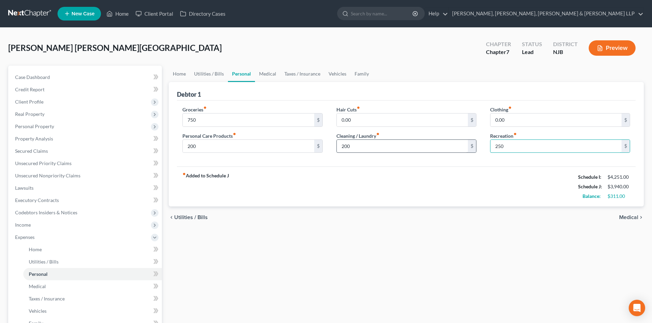
type input "250"
drag, startPoint x: 366, startPoint y: 149, endPoint x: 360, endPoint y: 150, distance: 6.2
click at [366, 149] on input "200" at bounding box center [402, 146] width 131 height 13
type input "250"
click at [212, 151] on input "200" at bounding box center [248, 146] width 131 height 13
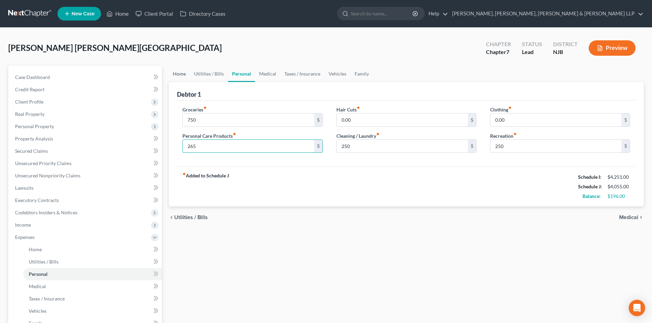
type input "265"
drag, startPoint x: 182, startPoint y: 76, endPoint x: 490, endPoint y: 164, distance: 320.0
click at [182, 76] on link "Home" at bounding box center [179, 74] width 21 height 16
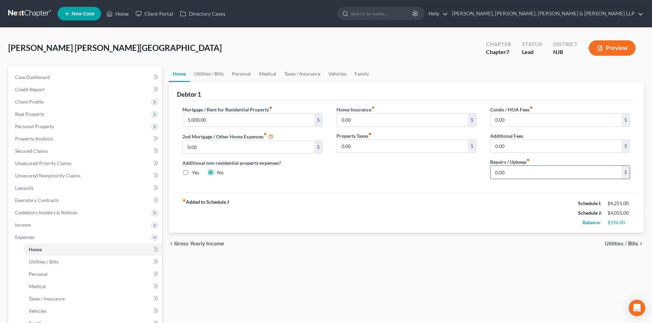
click at [509, 170] on input "0.00" at bounding box center [555, 172] width 131 height 13
type input "120"
click at [268, 75] on link "Medical" at bounding box center [267, 74] width 25 height 16
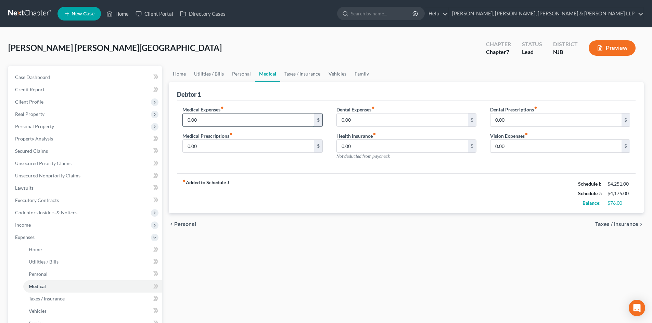
click at [207, 119] on input "0.00" at bounding box center [248, 120] width 131 height 13
type input "25"
click at [305, 74] on link "Taxes / Insurance" at bounding box center [302, 74] width 44 height 16
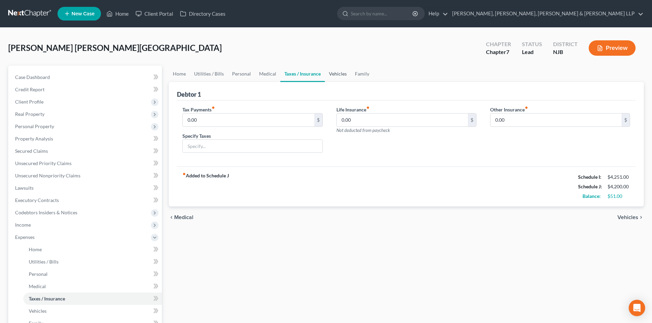
click at [340, 75] on link "Vehicles" at bounding box center [338, 74] width 26 height 16
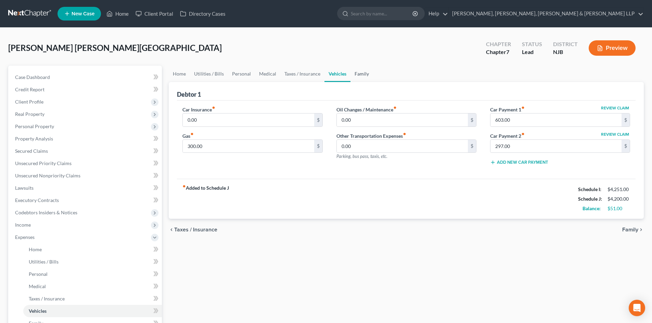
click at [363, 77] on link "Family" at bounding box center [361, 74] width 23 height 16
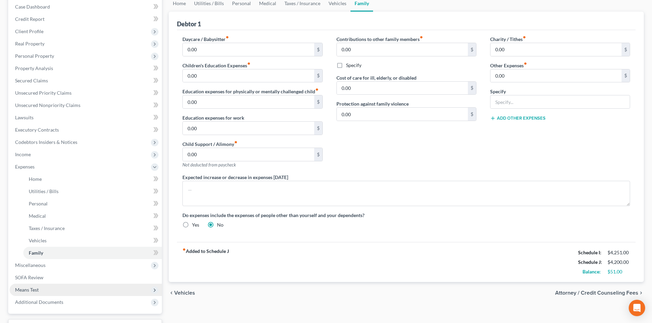
scroll to position [127, 0]
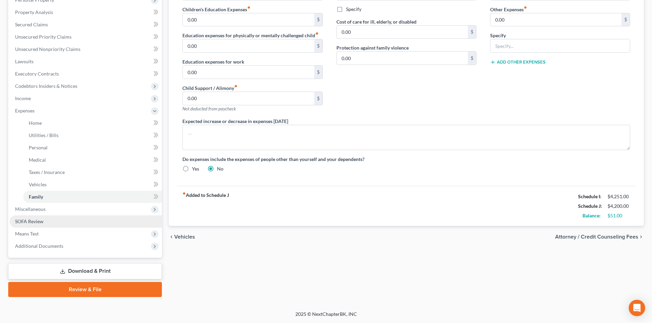
click at [51, 225] on link "SOFA Review" at bounding box center [86, 222] width 152 height 12
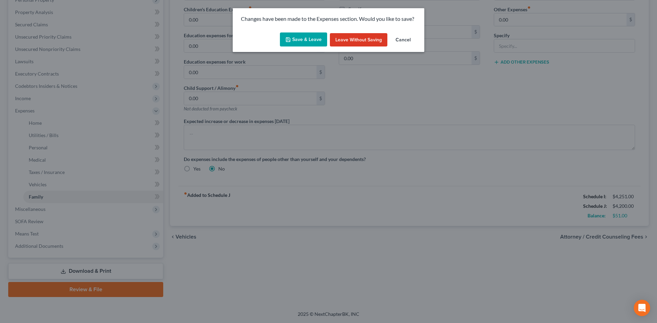
click at [291, 45] on button "Save & Leave" at bounding box center [303, 40] width 47 height 14
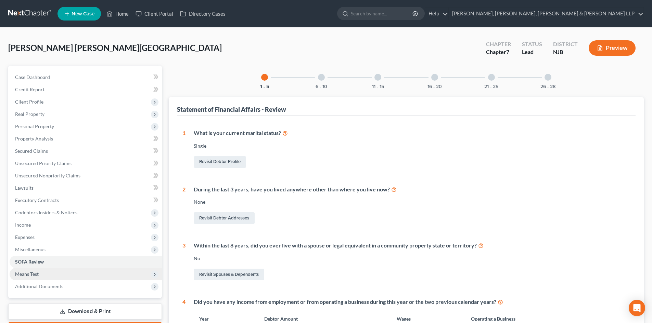
click at [48, 272] on span "Means Test" at bounding box center [86, 274] width 152 height 12
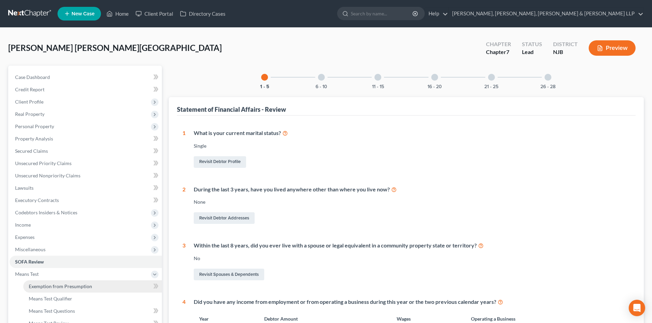
click at [89, 289] on span "Exemption from Presumption" at bounding box center [60, 287] width 63 height 6
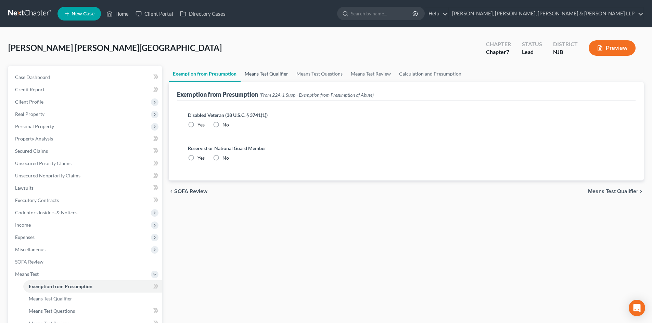
drag, startPoint x: 216, startPoint y: 125, endPoint x: 281, endPoint y: 79, distance: 78.8
click at [222, 125] on label "No" at bounding box center [225, 125] width 7 height 7
click at [225, 125] on input "No" at bounding box center [227, 124] width 4 height 4
radio input "true"
click at [222, 157] on label "No" at bounding box center [225, 158] width 7 height 7
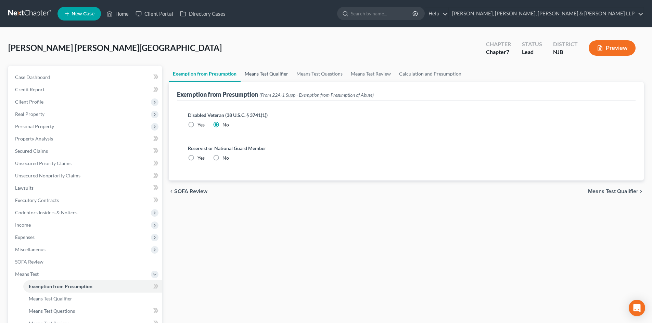
click at [225, 157] on input "No" at bounding box center [227, 157] width 4 height 4
radio input "true"
click at [279, 77] on link "Means Test Qualifier" at bounding box center [267, 74] width 52 height 16
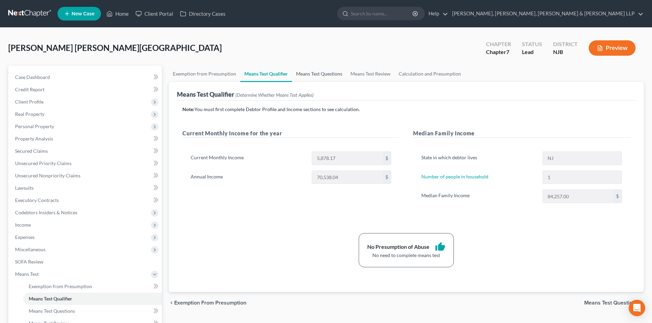
click at [330, 76] on link "Means Test Questions" at bounding box center [319, 74] width 54 height 16
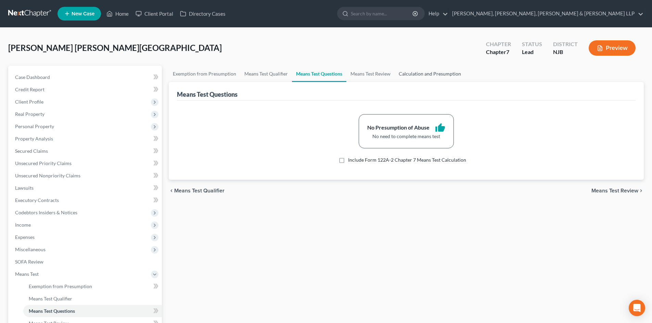
click at [430, 75] on link "Calculation and Presumption" at bounding box center [430, 74] width 71 height 16
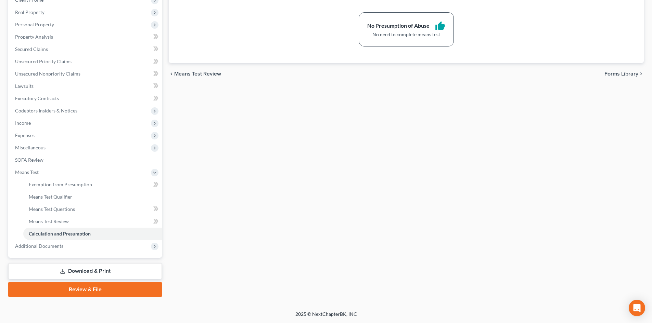
click at [91, 274] on link "Download & Print" at bounding box center [85, 272] width 154 height 16
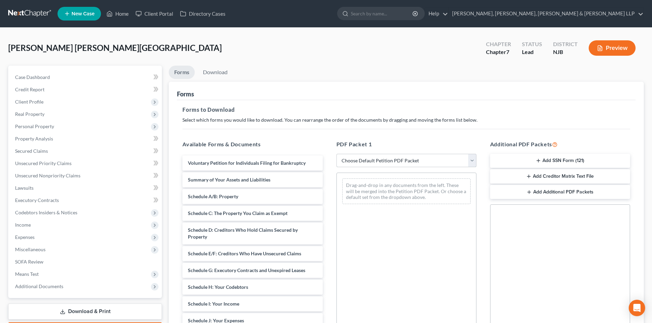
drag, startPoint x: 357, startPoint y: 160, endPoint x: 357, endPoint y: 166, distance: 6.8
click at [357, 160] on select "Choose Default Petition PDF Packet Complete Bankruptcy Petition (all forms and …" at bounding box center [406, 161] width 140 height 14
select select "0"
click at [336, 154] on select "Choose Default Petition PDF Packet Complete Bankruptcy Petition (all forms and …" at bounding box center [406, 161] width 140 height 14
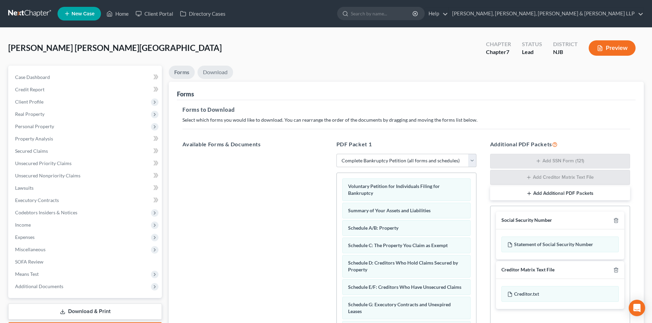
drag, startPoint x: 207, startPoint y: 70, endPoint x: 325, endPoint y: 173, distance: 155.7
click at [208, 71] on link "Download" at bounding box center [215, 72] width 36 height 13
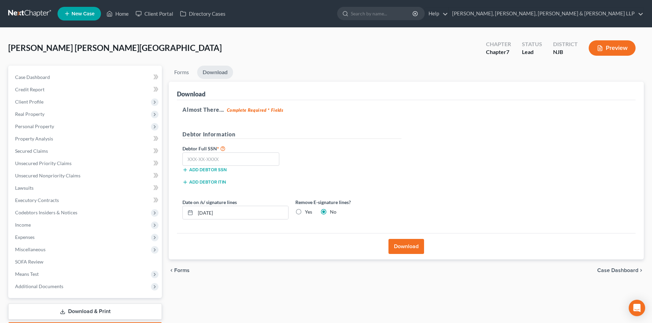
click at [305, 213] on label "Yes" at bounding box center [308, 212] width 7 height 7
click at [308, 213] on input "Yes" at bounding box center [310, 211] width 4 height 4
radio input "true"
radio input "false"
click at [226, 161] on input "text" at bounding box center [230, 160] width 97 height 14
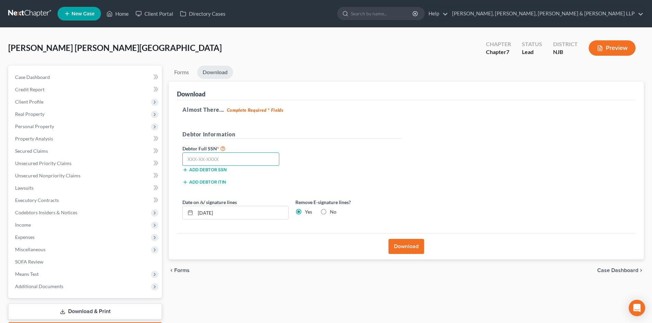
click at [203, 156] on input "text" at bounding box center [230, 160] width 97 height 14
type input "951-97-0947"
click at [396, 245] on button "Download" at bounding box center [406, 246] width 36 height 15
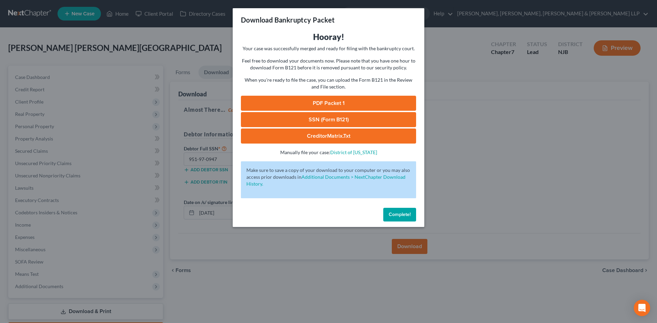
drag, startPoint x: 371, startPoint y: 103, endPoint x: 610, endPoint y: 18, distance: 254.0
click at [371, 103] on link "PDF Packet 1" at bounding box center [328, 103] width 175 height 15
drag, startPoint x: 322, startPoint y: 119, endPoint x: 550, endPoint y: 55, distance: 237.2
click at [322, 119] on link "SSN (Form B121)" at bounding box center [328, 119] width 175 height 15
click at [136, 207] on div "Download Bankruptcy Packet Hooray! Your case was successfully merged and ready …" at bounding box center [328, 161] width 657 height 323
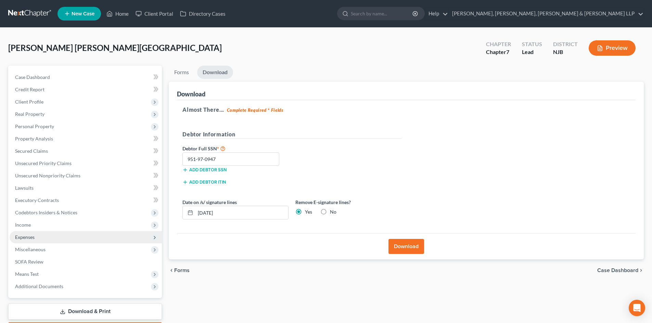
click at [34, 235] on span "Expenses" at bounding box center [25, 237] width 20 height 6
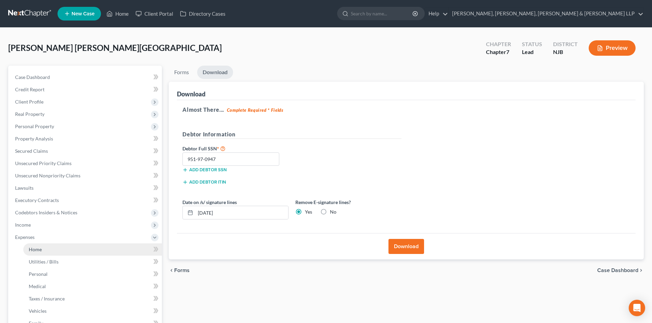
click at [35, 248] on span "Home" at bounding box center [35, 250] width 13 height 6
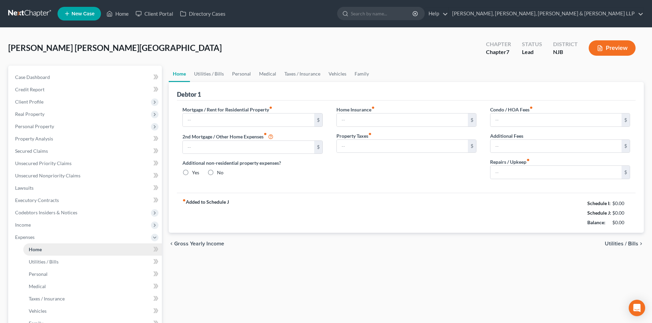
type input "1,000.00"
type input "0.00"
radio input "true"
type input "0.00"
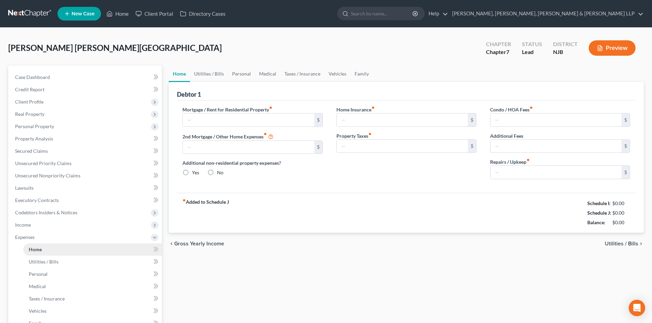
type input "0.00"
type input "120.00"
click at [228, 76] on link "Personal" at bounding box center [241, 74] width 27 height 16
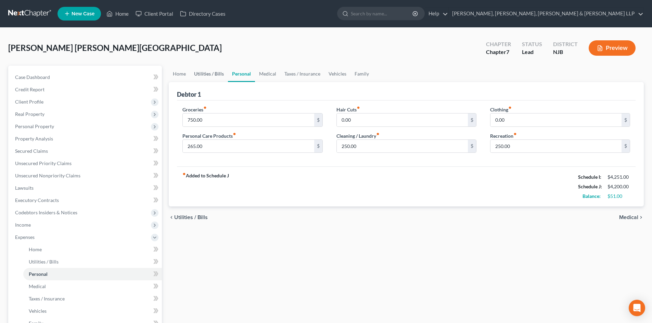
click at [211, 78] on link "Utilities / Bills" at bounding box center [209, 74] width 38 height 16
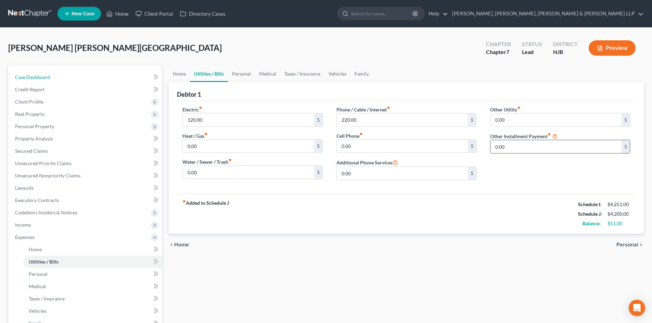
drag, startPoint x: 48, startPoint y: 76, endPoint x: 547, endPoint y: 140, distance: 502.8
click at [48, 76] on span "Case Dashboard" at bounding box center [32, 77] width 35 height 6
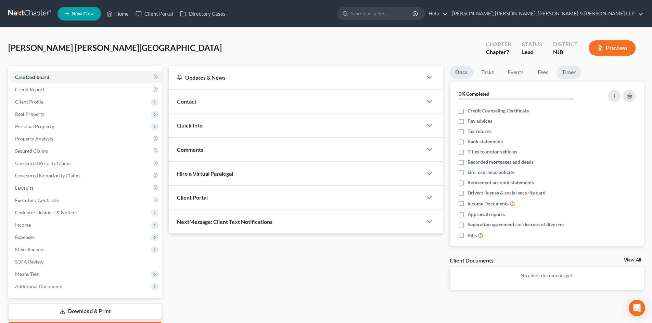
click at [558, 75] on link "Timer" at bounding box center [569, 72] width 25 height 13
